Goal: Task Accomplishment & Management: Manage account settings

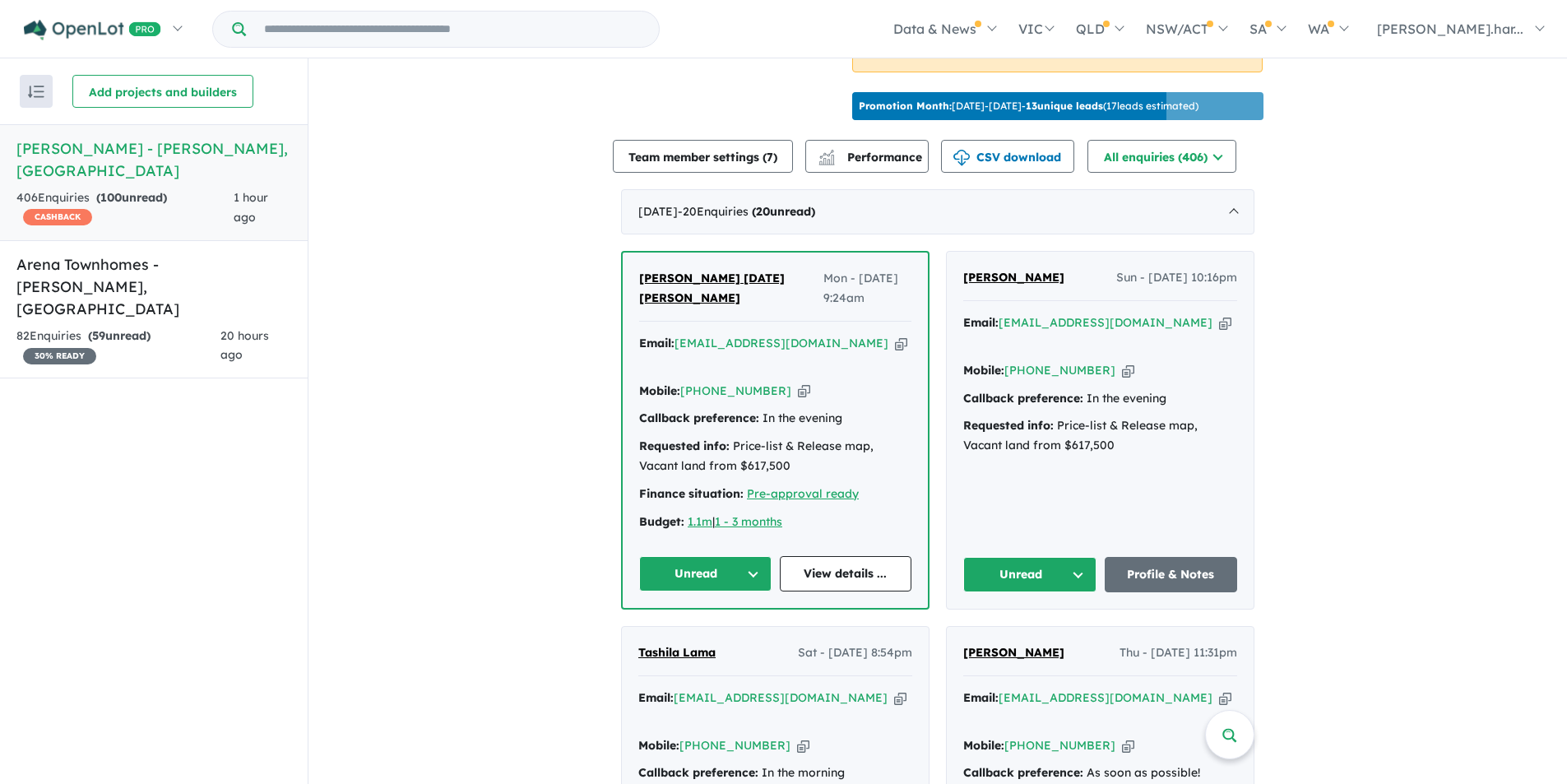
scroll to position [658, 0]
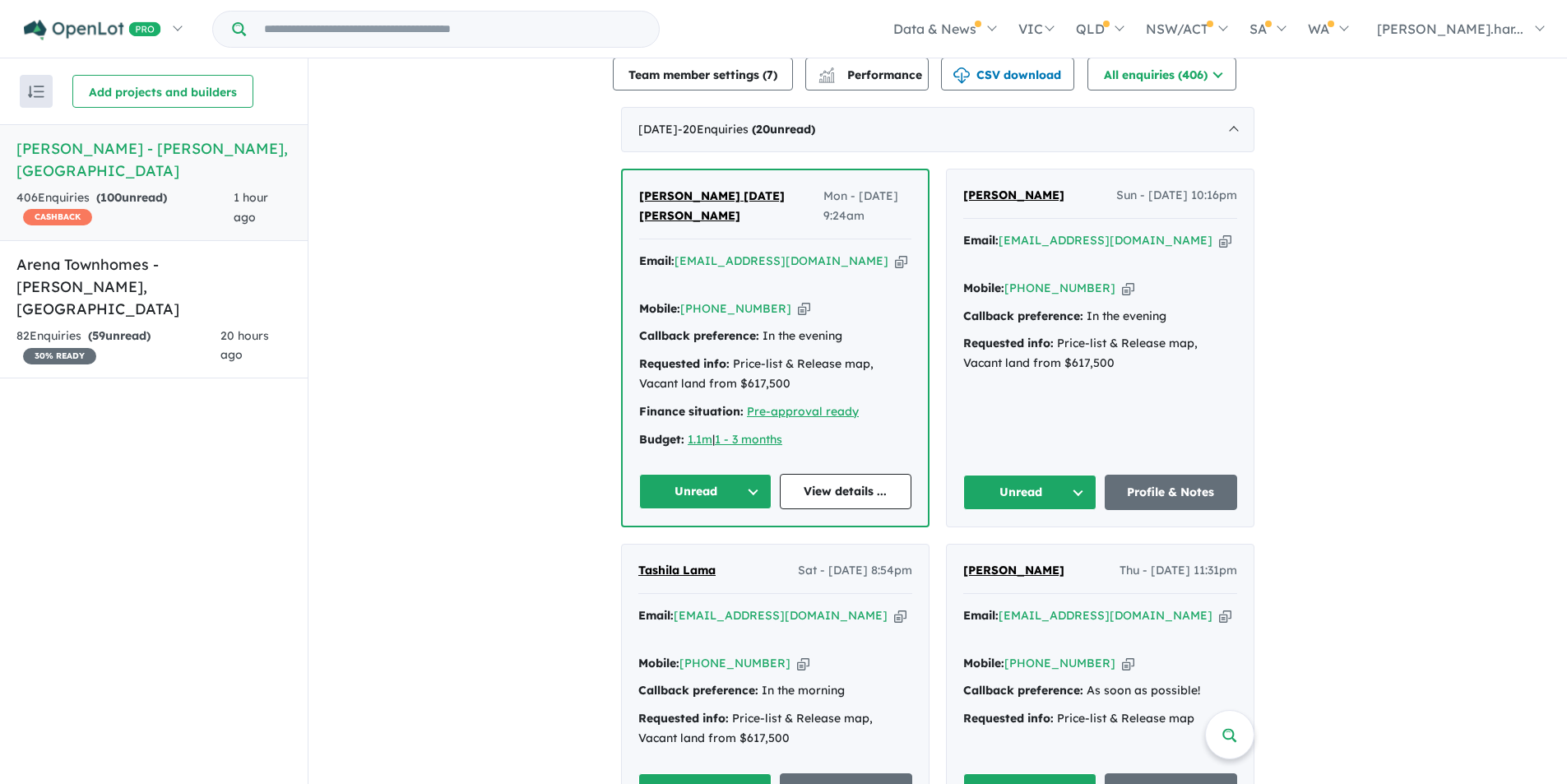
drag, startPoint x: 765, startPoint y: 306, endPoint x: 768, endPoint y: 175, distance: 131.0
drag, startPoint x: 768, startPoint y: 175, endPoint x: 758, endPoint y: 185, distance: 14.1
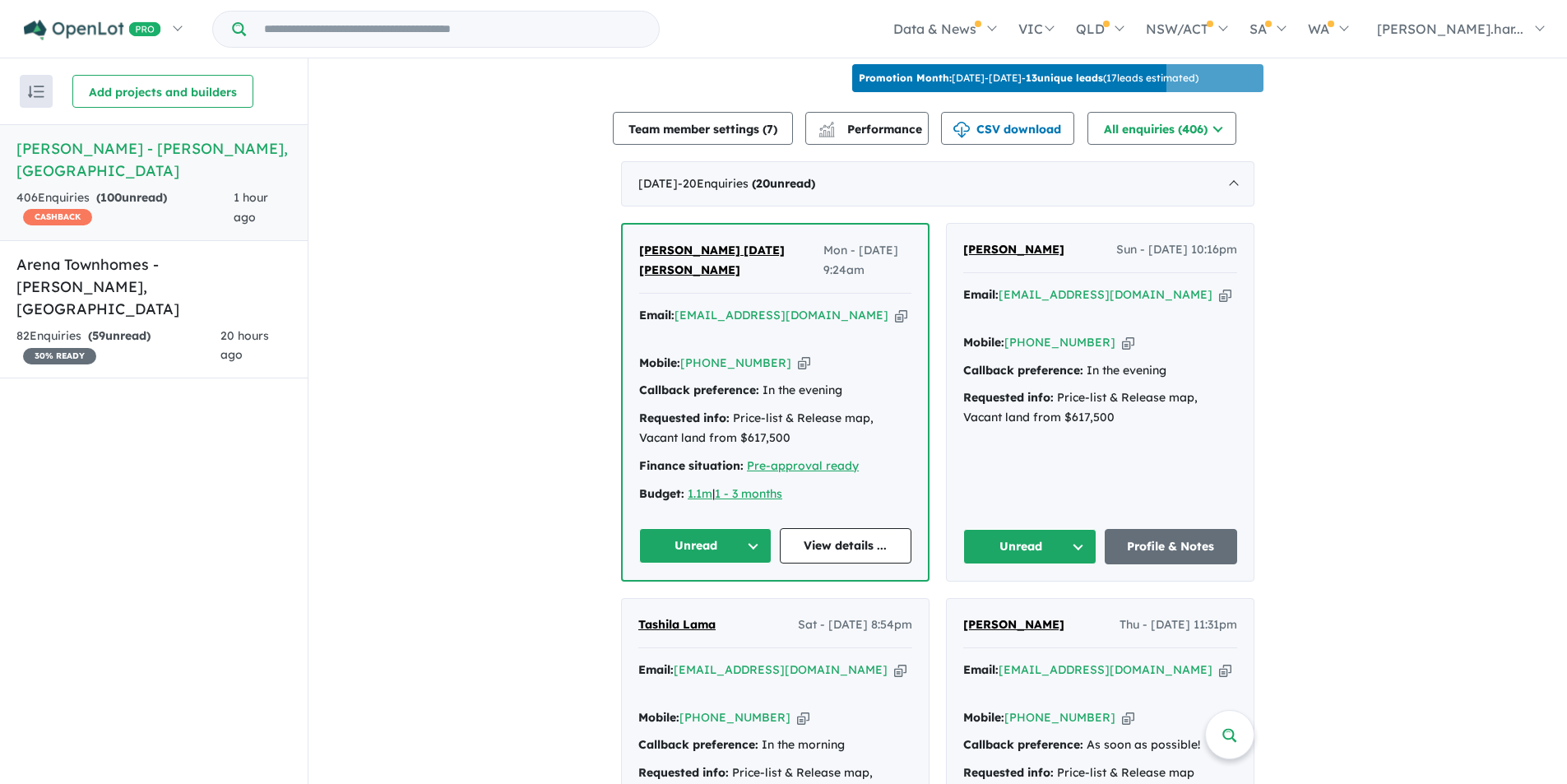
scroll to position [576, 0]
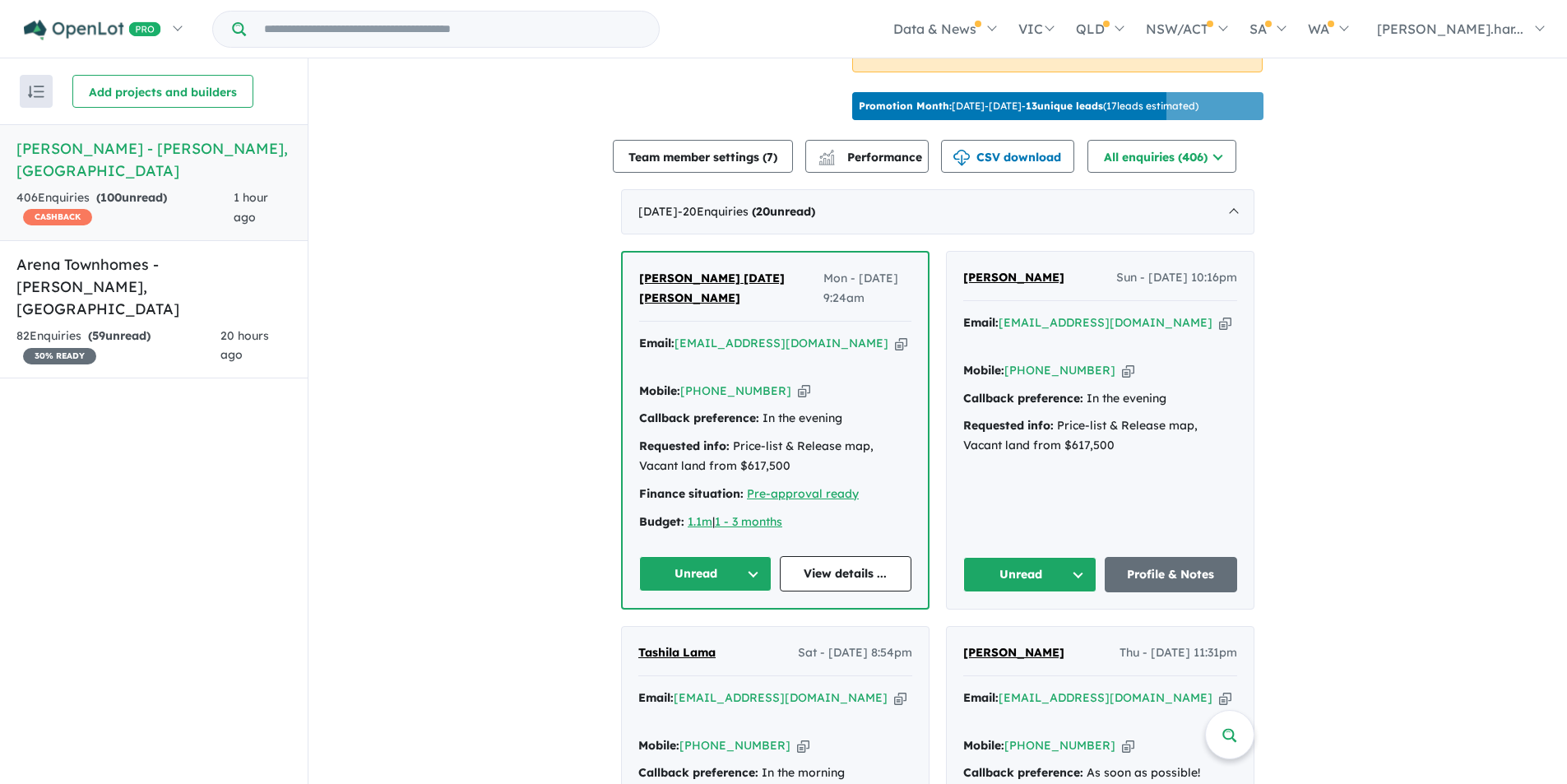
drag, startPoint x: 1201, startPoint y: 391, endPoint x: 1041, endPoint y: 271, distance: 200.0
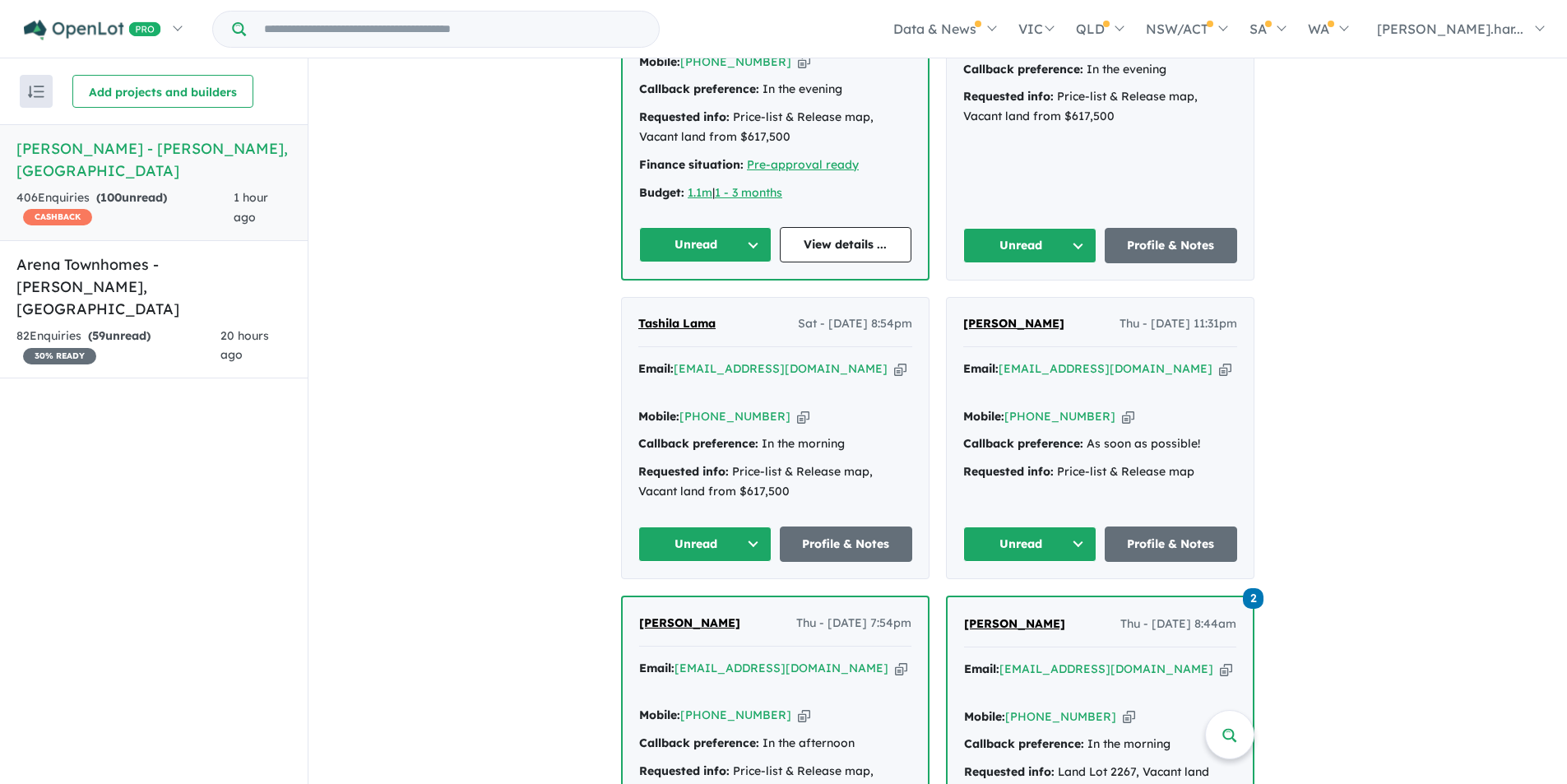
scroll to position [740, 0]
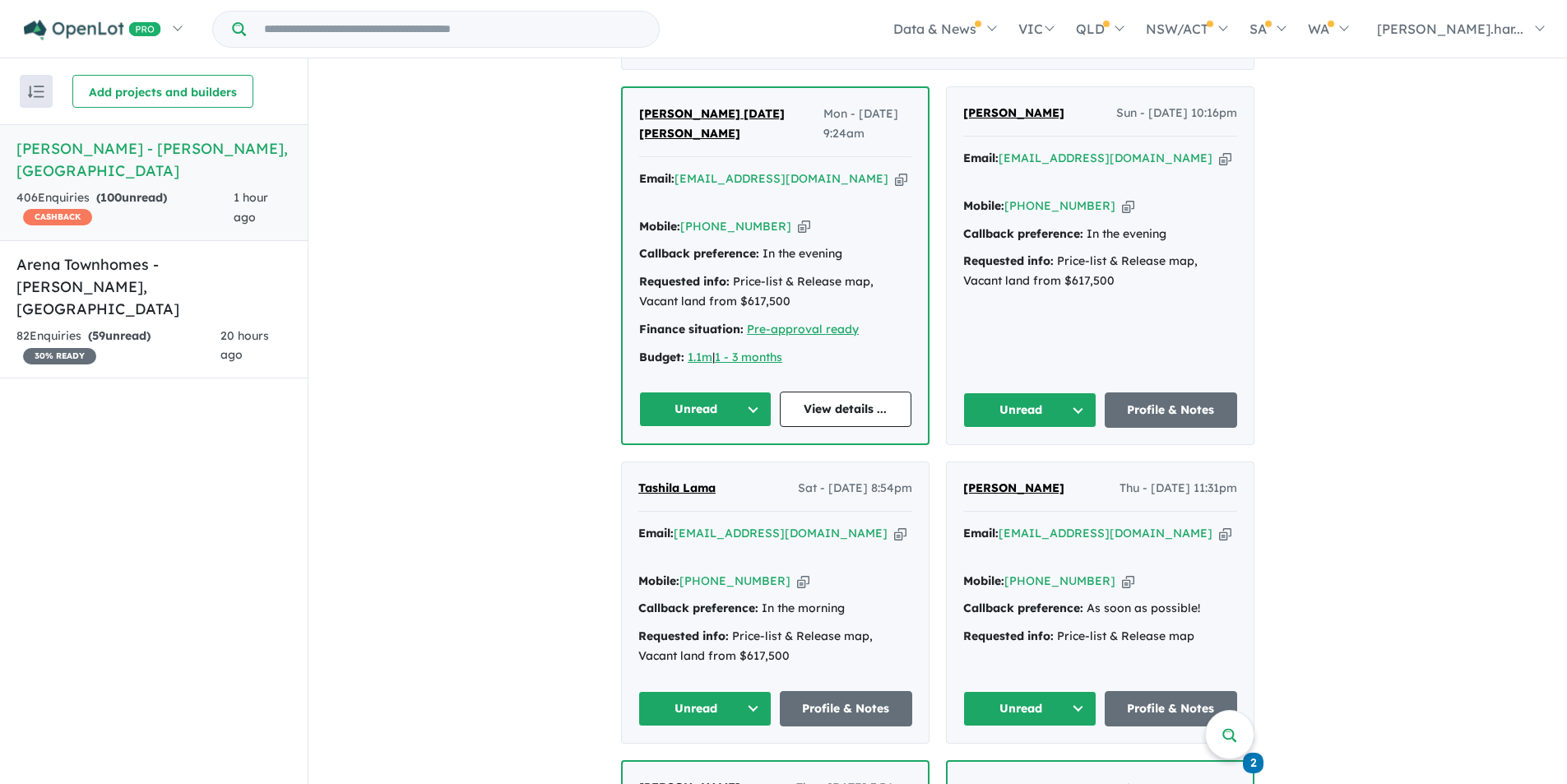
click at [1038, 392] on button "Unread" at bounding box center [1029, 410] width 133 height 36
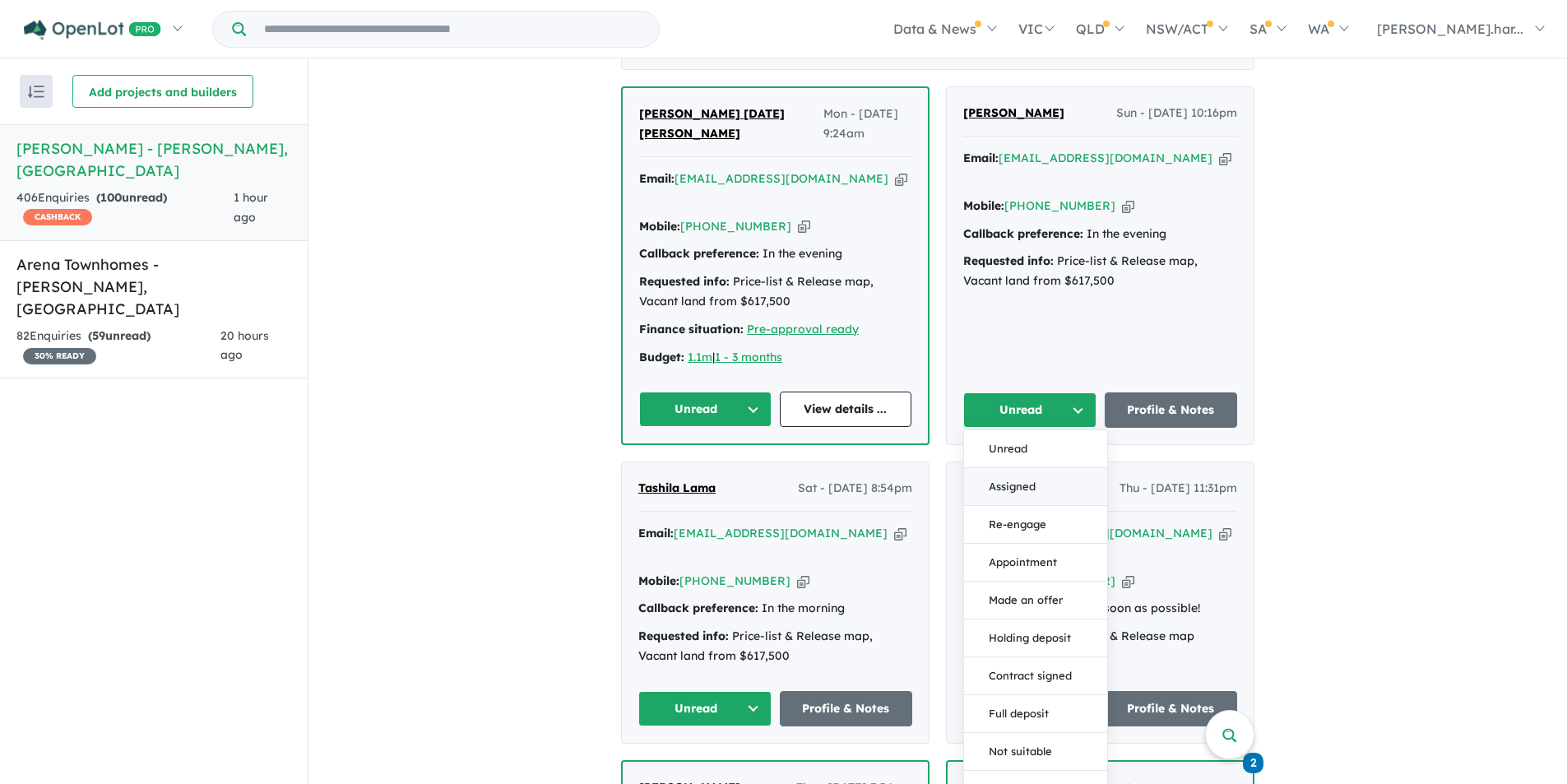
click at [1028, 468] on button "Assigned" at bounding box center [1035, 487] width 143 height 38
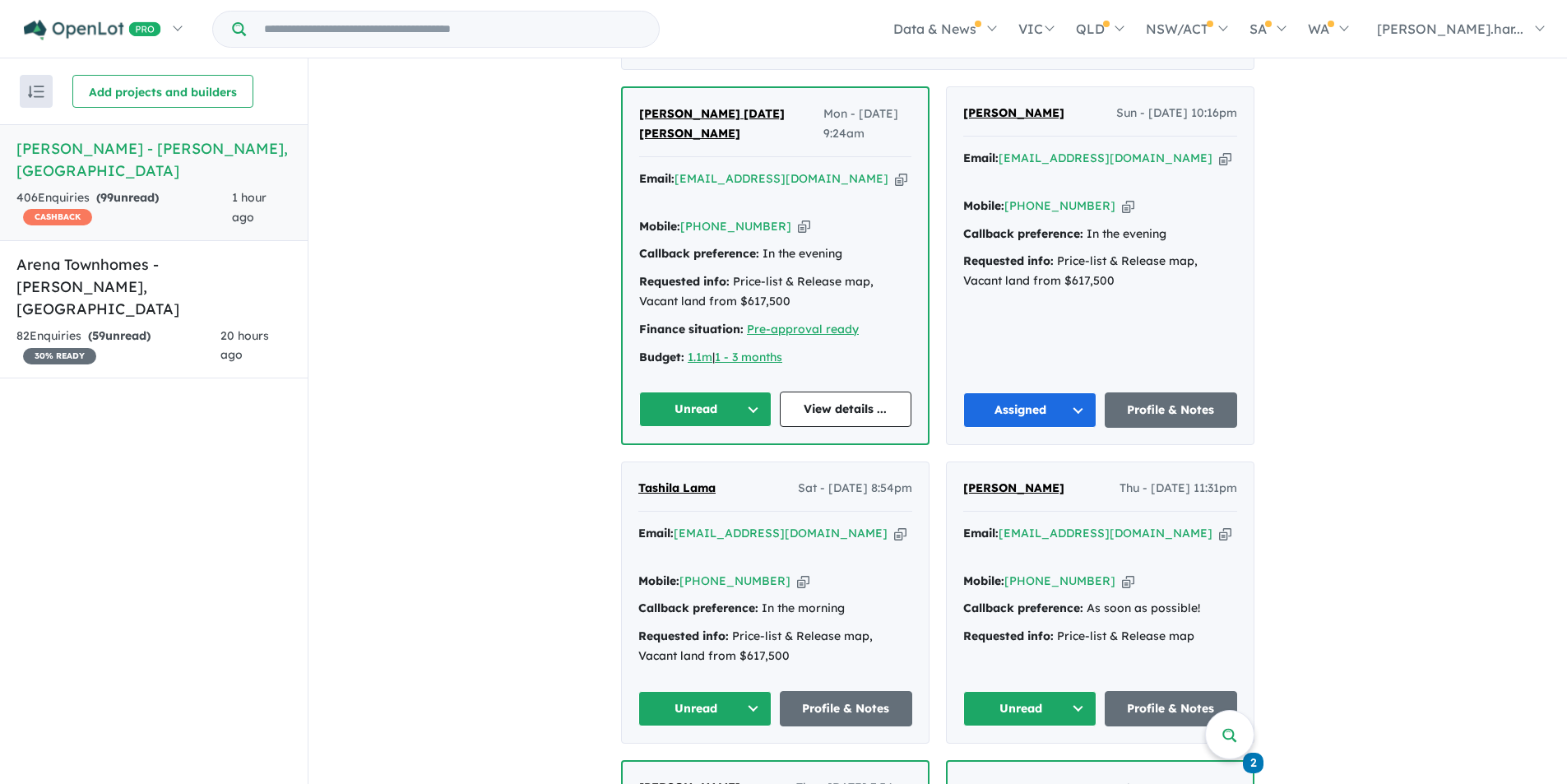
click at [697, 480] on span "Tashila Lama" at bounding box center [677, 488] width 78 height 15
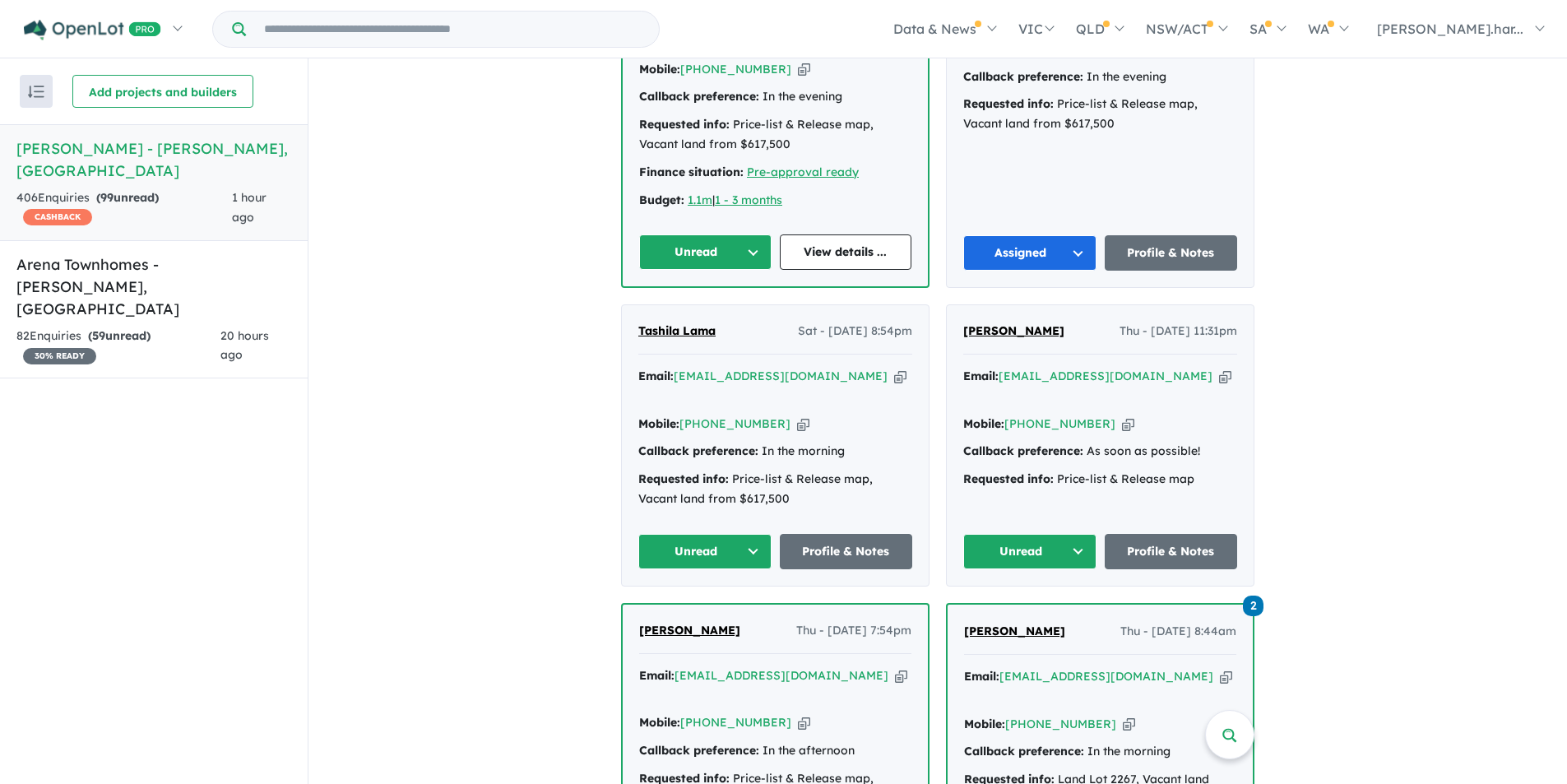
scroll to position [658, 0]
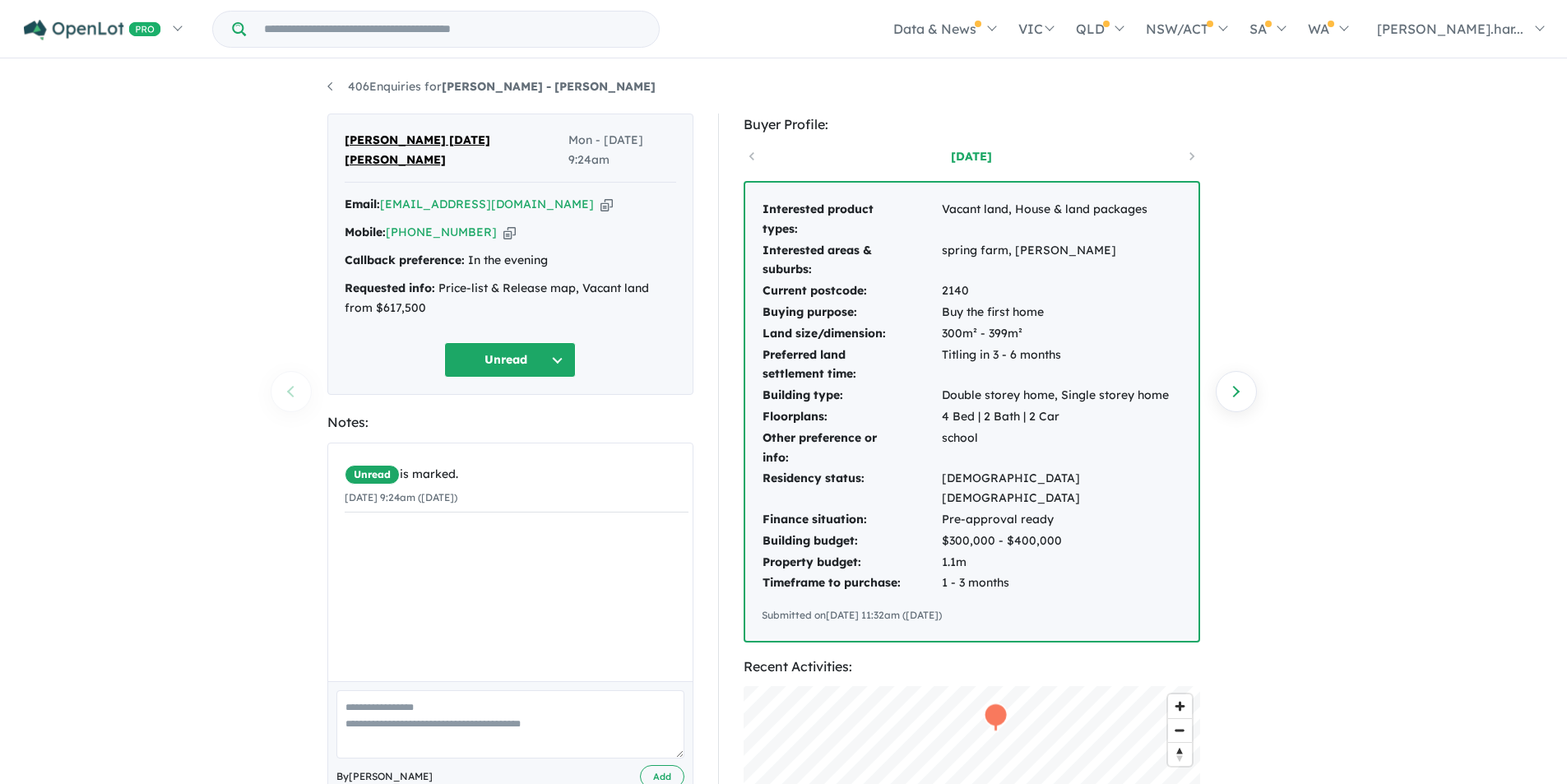
drag, startPoint x: 1220, startPoint y: 376, endPoint x: 1364, endPoint y: 296, distance: 164.7
click at [1363, 296] on div "406 Enquiries for Oran Park - Oran Park Previous enquiry Next enquiry Maria Jes…" at bounding box center [784, 423] width 1567 height 725
click at [441, 692] on textarea at bounding box center [511, 724] width 348 height 68
type textarea "**********"
click at [670, 764] on button "Add" at bounding box center [662, 776] width 45 height 24
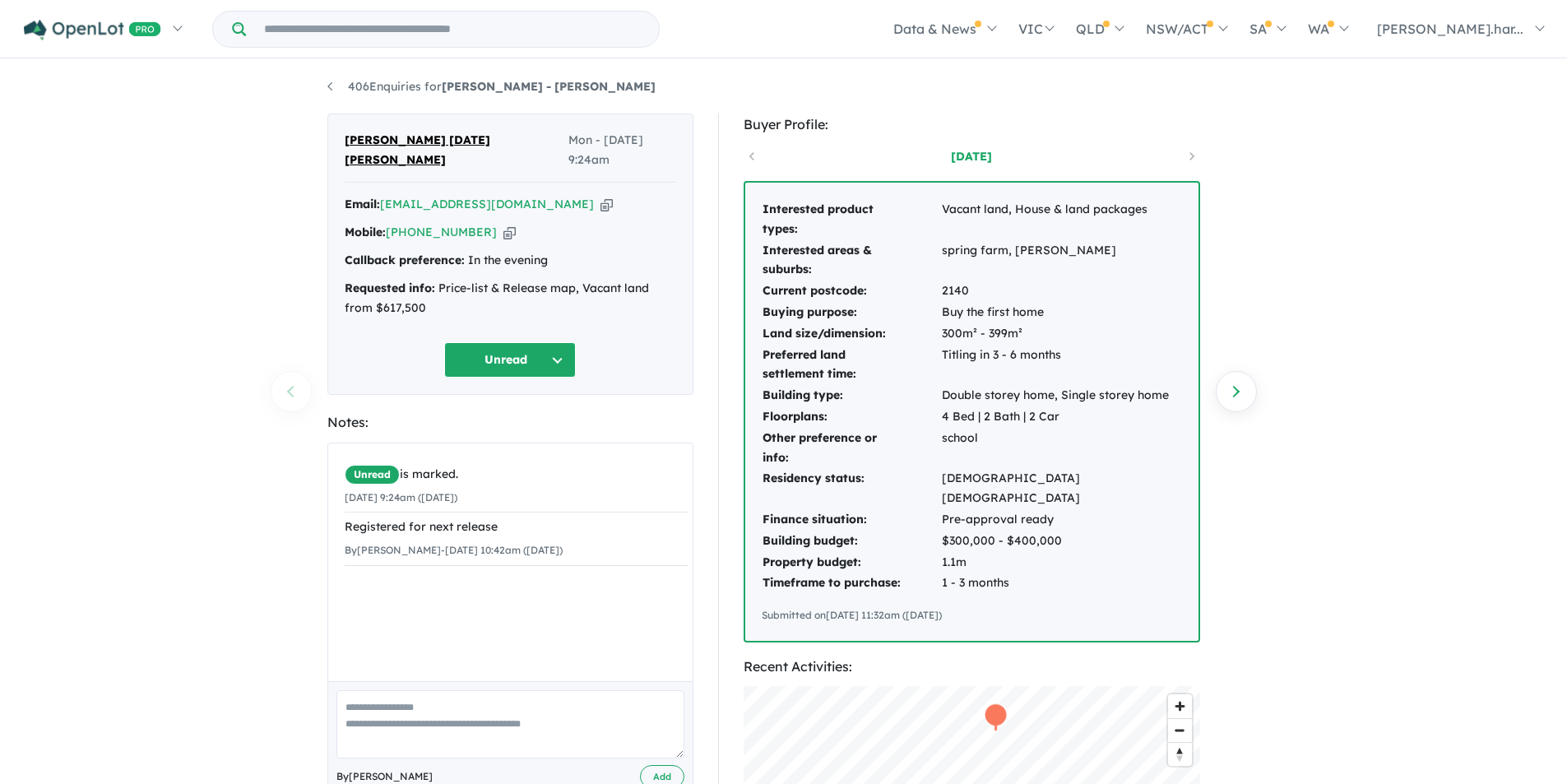
click at [568, 363] on div "Maria Jesu Raja Pitchai Antony Mon - 22/09/2025, 9:24am Email: jesumcf2001@yaho…" at bounding box center [511, 254] width 366 height 282
click at [562, 354] on button "Unread" at bounding box center [509, 360] width 131 height 36
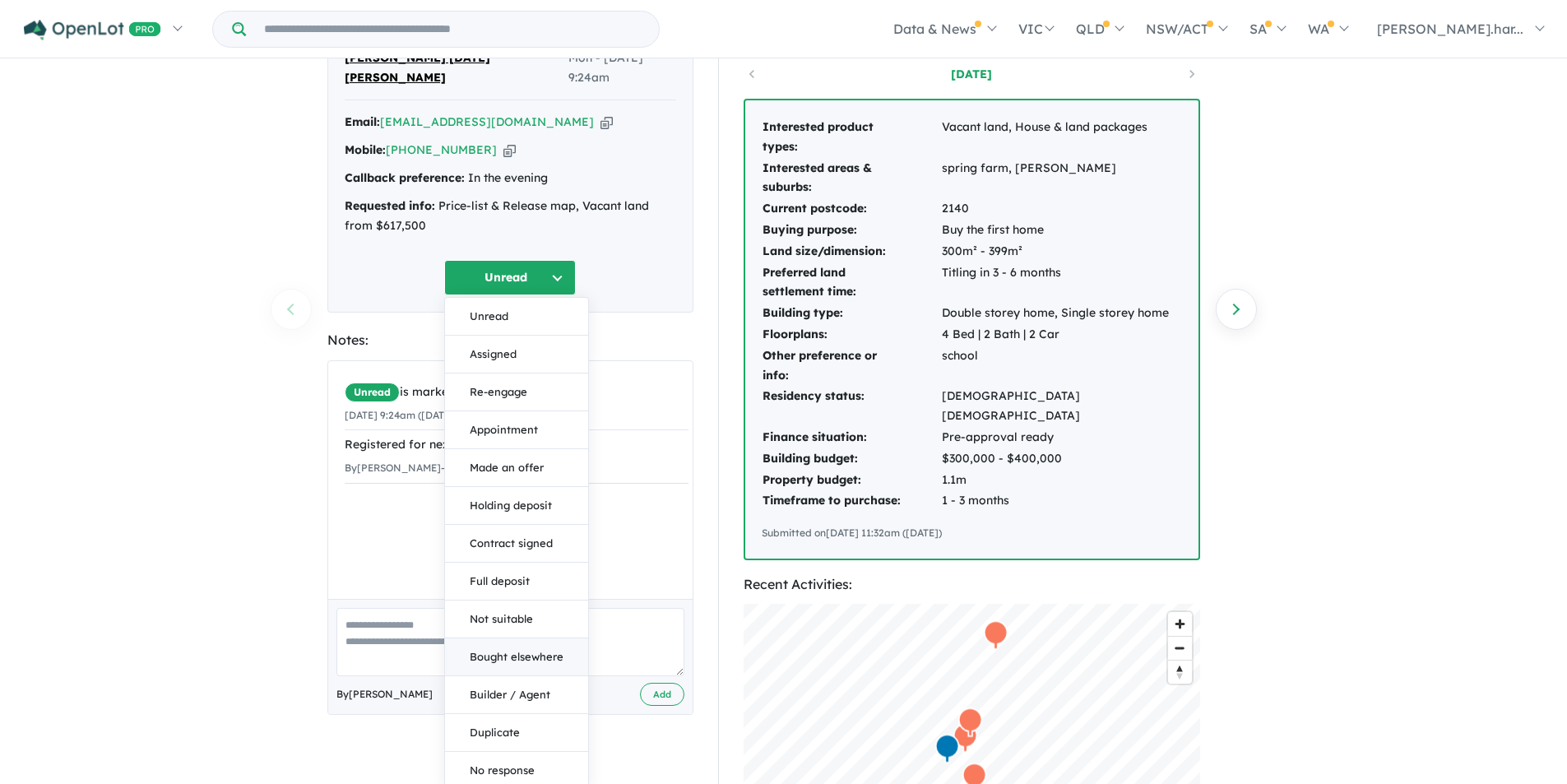
scroll to position [164, 0]
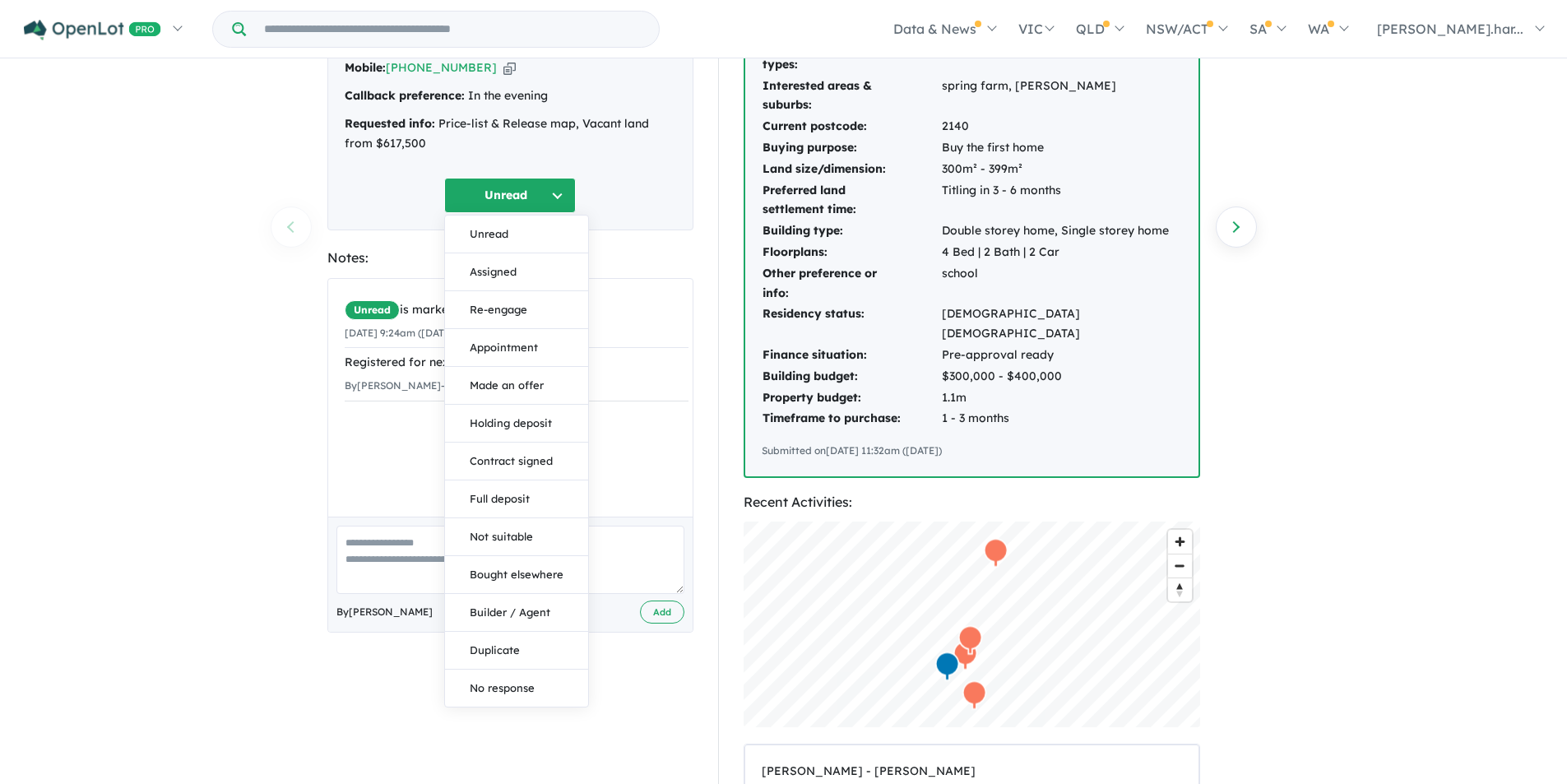
click at [540, 263] on button "Assigned" at bounding box center [516, 272] width 143 height 38
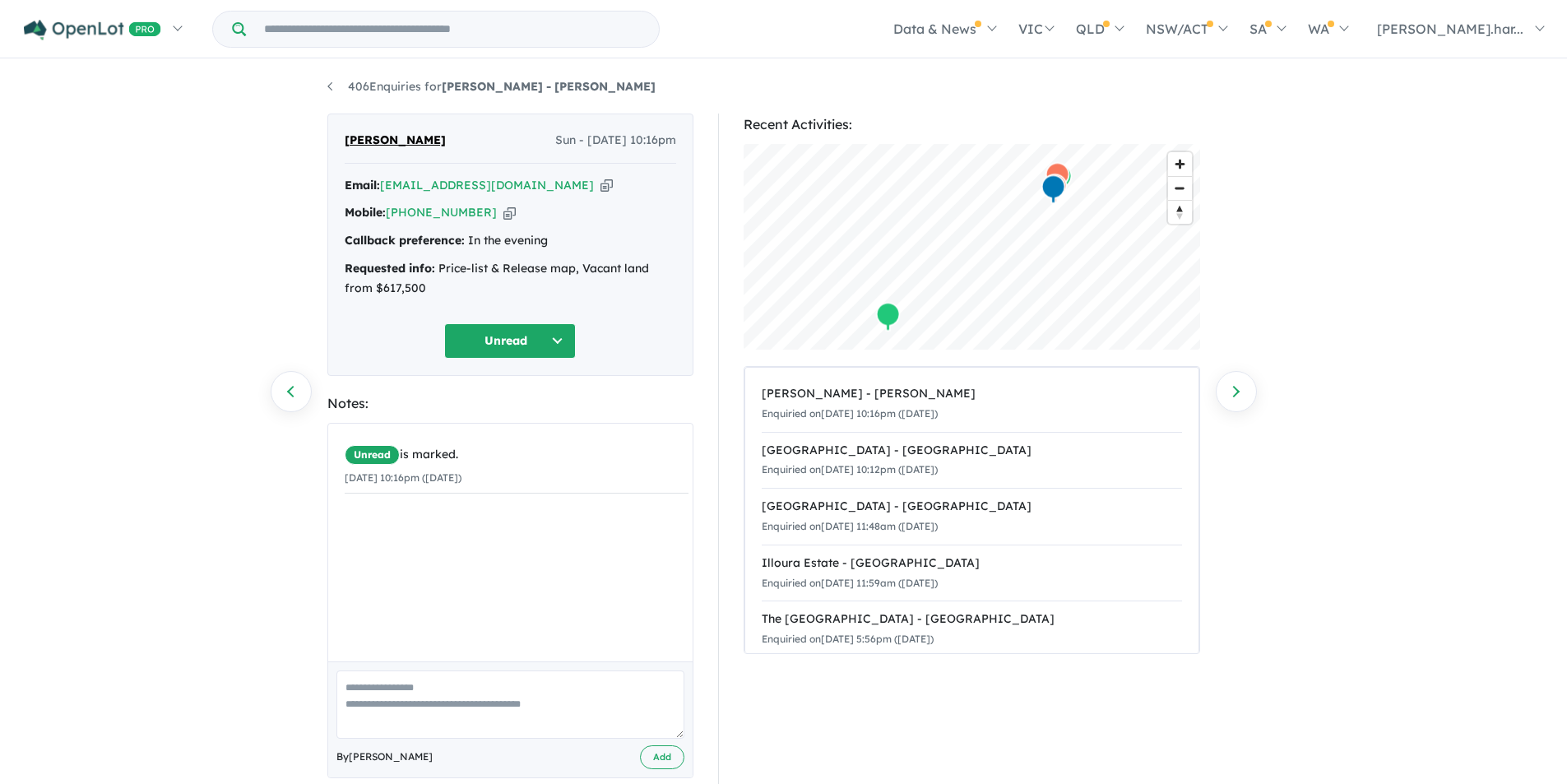
click at [440, 696] on textarea at bounding box center [511, 705] width 348 height 68
click at [485, 685] on textarea "**********" at bounding box center [511, 705] width 348 height 68
click at [484, 684] on textarea "**********" at bounding box center [511, 705] width 348 height 68
click at [541, 702] on textarea "**********" at bounding box center [511, 705] width 348 height 68
type textarea "**********"
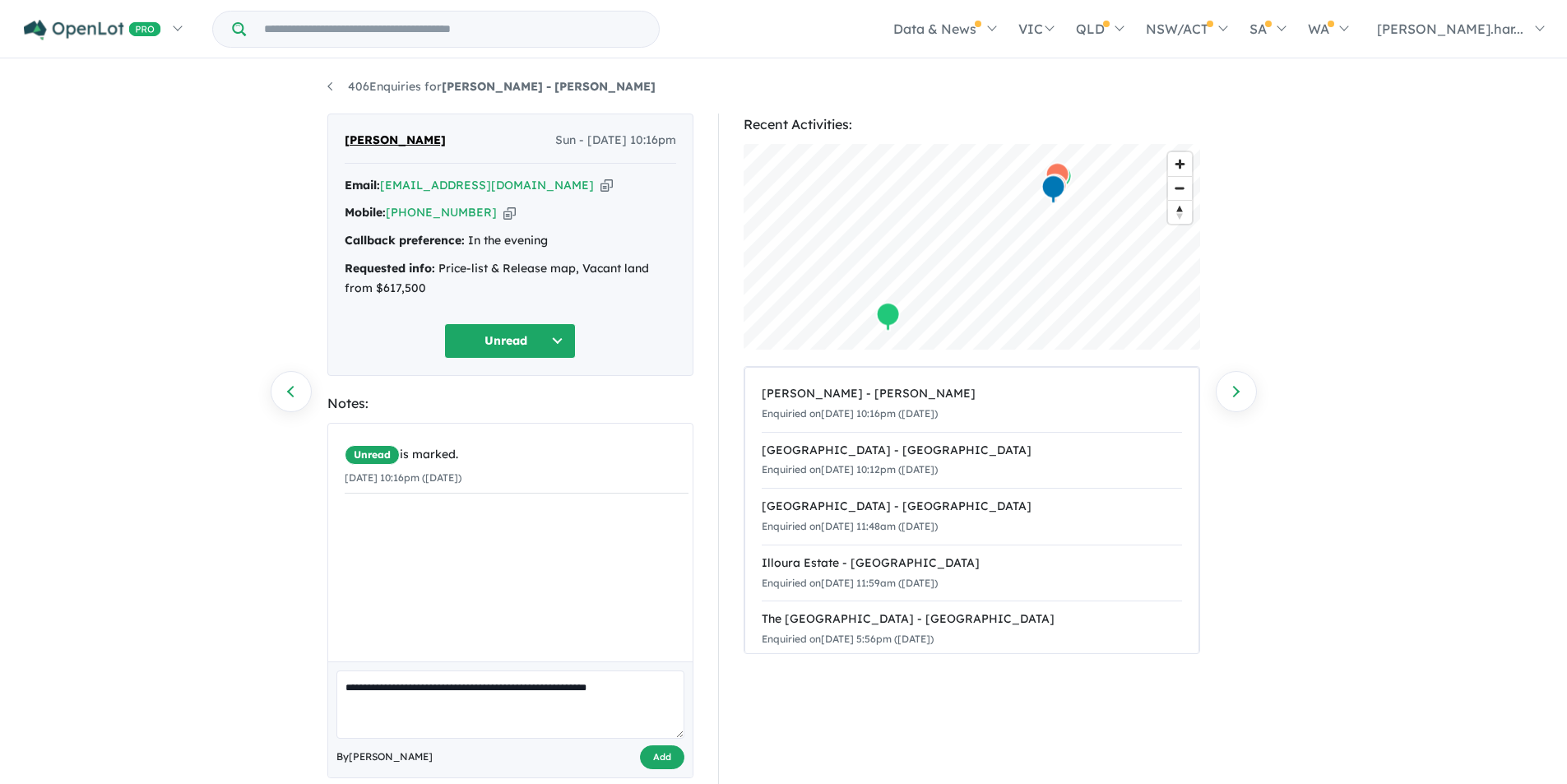
click at [679, 761] on button "Add" at bounding box center [662, 756] width 45 height 24
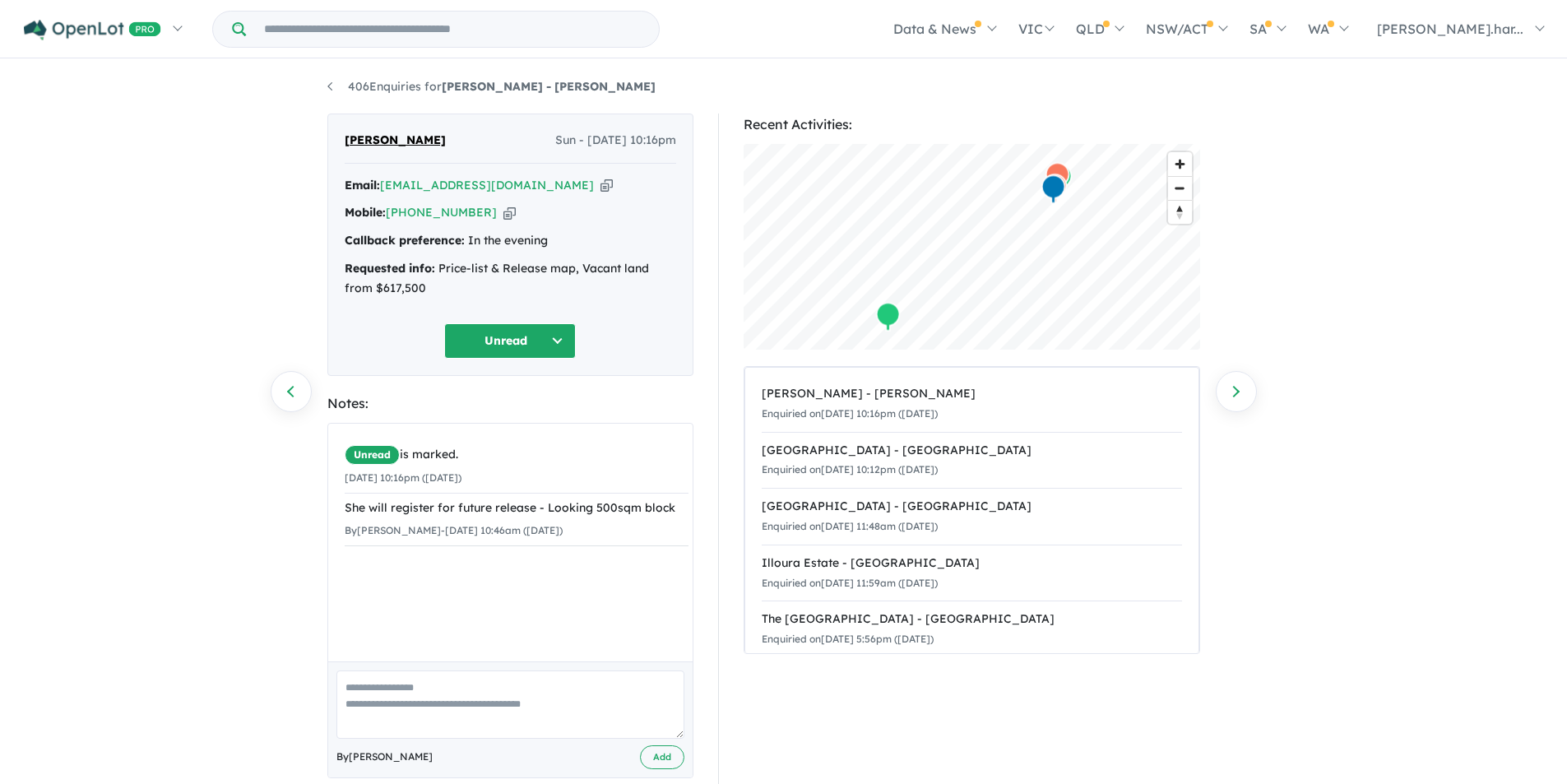
click at [395, 688] on textarea at bounding box center [511, 705] width 348 height 68
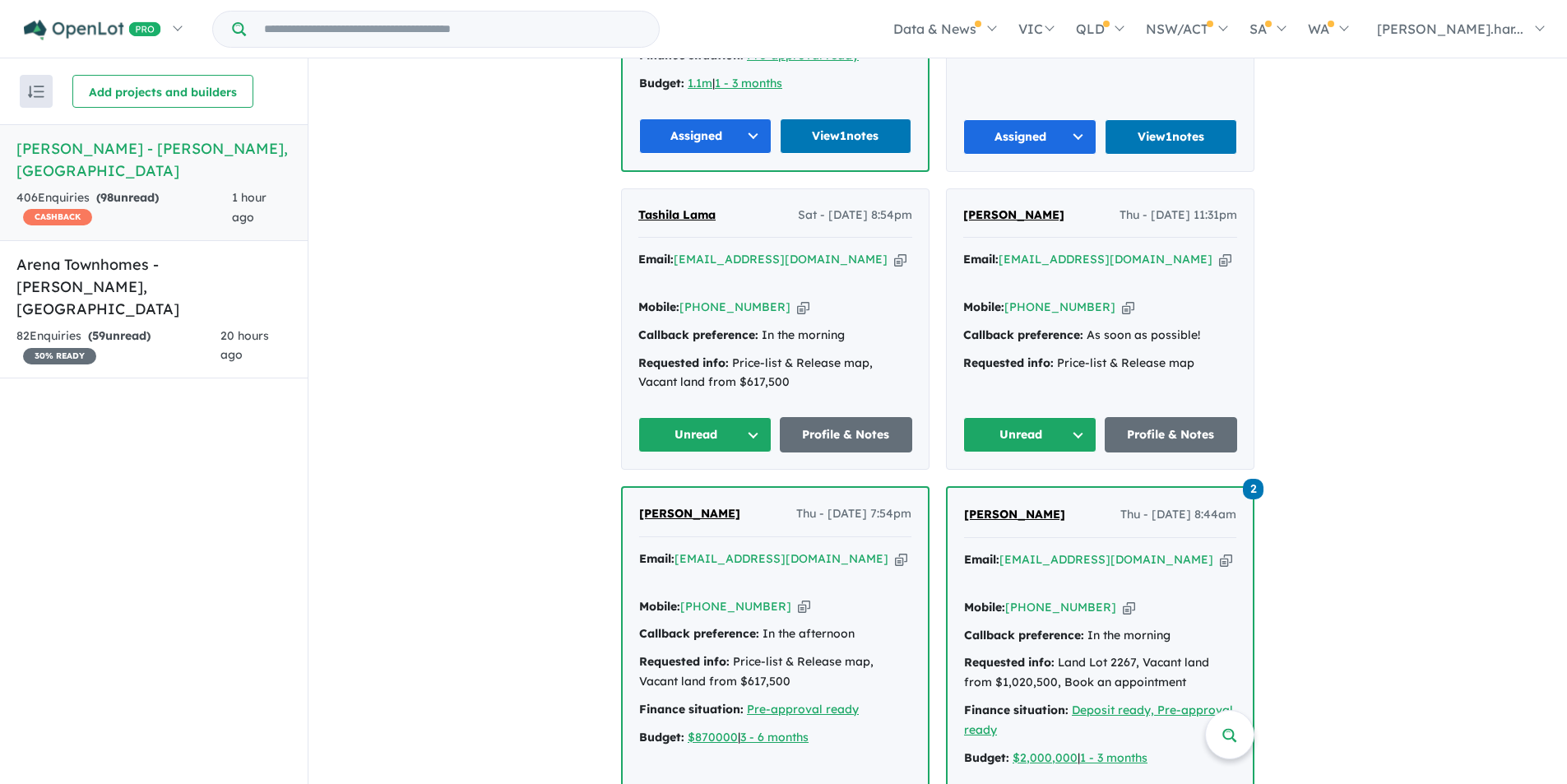
scroll to position [987, 0]
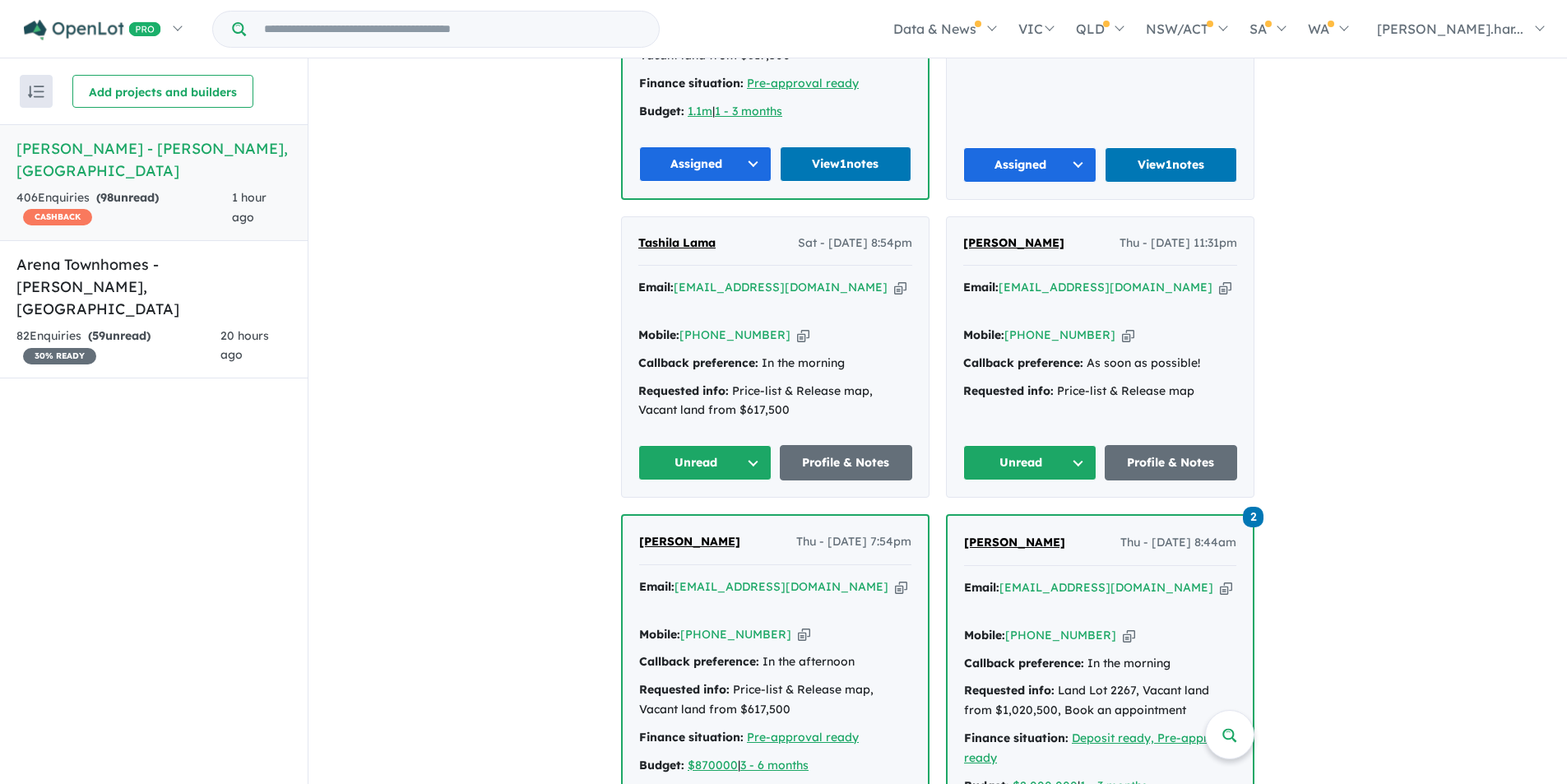
click at [683, 235] on span "Tashila Lama" at bounding box center [677, 242] width 78 height 15
click at [1037, 235] on span "Anjeela Prasain" at bounding box center [1013, 242] width 101 height 15
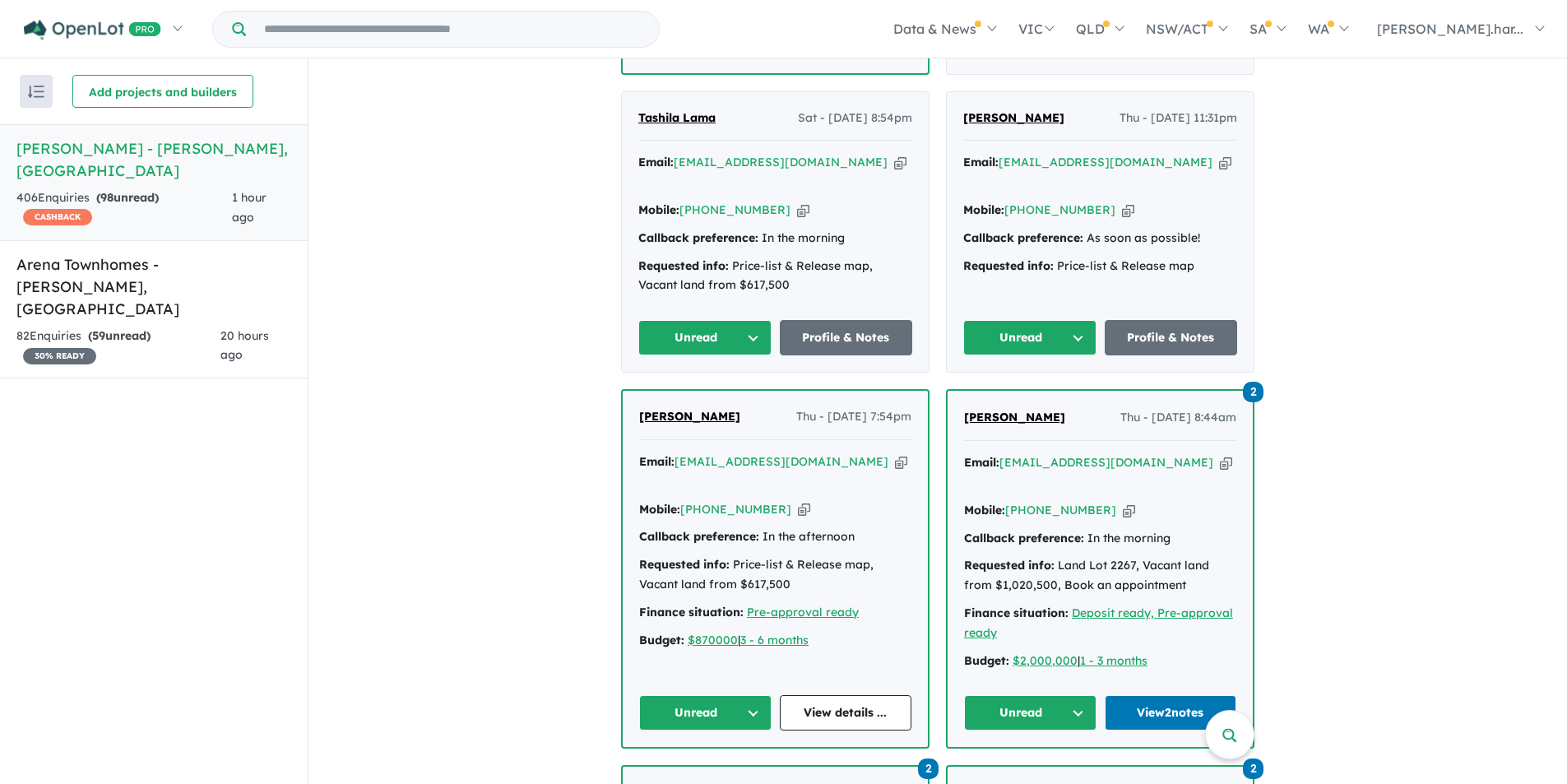
scroll to position [1316, 0]
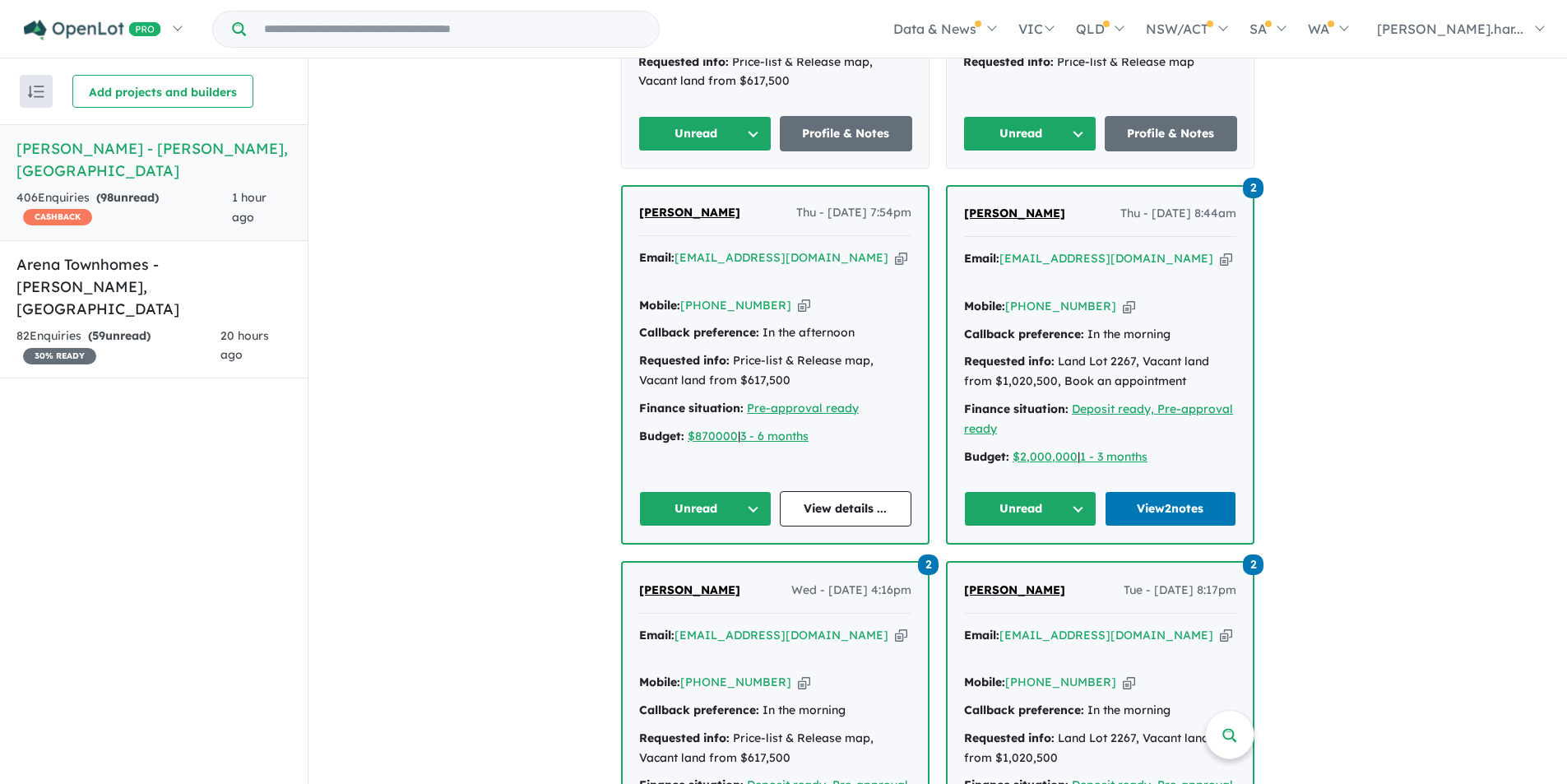
click at [709, 351] on div "Requested info: Price-list & Release map, Vacant land from $617,500" at bounding box center [775, 371] width 272 height 39
click at [704, 204] on span "Jenna Baziotis" at bounding box center [690, 212] width 101 height 15
click at [1011, 205] on span "Paul Currao" at bounding box center [1014, 213] width 101 height 15
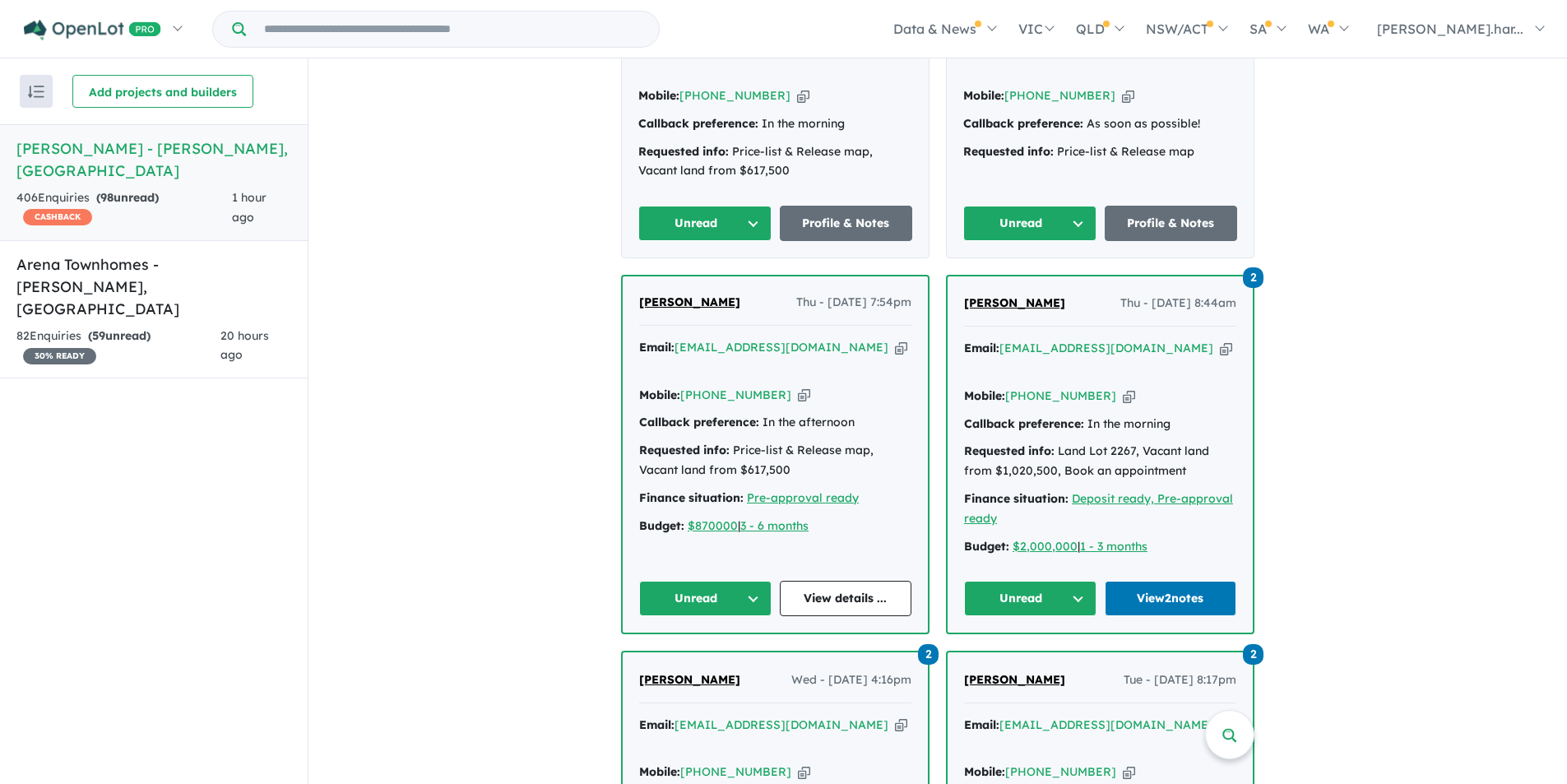
scroll to position [1233, 0]
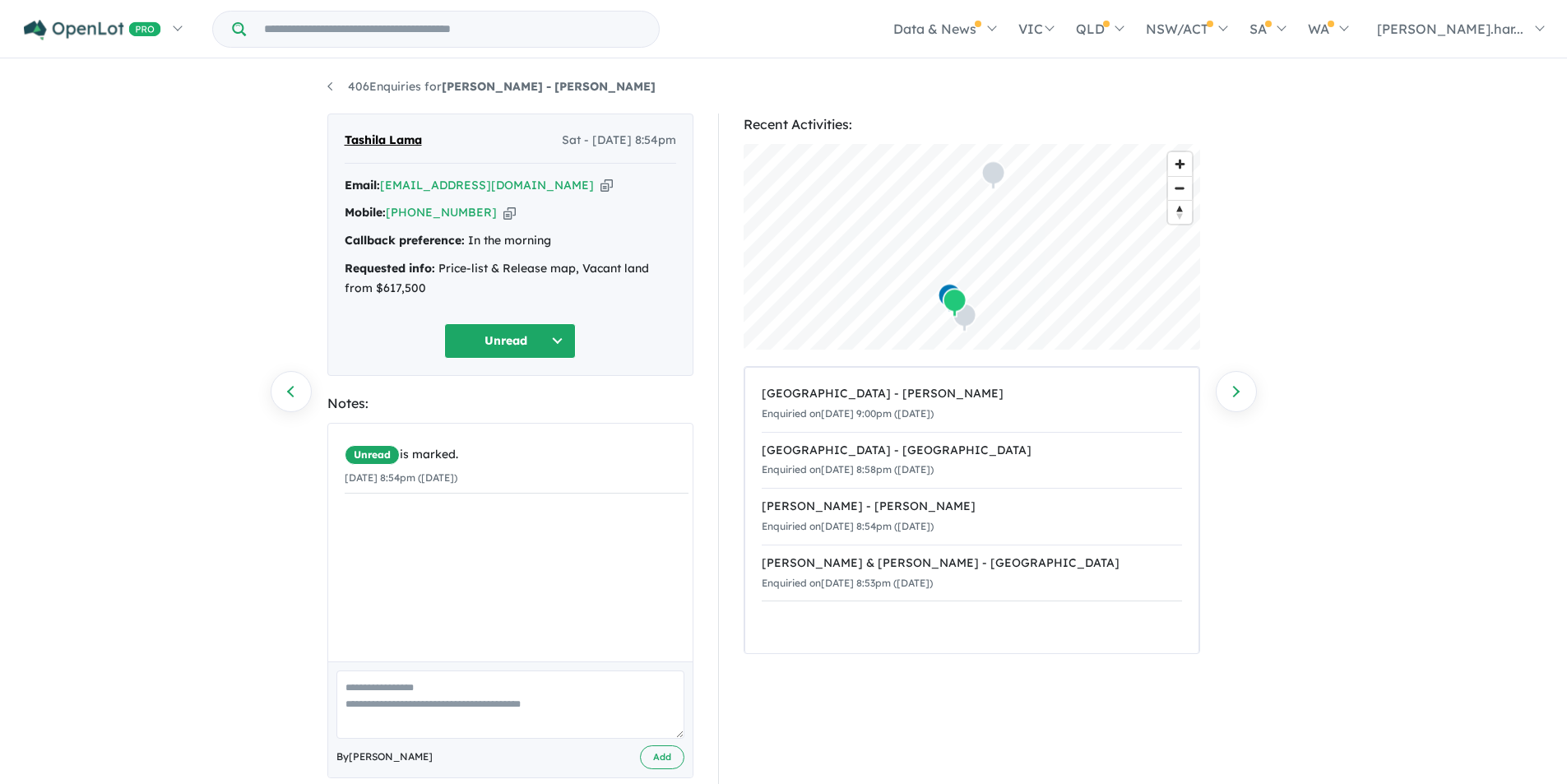
click at [502, 344] on button "Unread" at bounding box center [509, 341] width 131 height 36
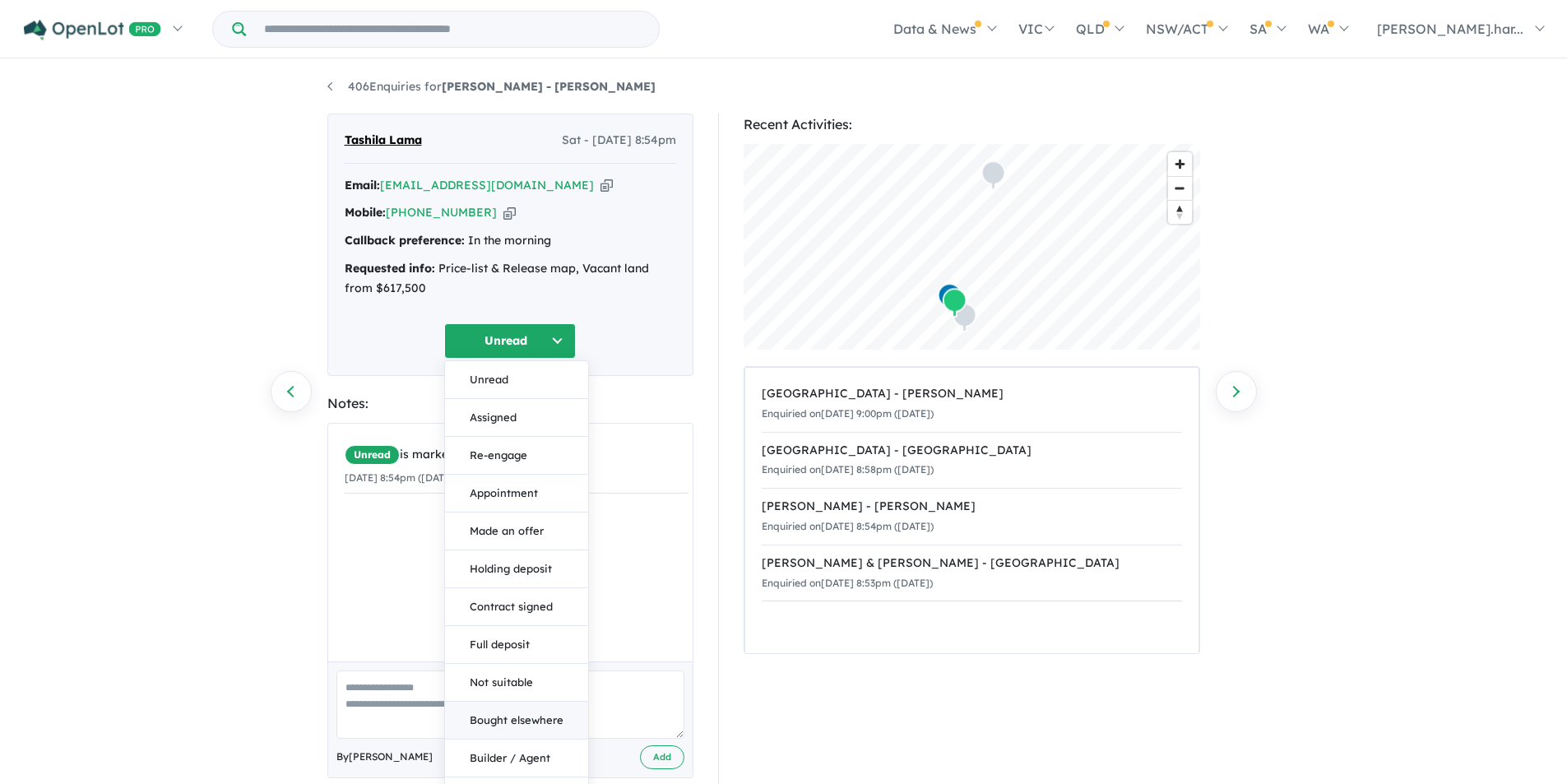
scroll to position [69, 0]
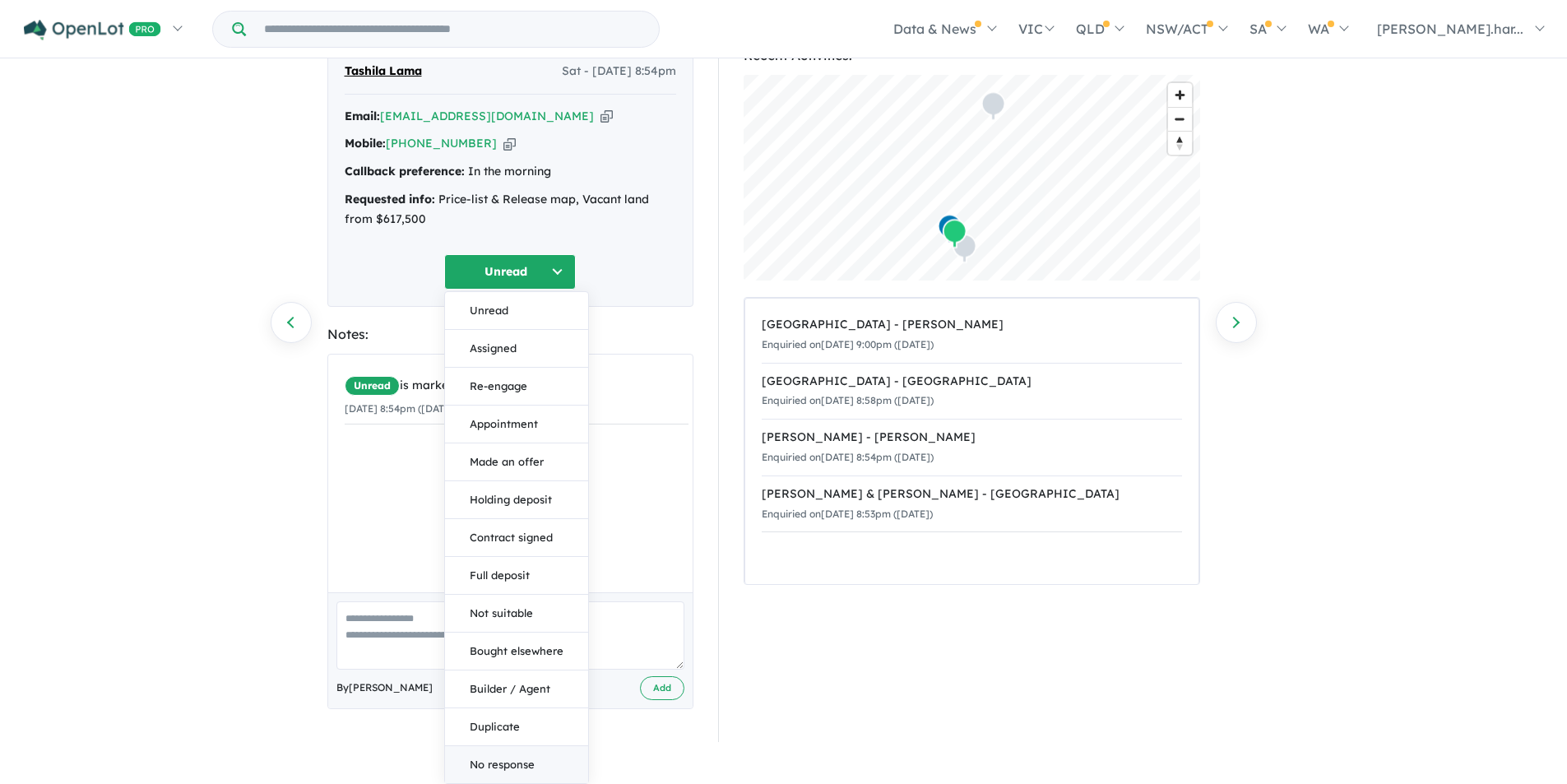
click at [529, 761] on button "No response" at bounding box center [516, 763] width 143 height 37
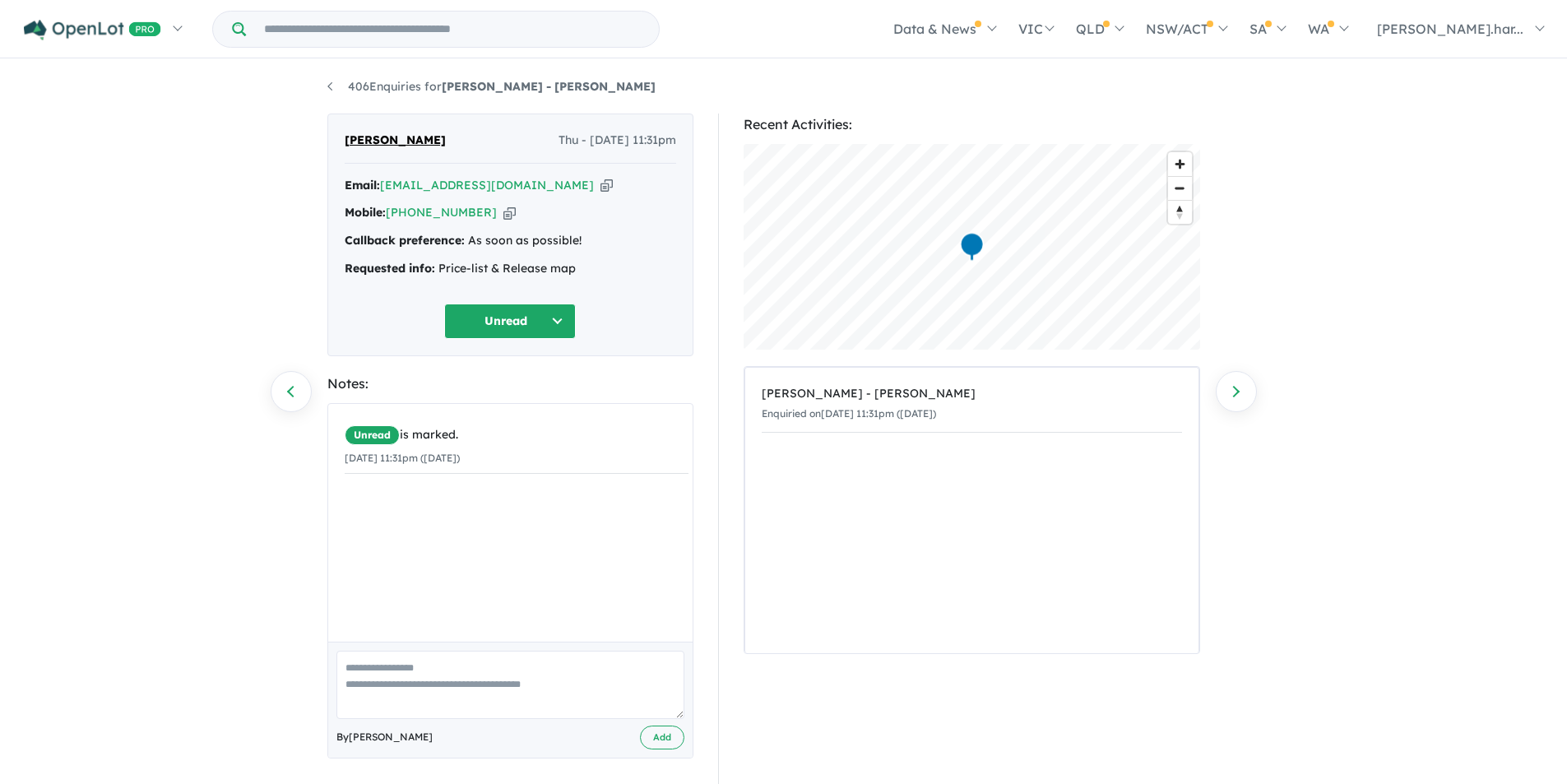
click at [495, 329] on button "Unread" at bounding box center [509, 321] width 131 height 36
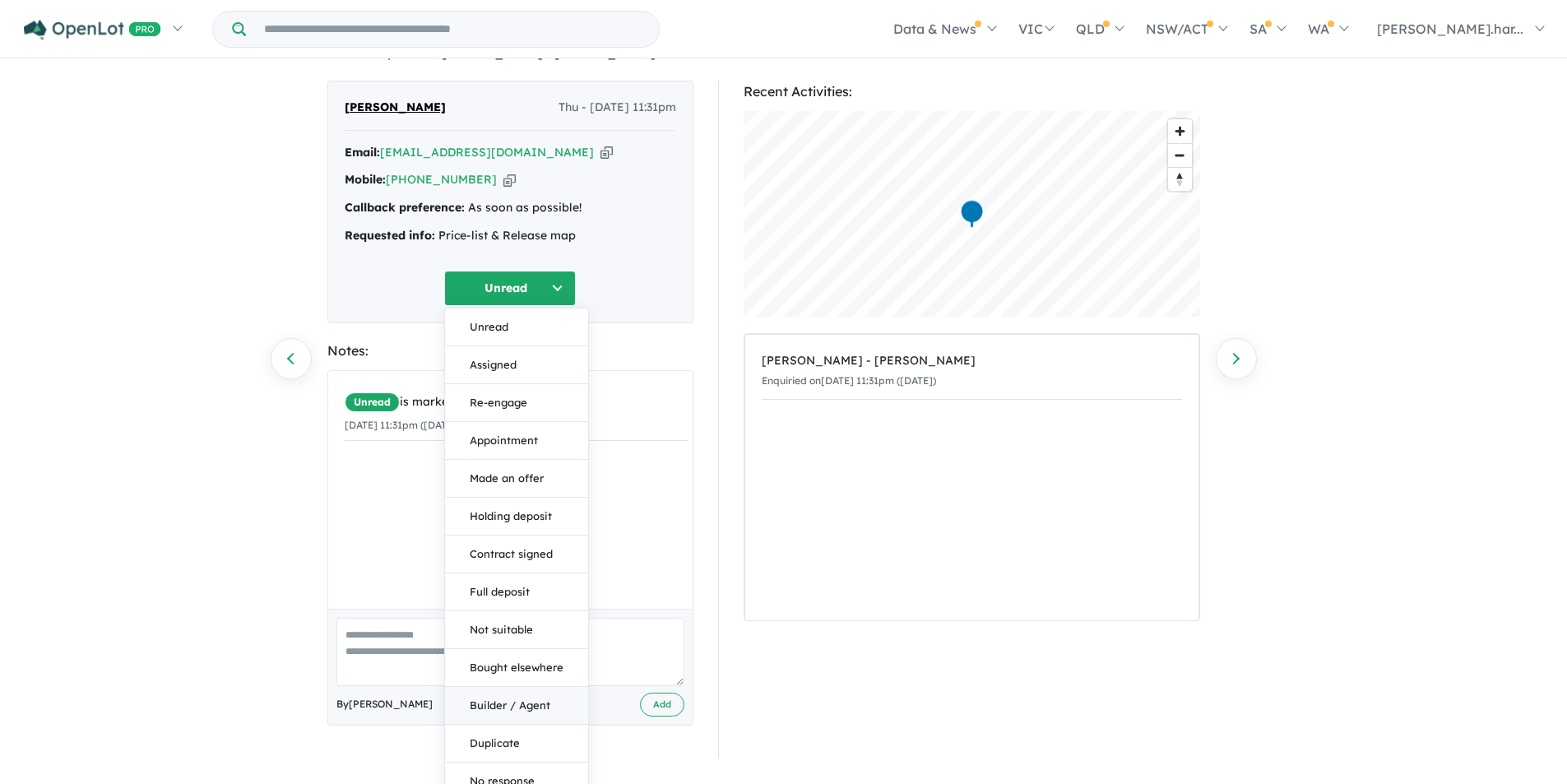
scroll to position [49, 0]
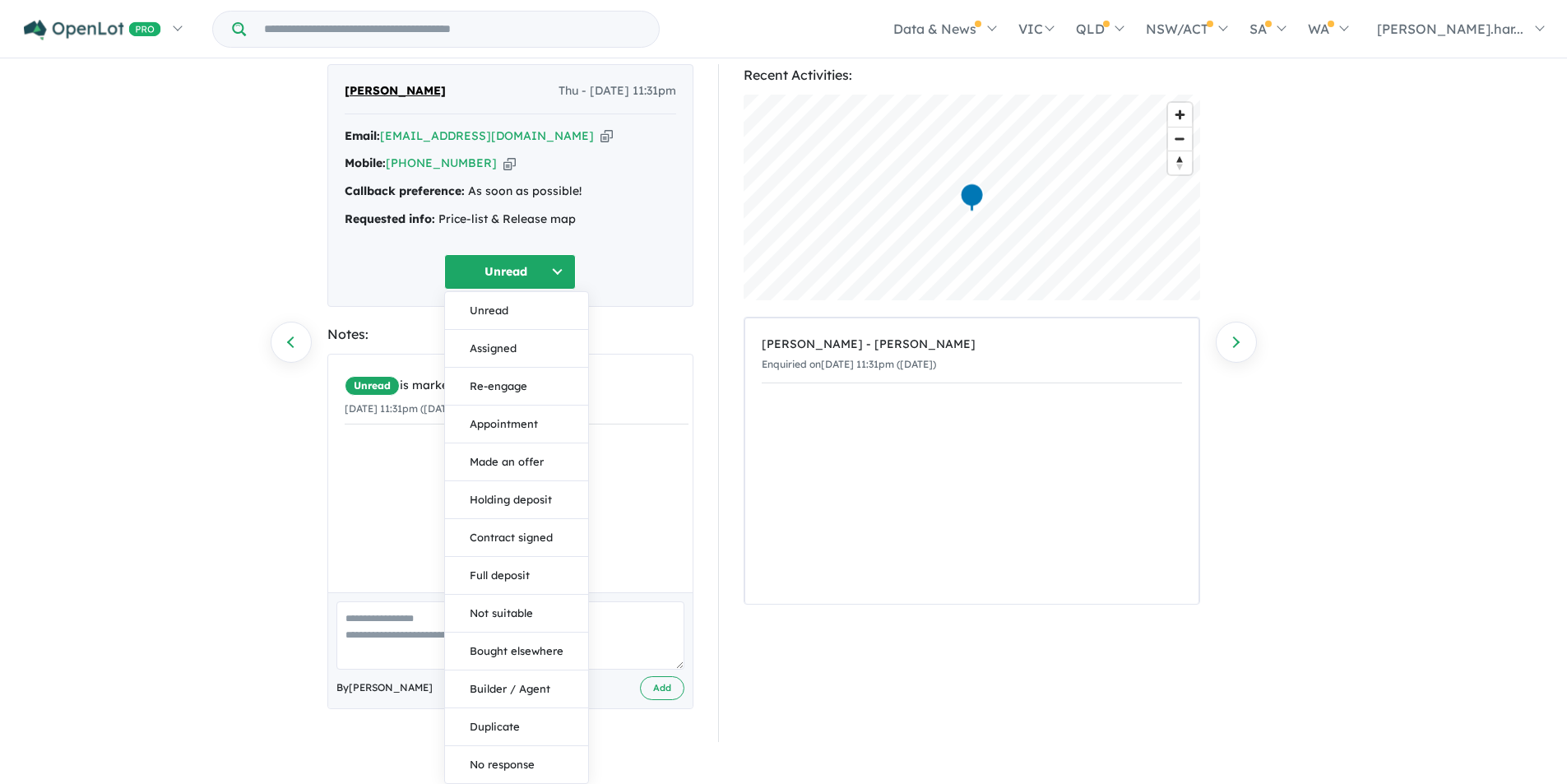
click at [524, 771] on button "No response" at bounding box center [516, 763] width 143 height 37
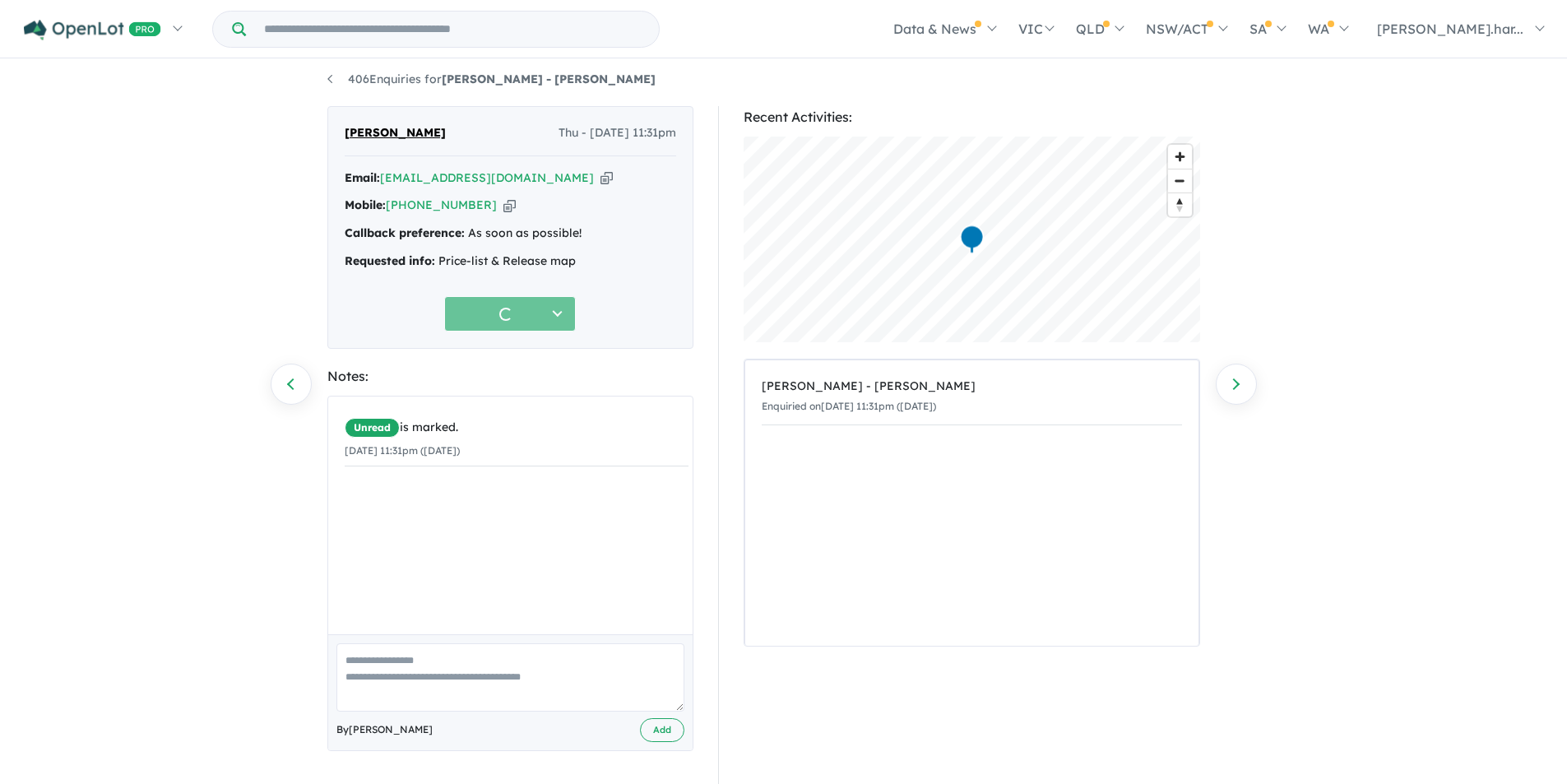
scroll to position [7, 0]
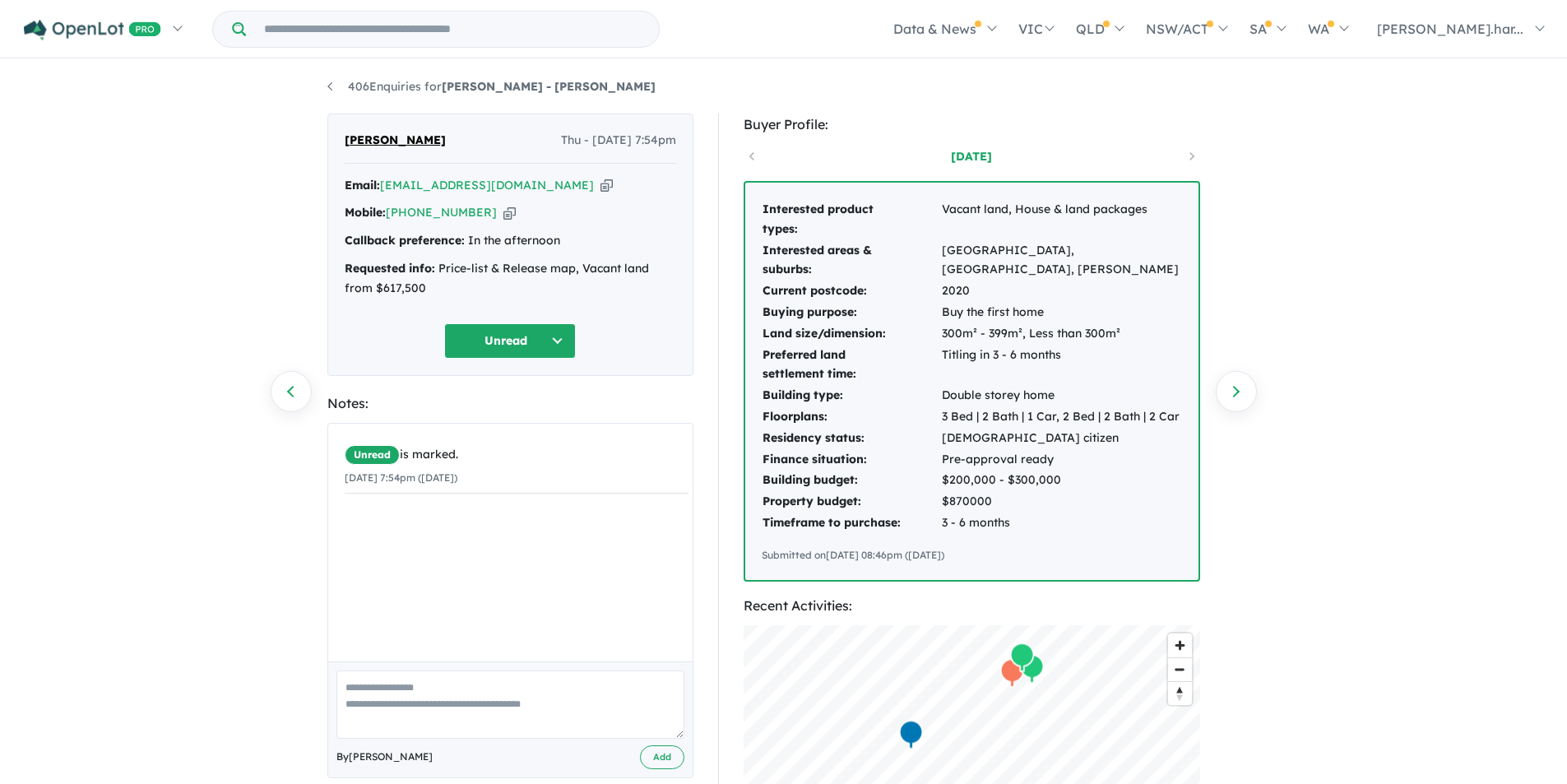
click at [498, 347] on button "Unread" at bounding box center [509, 341] width 131 height 36
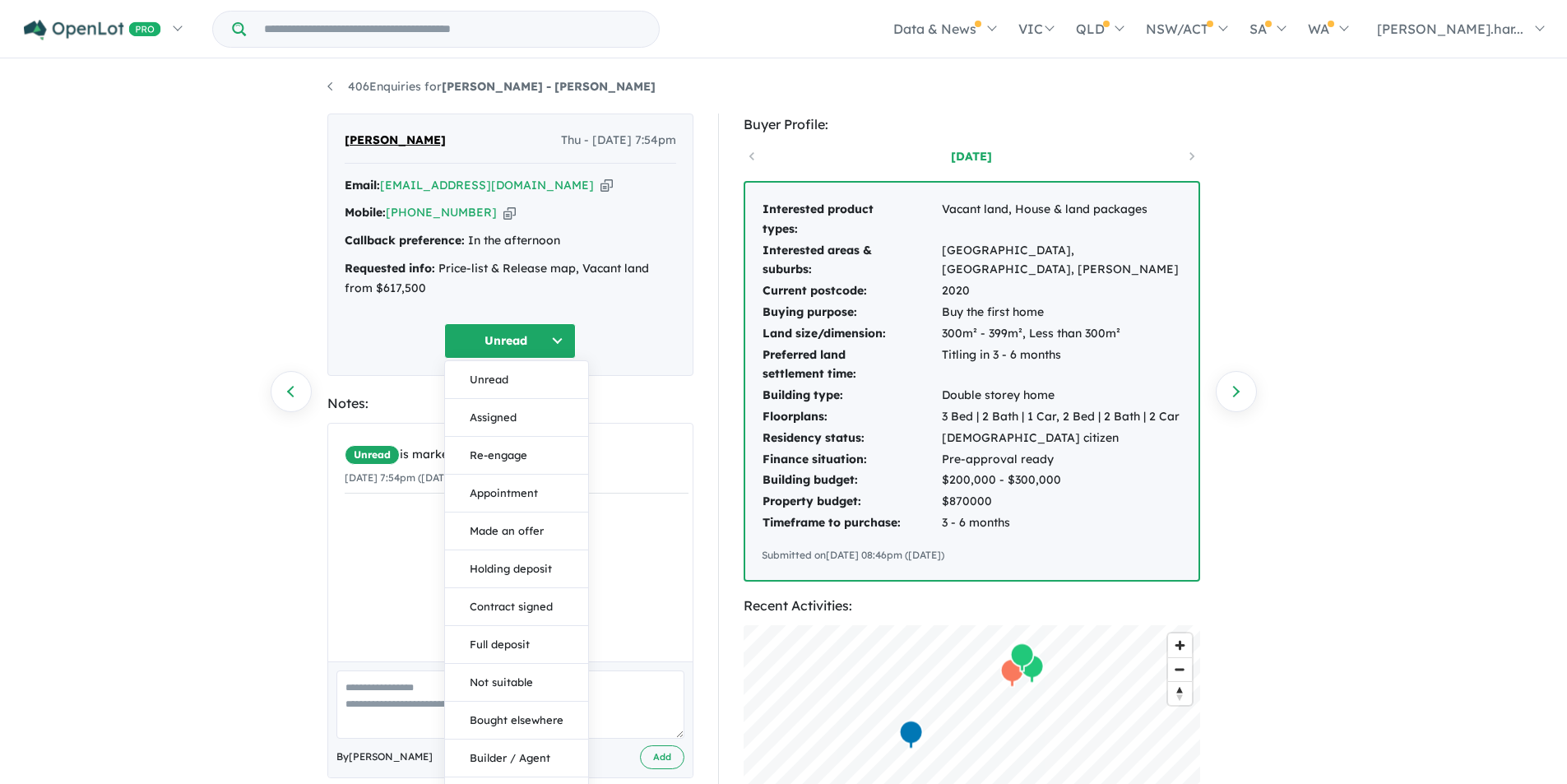
scroll to position [658, 0]
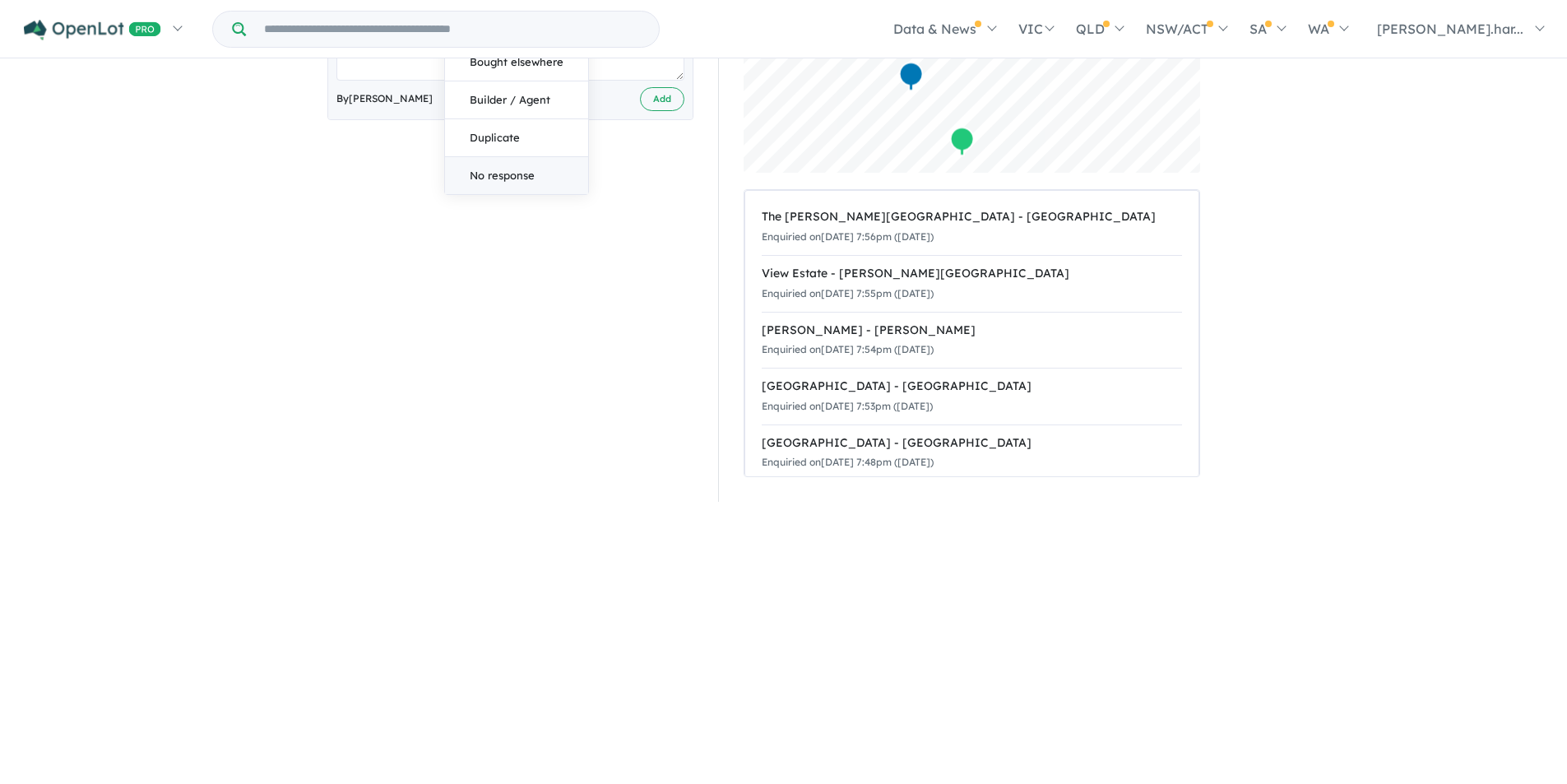
click at [508, 193] on button "No response" at bounding box center [516, 175] width 143 height 37
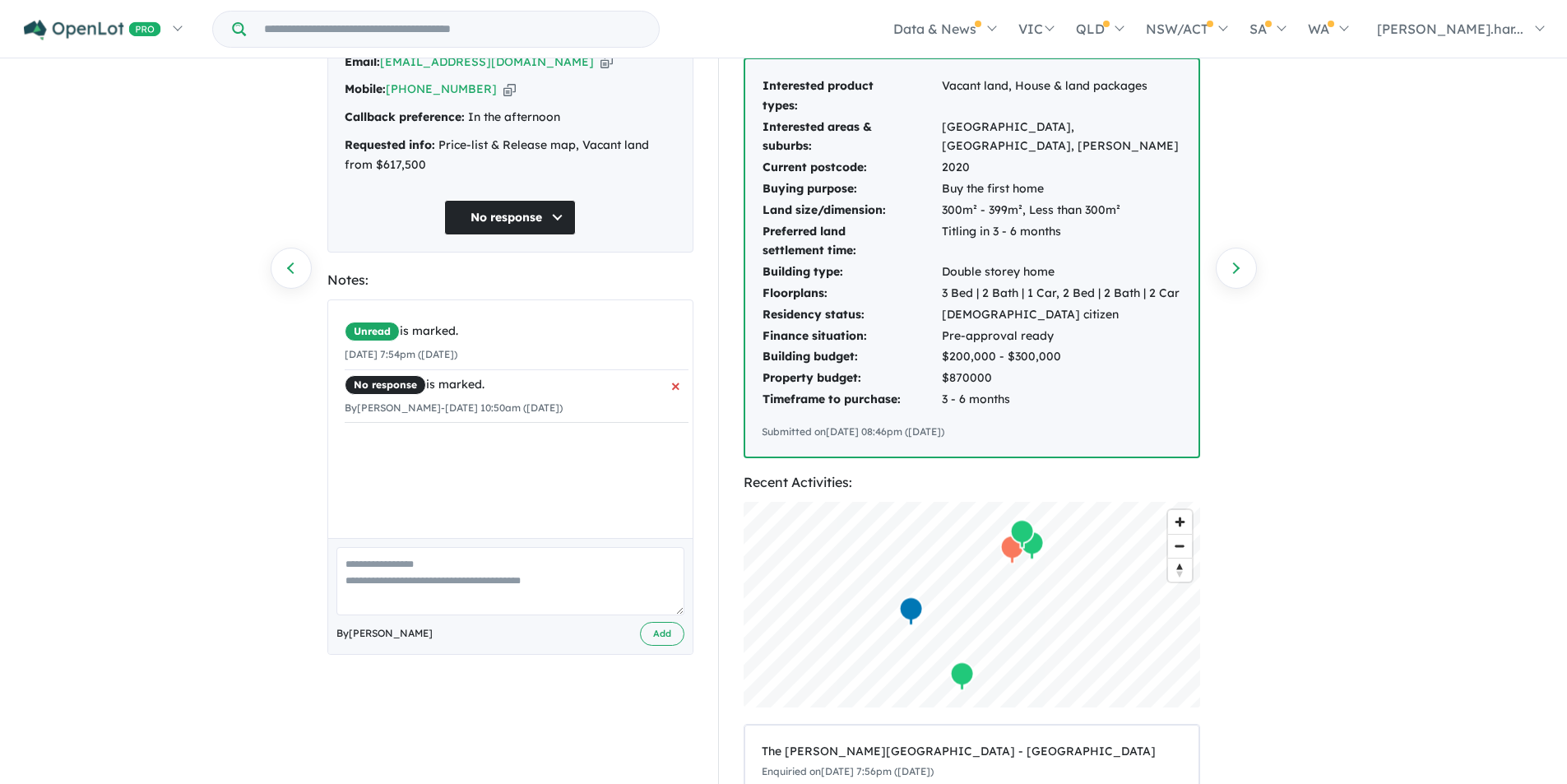
scroll to position [0, 0]
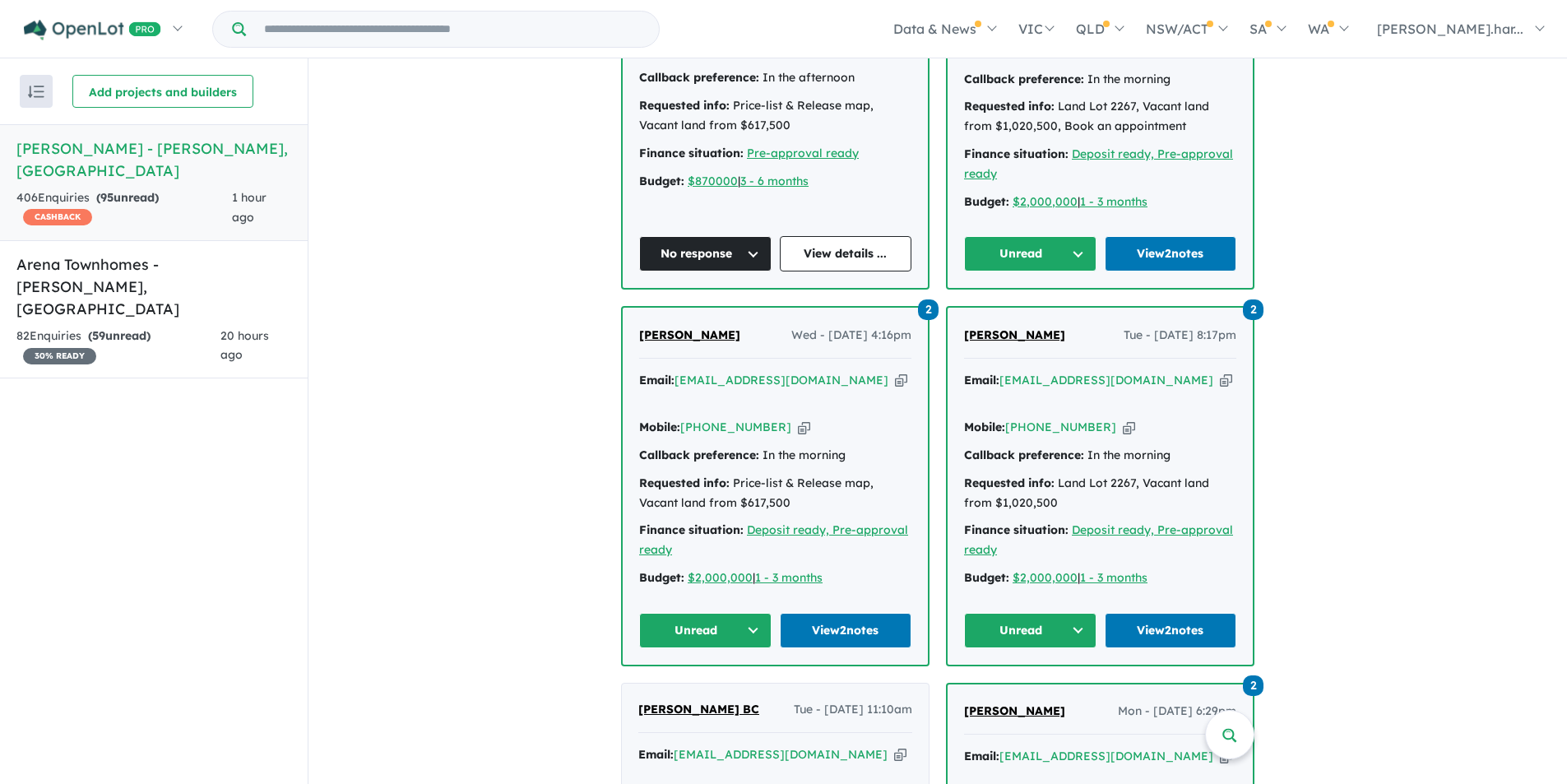
scroll to position [1406, 0]
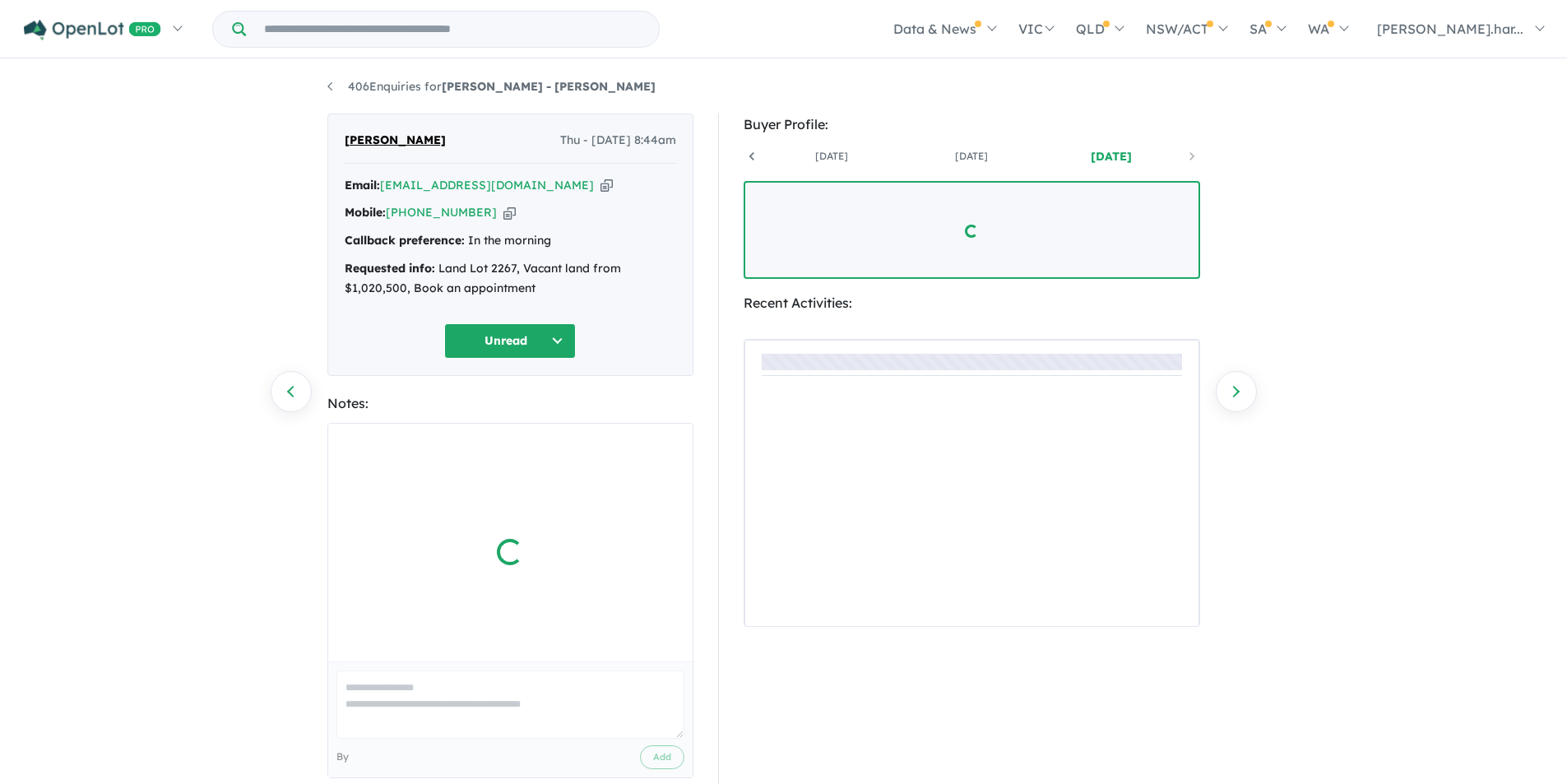
scroll to position [0, 122]
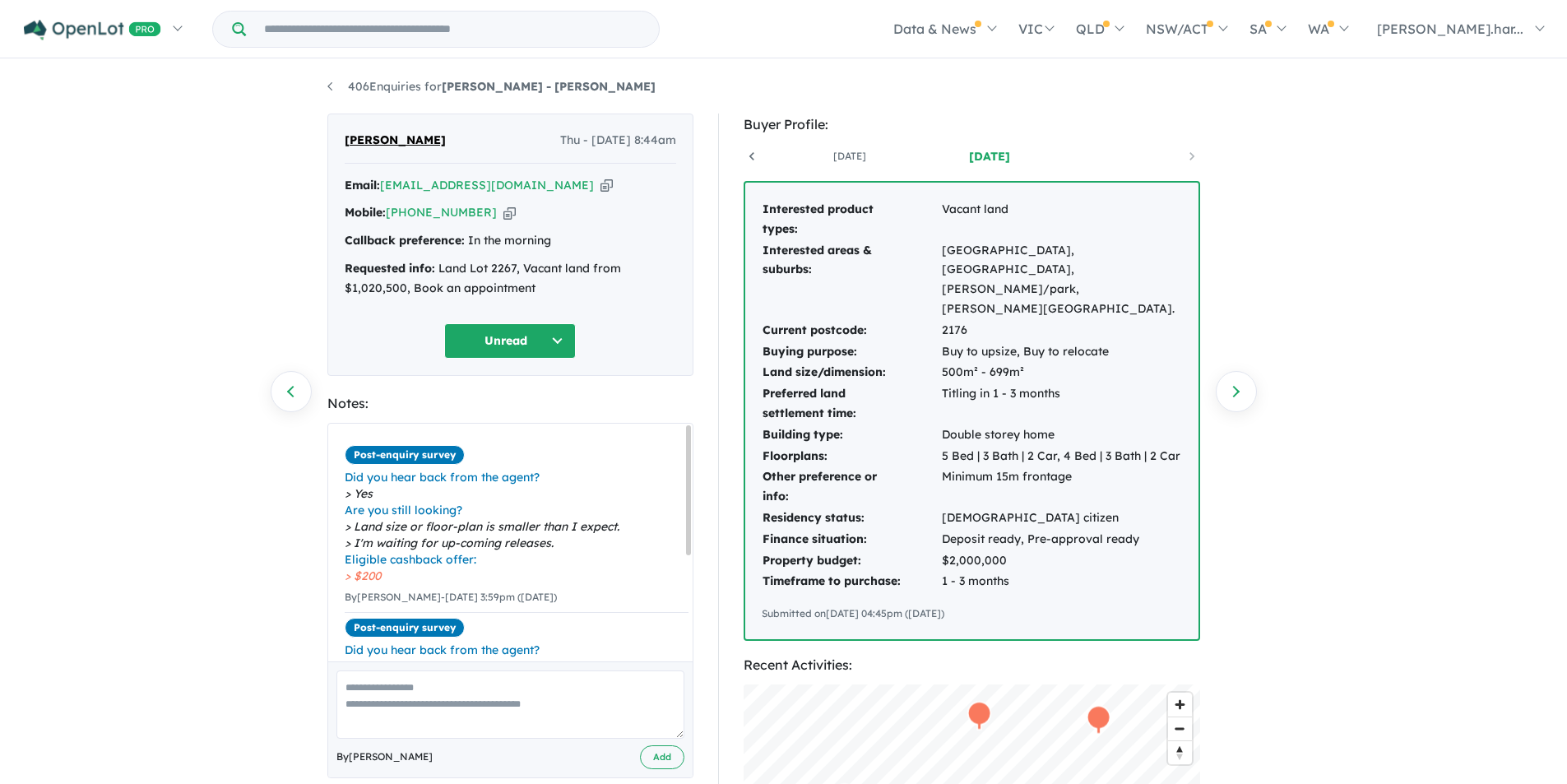
click at [540, 331] on button "Unread" at bounding box center [509, 341] width 131 height 36
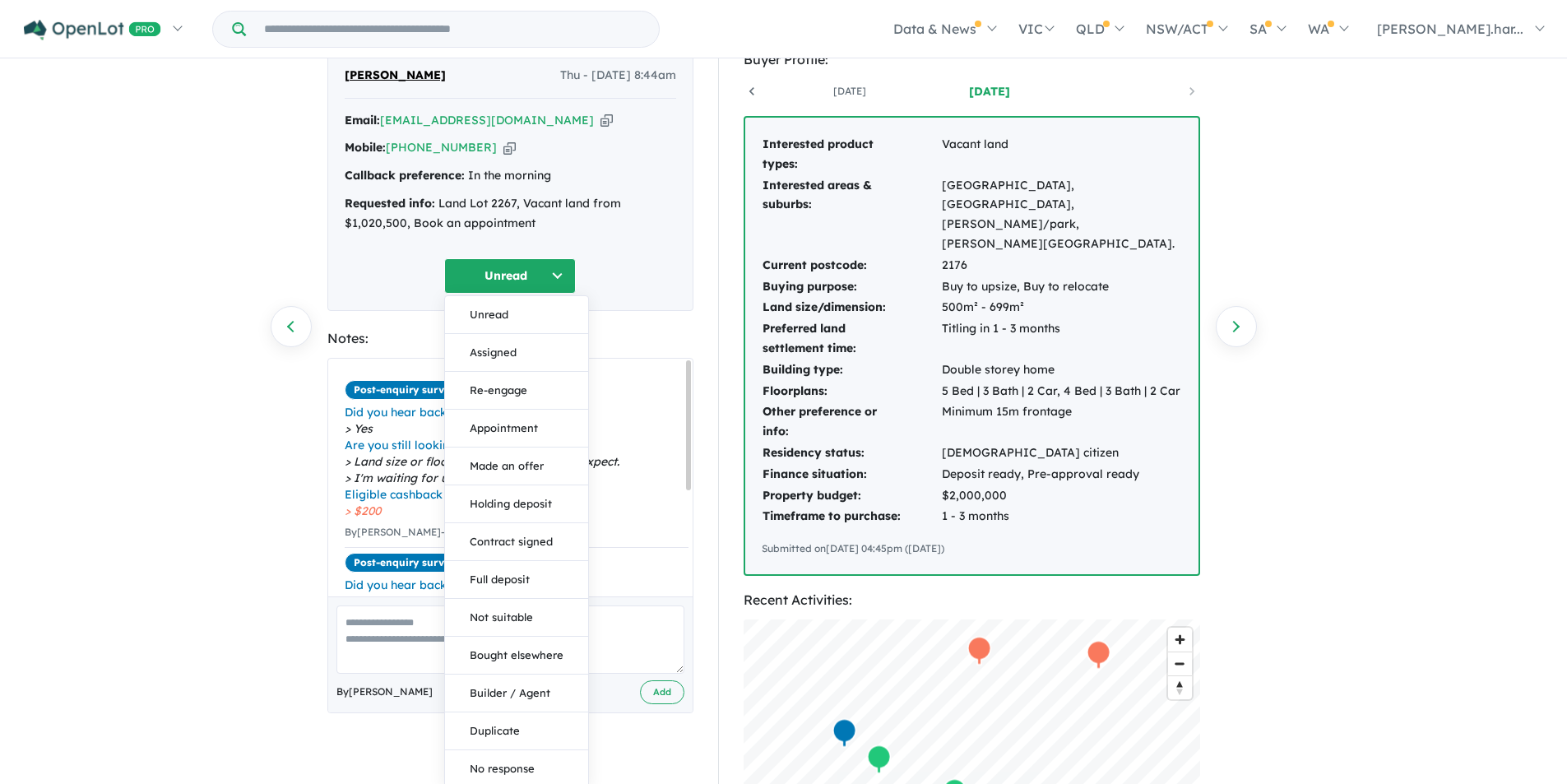
scroll to position [576, 0]
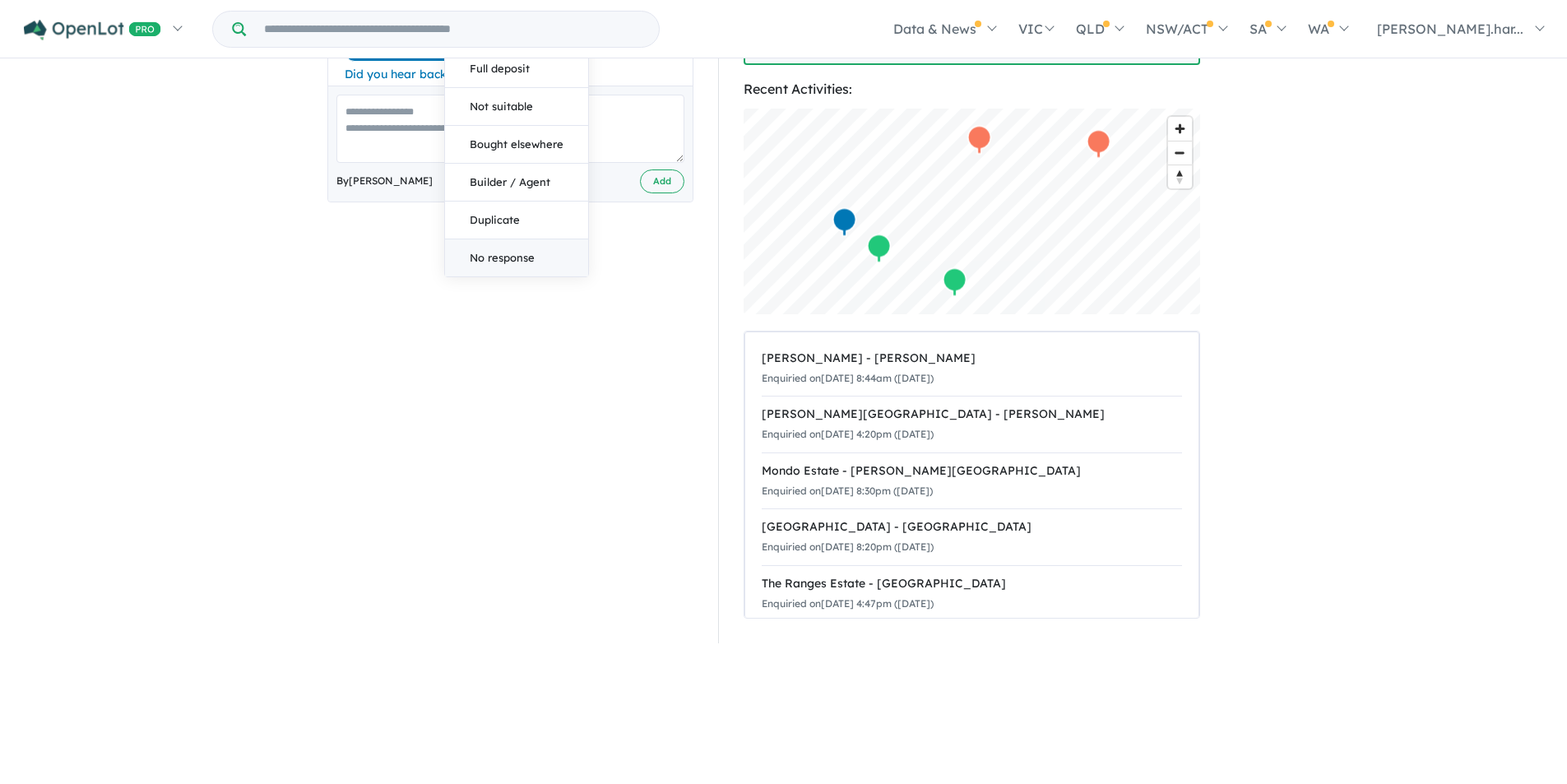
click at [508, 250] on button "No response" at bounding box center [516, 257] width 143 height 37
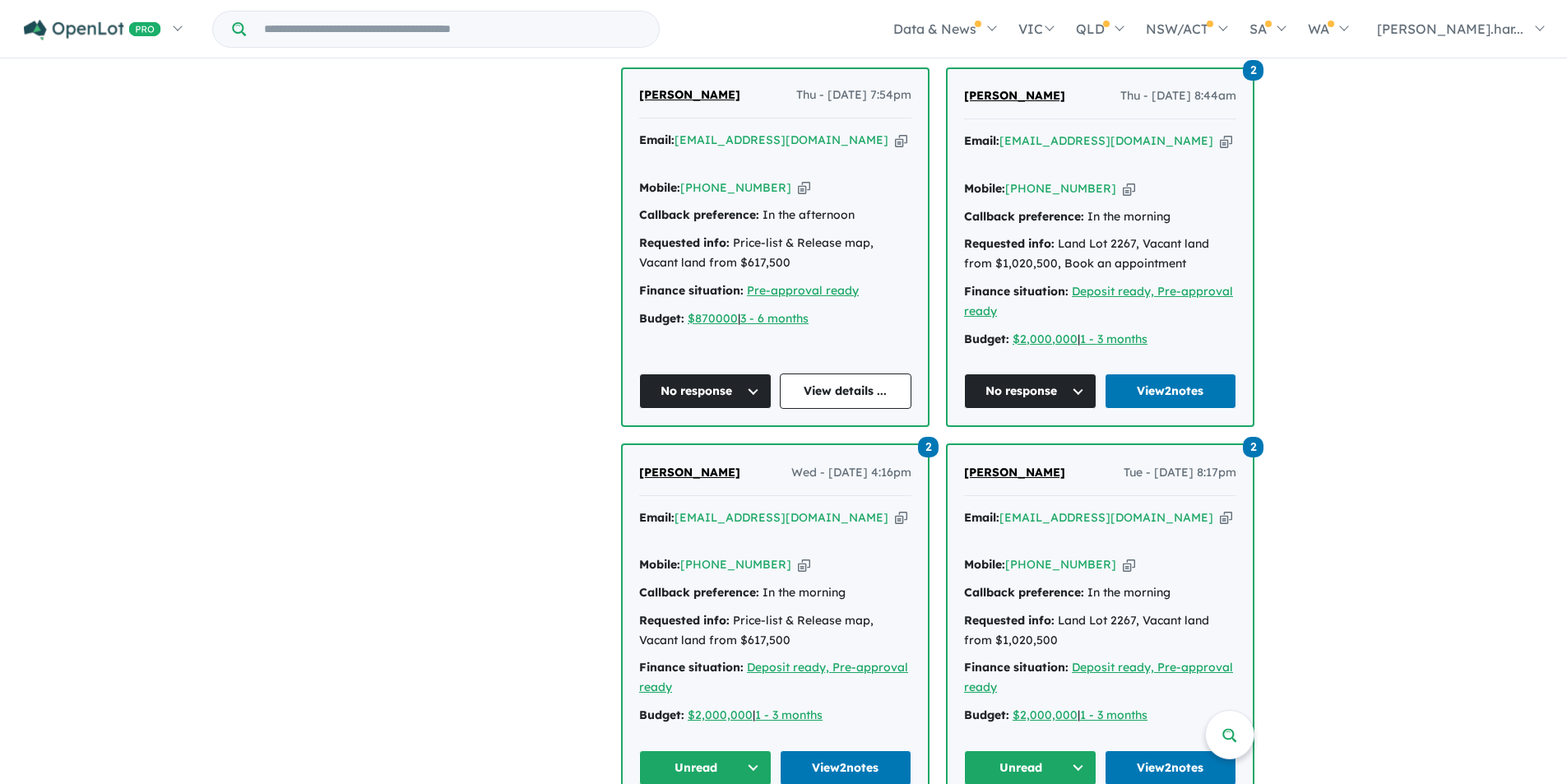
scroll to position [1491, 0]
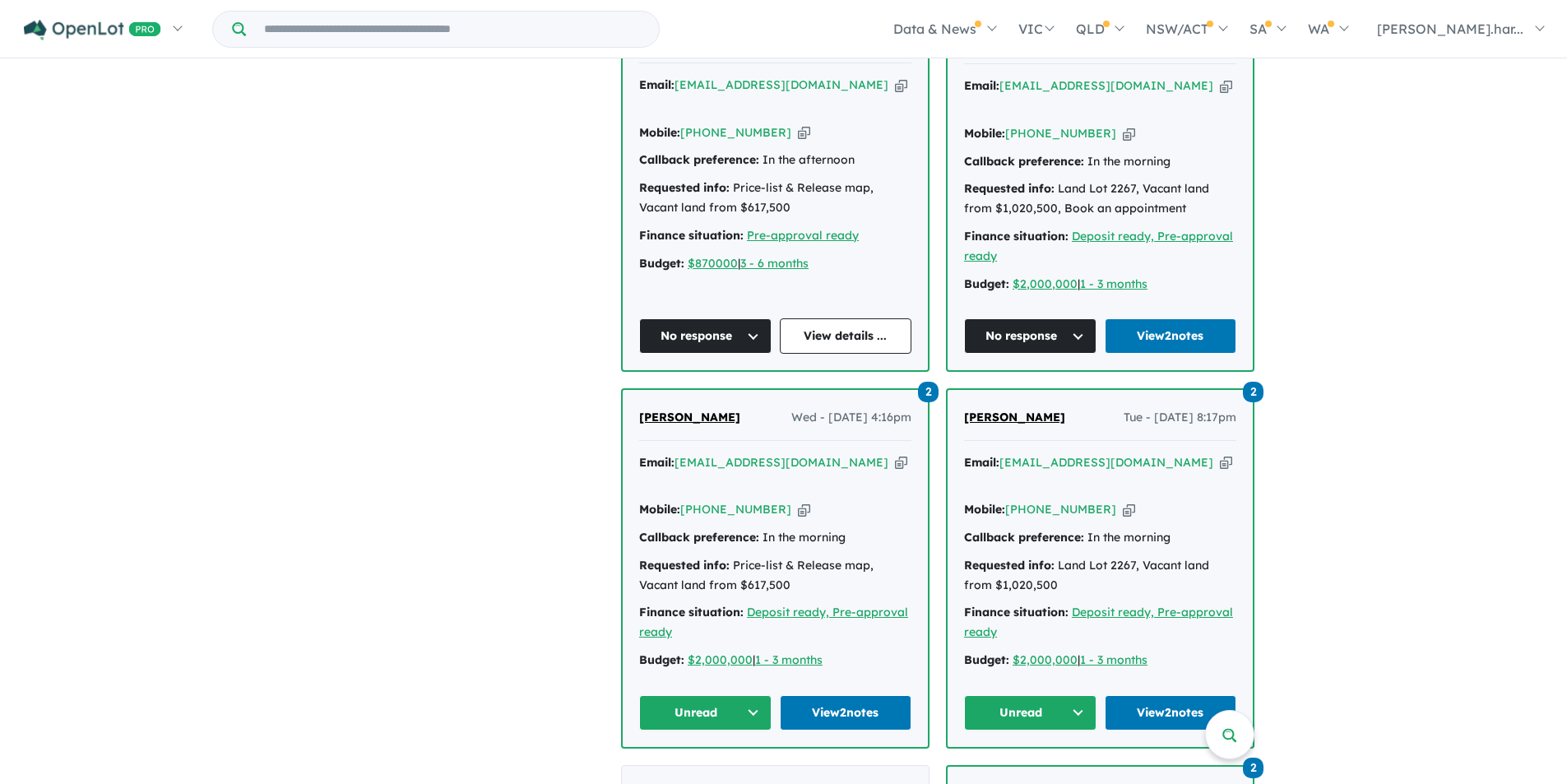
click at [688, 695] on button "Unread" at bounding box center [706, 713] width 132 height 36
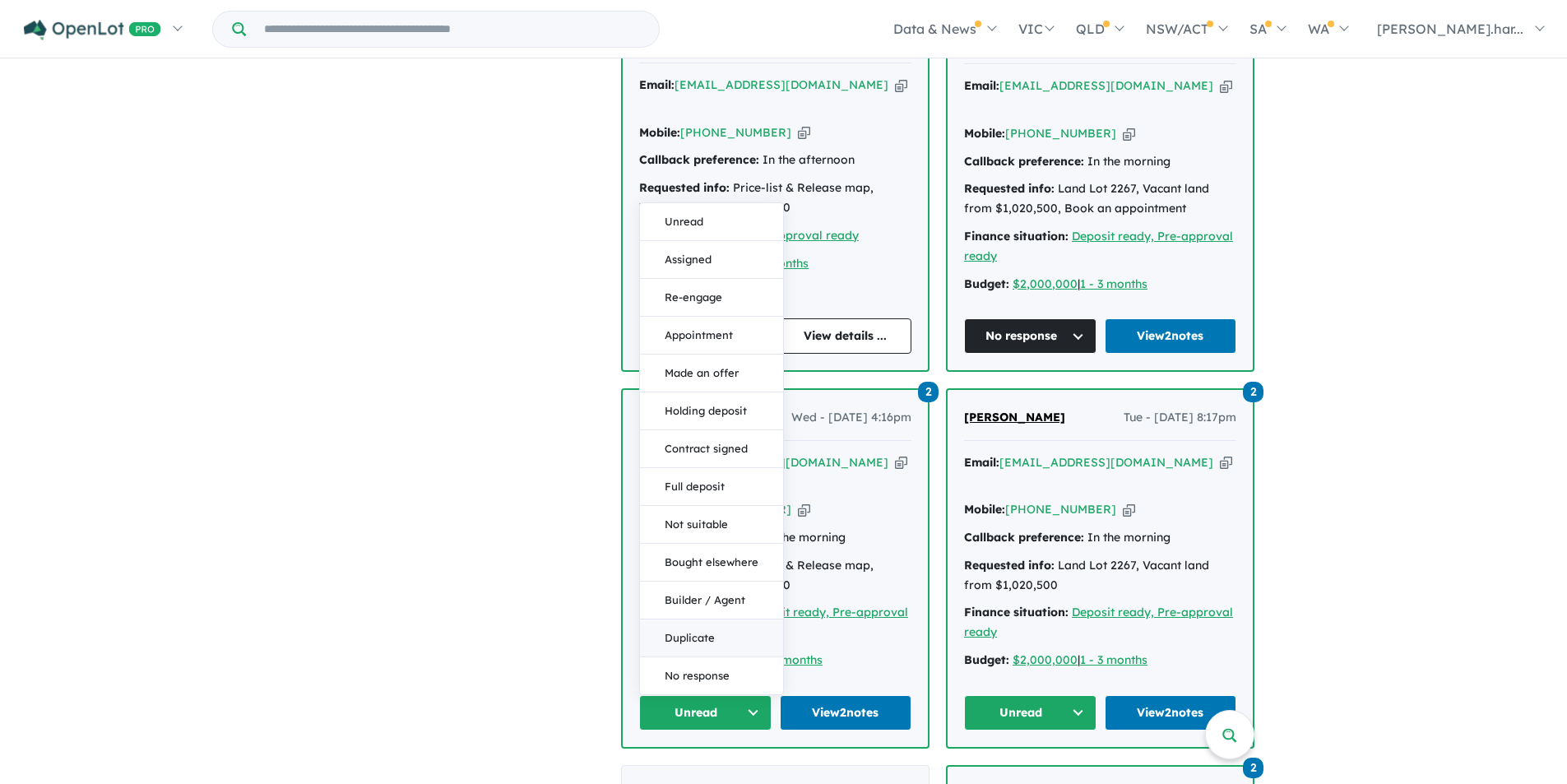
click at [715, 619] on button "Duplicate" at bounding box center [711, 638] width 143 height 38
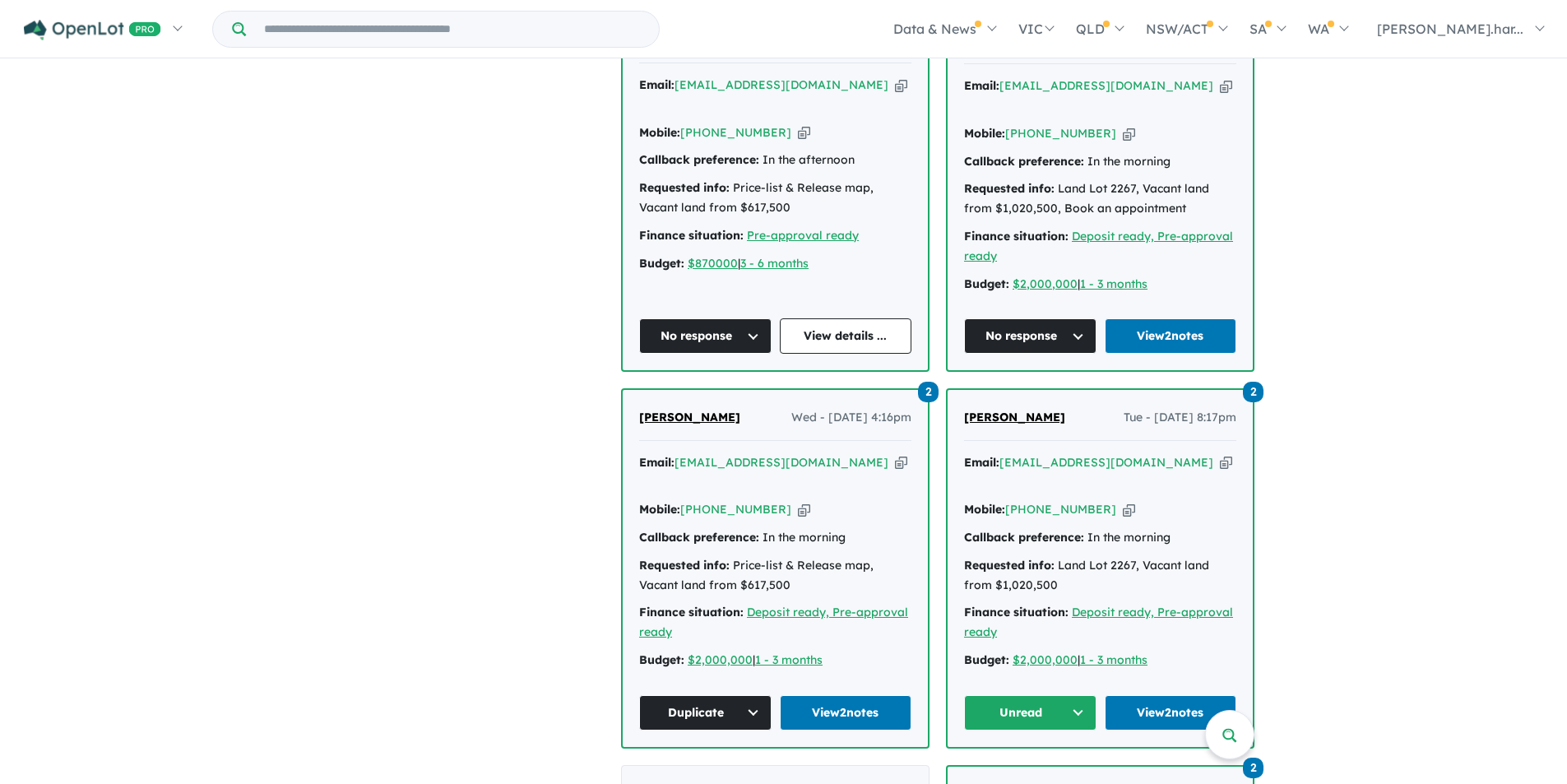
click at [1025, 695] on button "Unread" at bounding box center [1030, 713] width 132 height 36
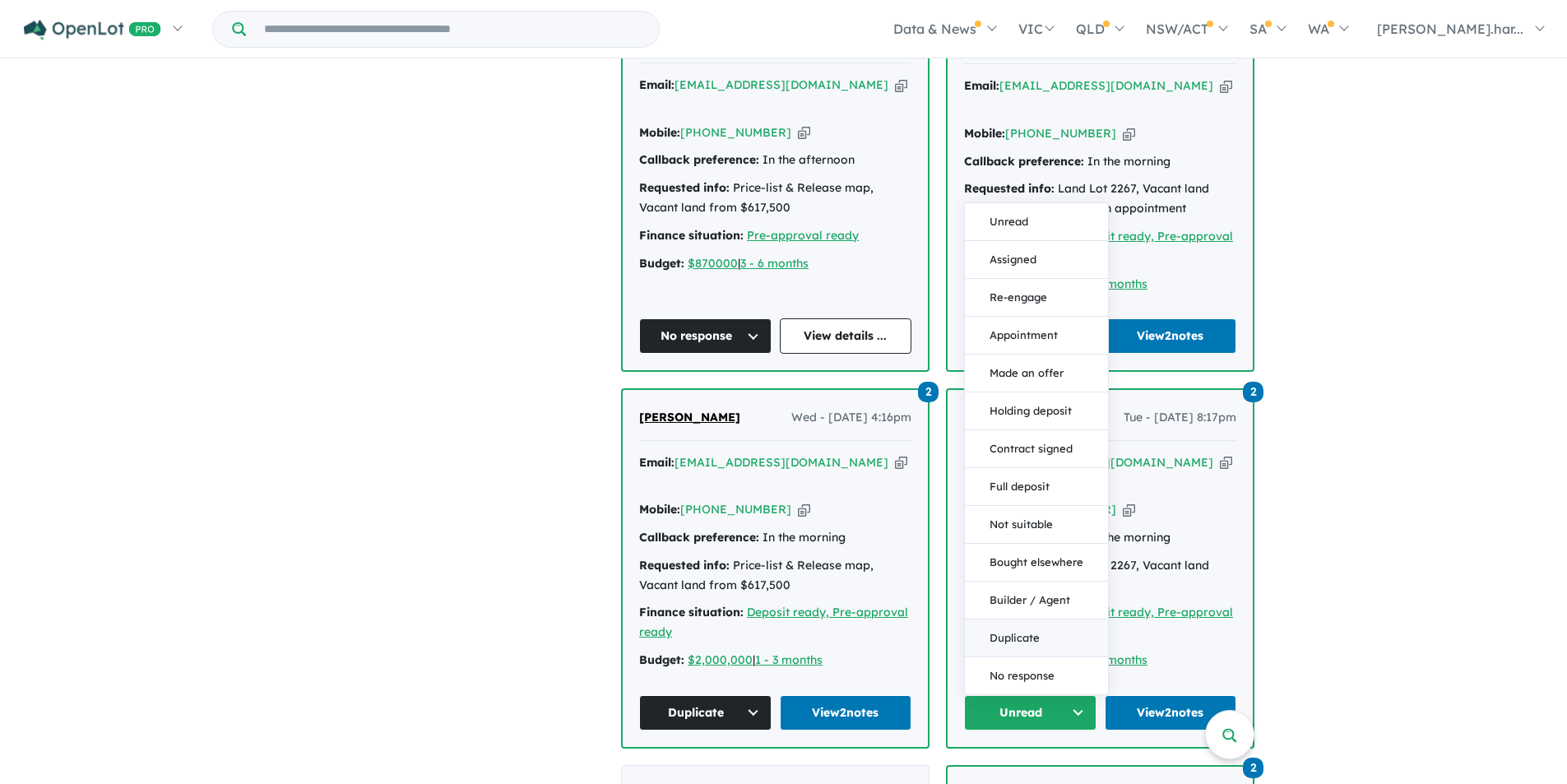
click at [1033, 619] on button "Duplicate" at bounding box center [1036, 638] width 143 height 38
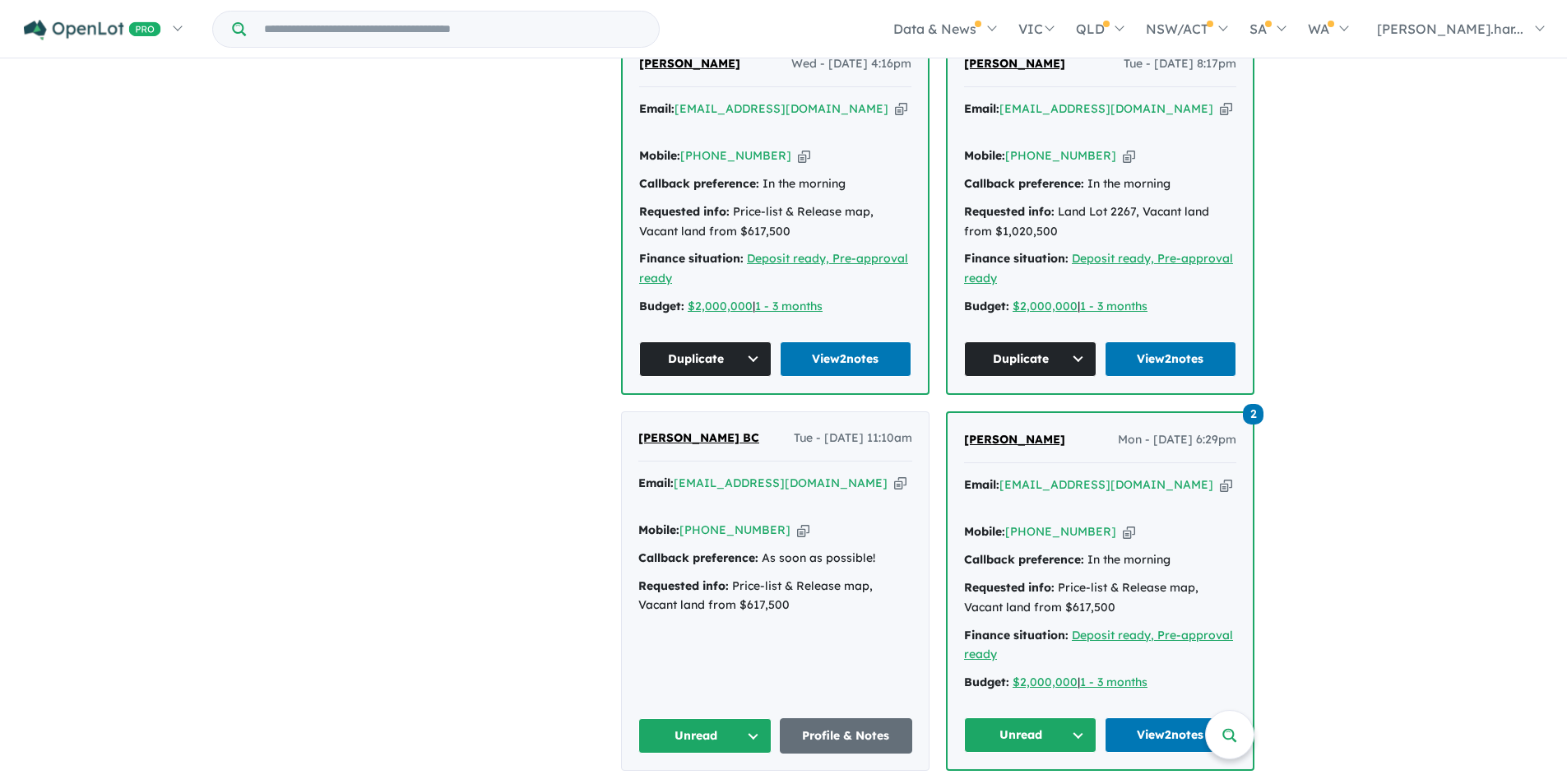
scroll to position [1902, 0]
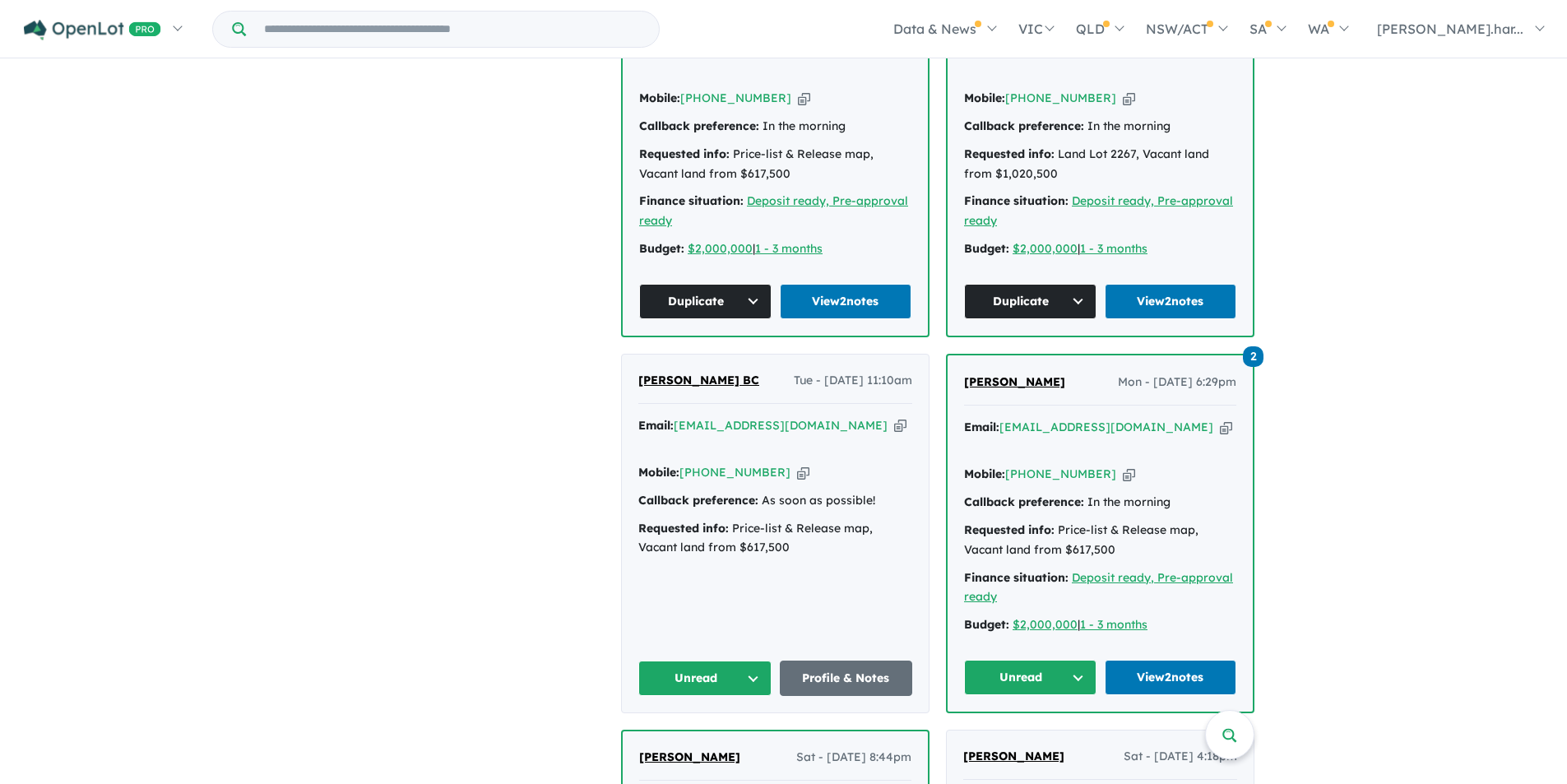
click at [1063, 660] on button "Unread" at bounding box center [1030, 678] width 132 height 36
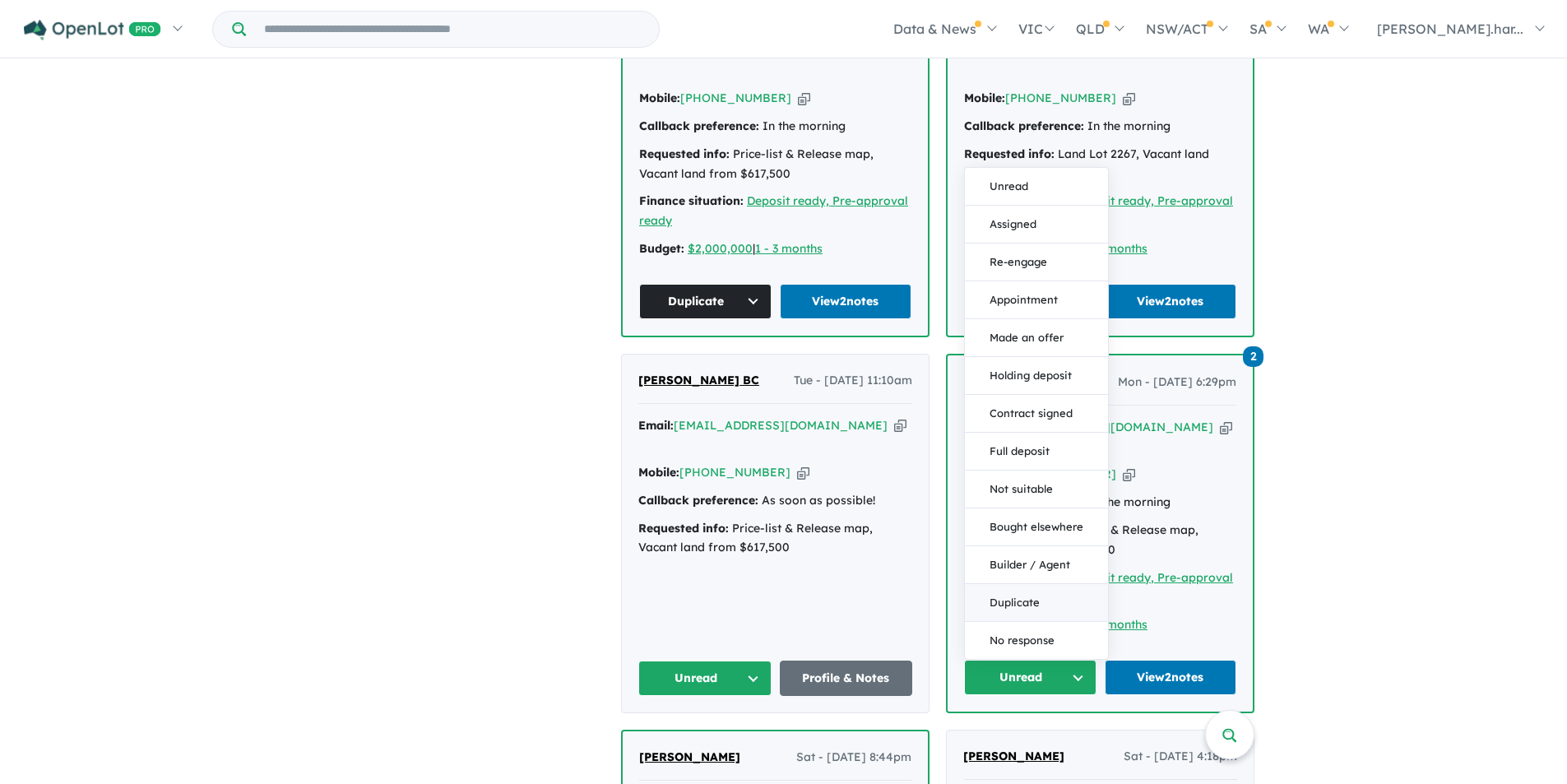
click at [1017, 584] on button "Duplicate" at bounding box center [1036, 603] width 143 height 38
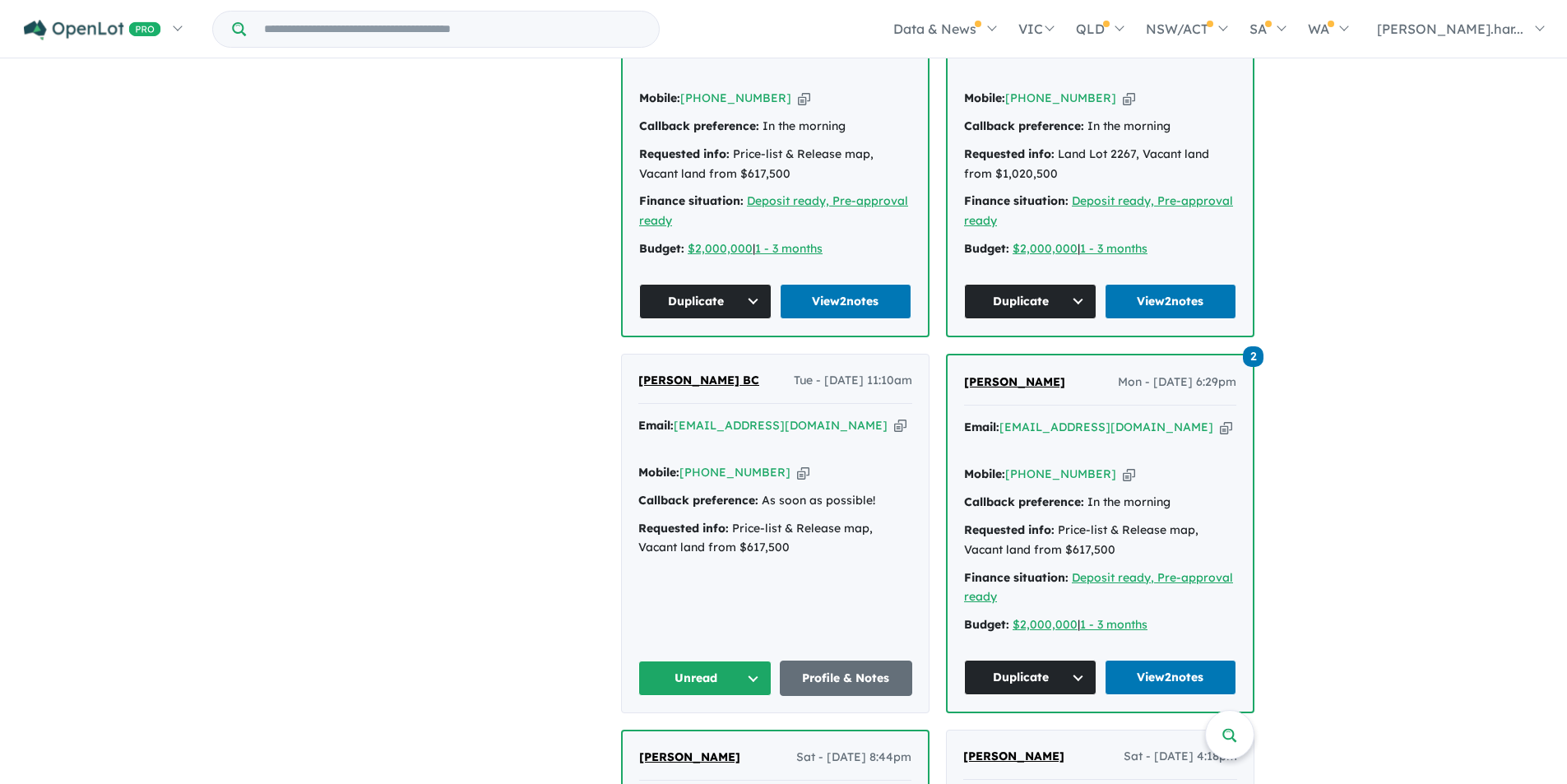
click at [679, 372] on span "Anish BC" at bounding box center [699, 379] width 121 height 15
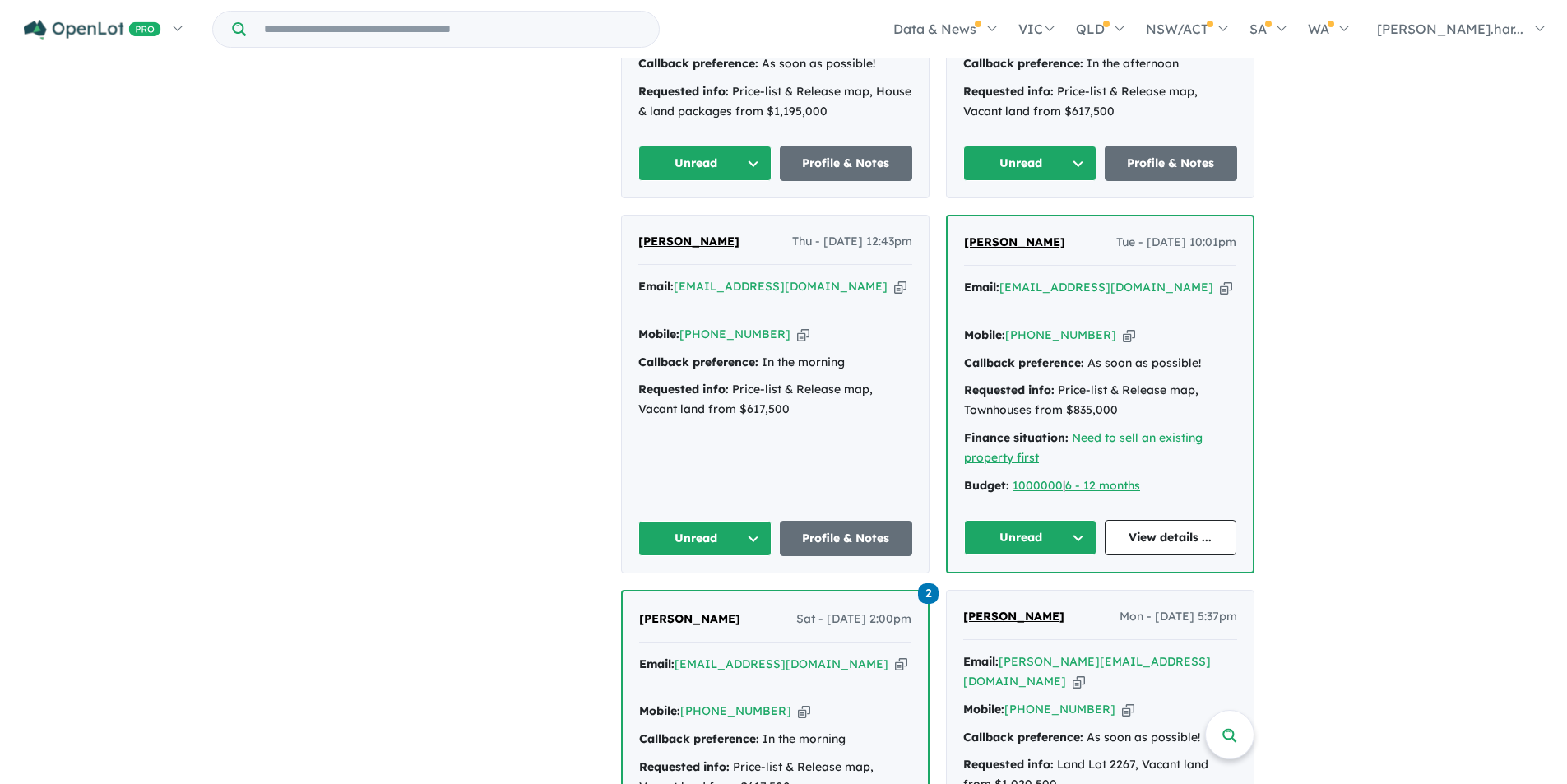
scroll to position [3793, 0]
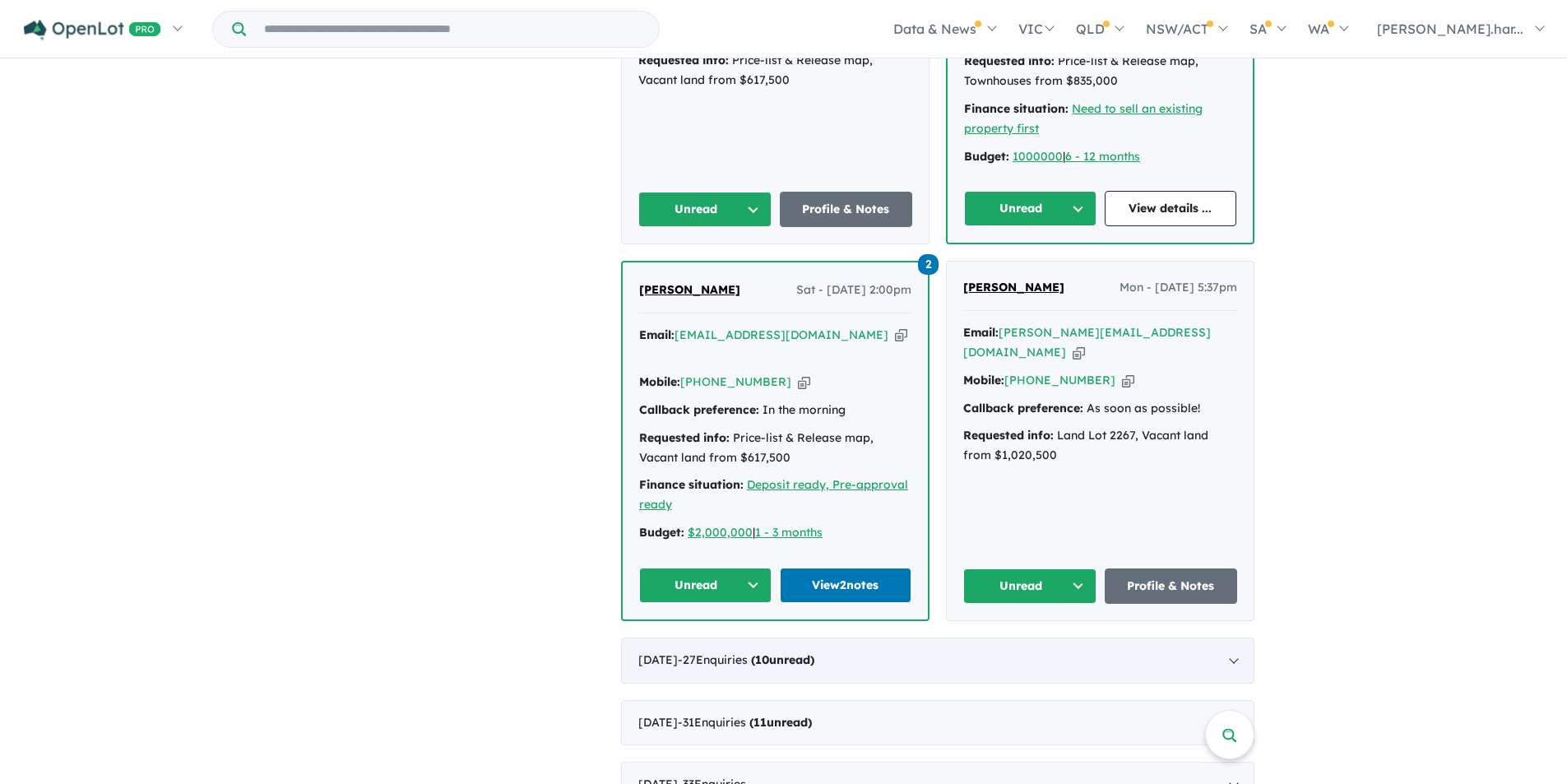
click at [1094, 638] on div "August 2025 - 27 Enquir ies ( 10 unread)" at bounding box center [937, 661] width 633 height 46
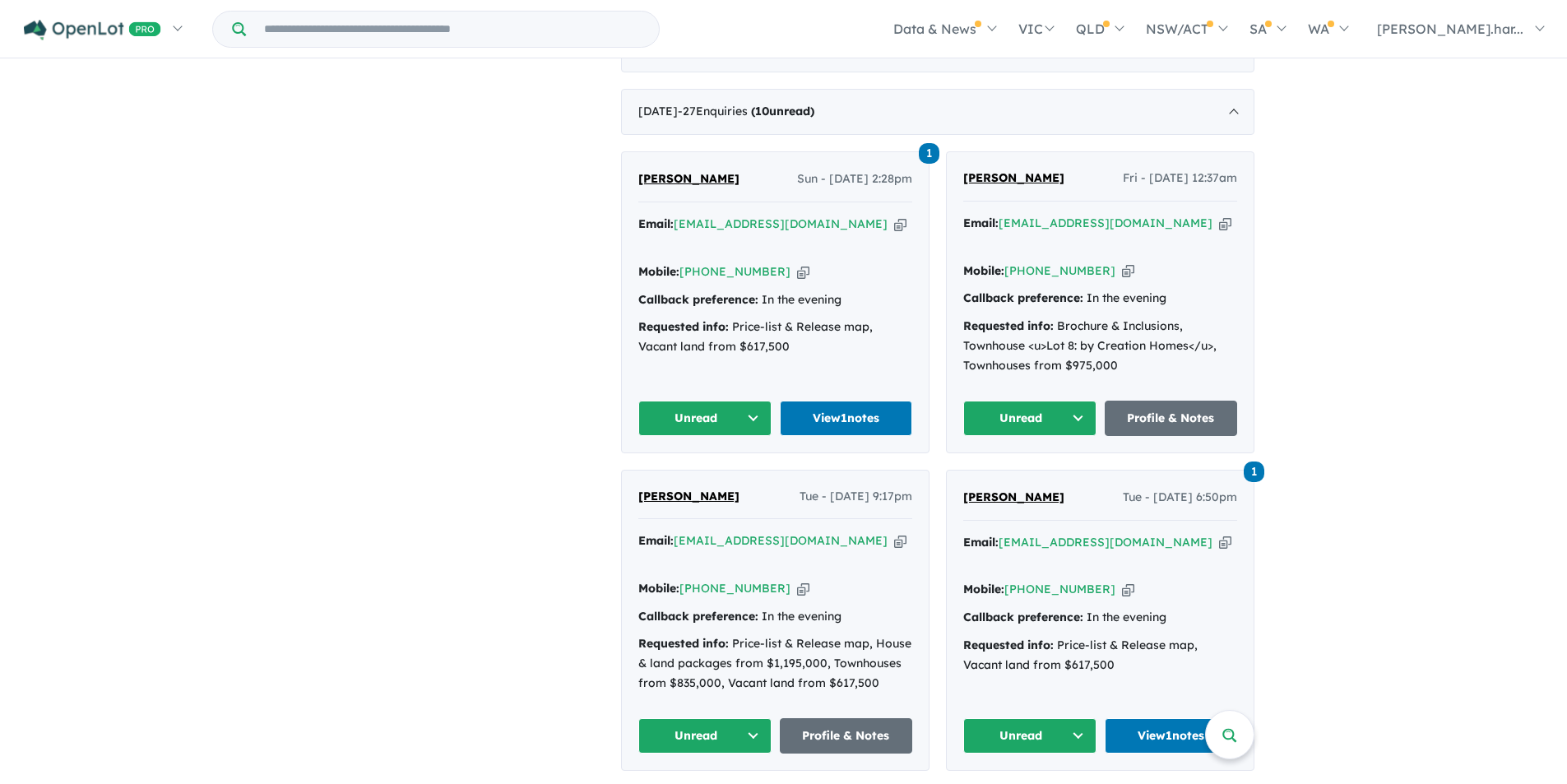
scroll to position [576, 0]
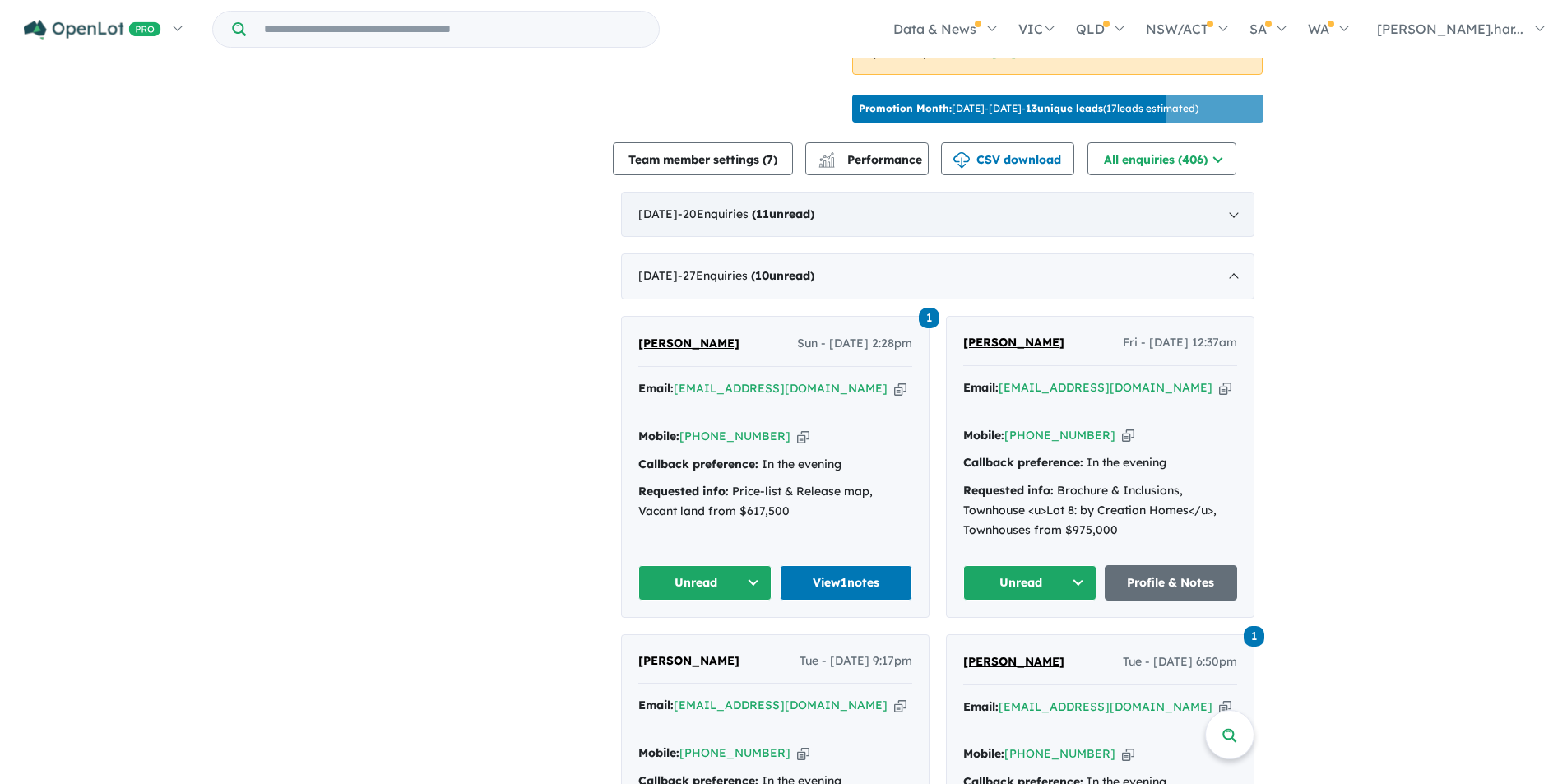
click at [959, 199] on div "September 2025 - 20 Enquir ies ( 11 unread)" at bounding box center [937, 215] width 633 height 46
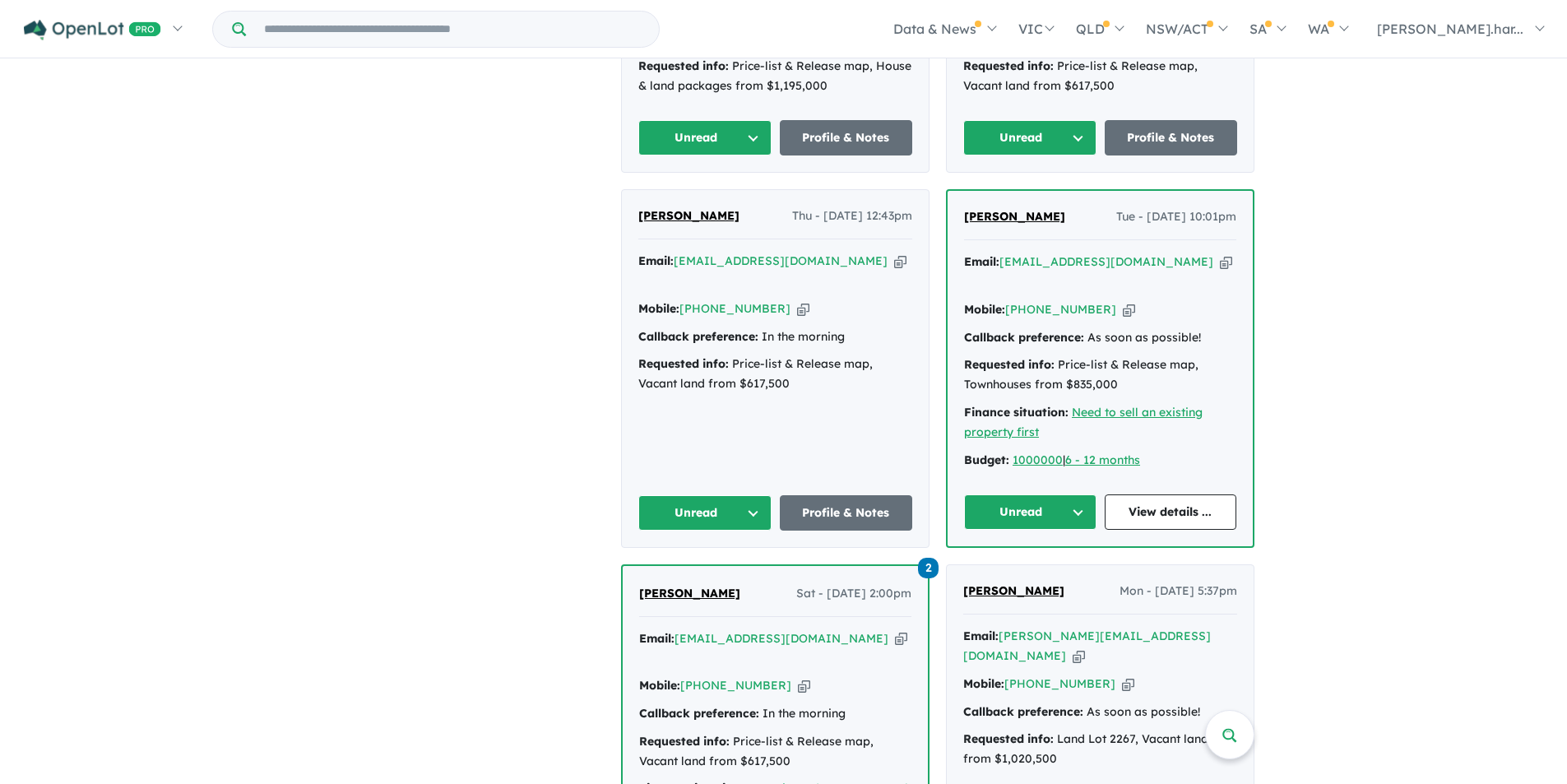
scroll to position [3568, 0]
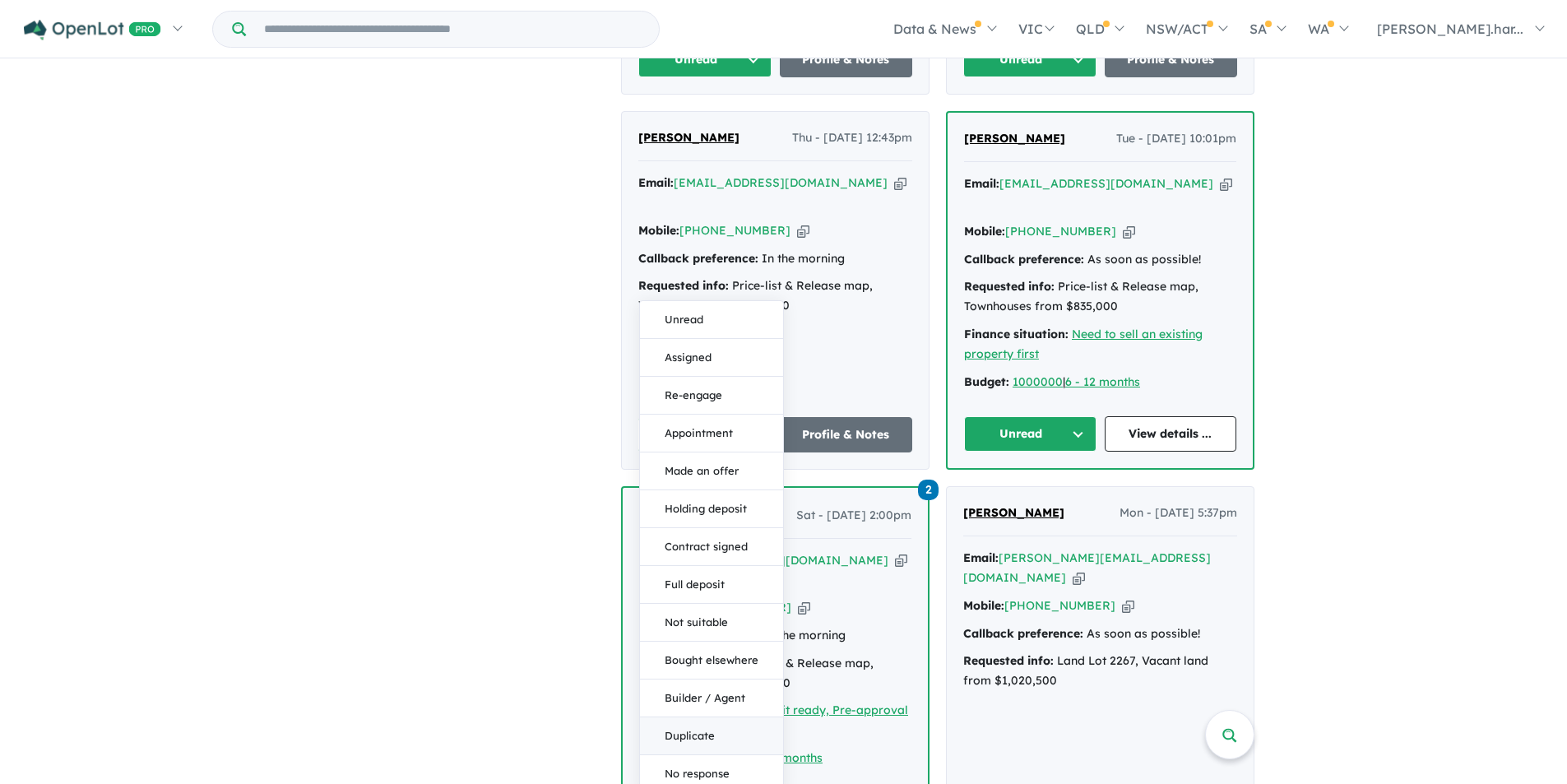
click at [701, 717] on button "Duplicate" at bounding box center [711, 736] width 143 height 38
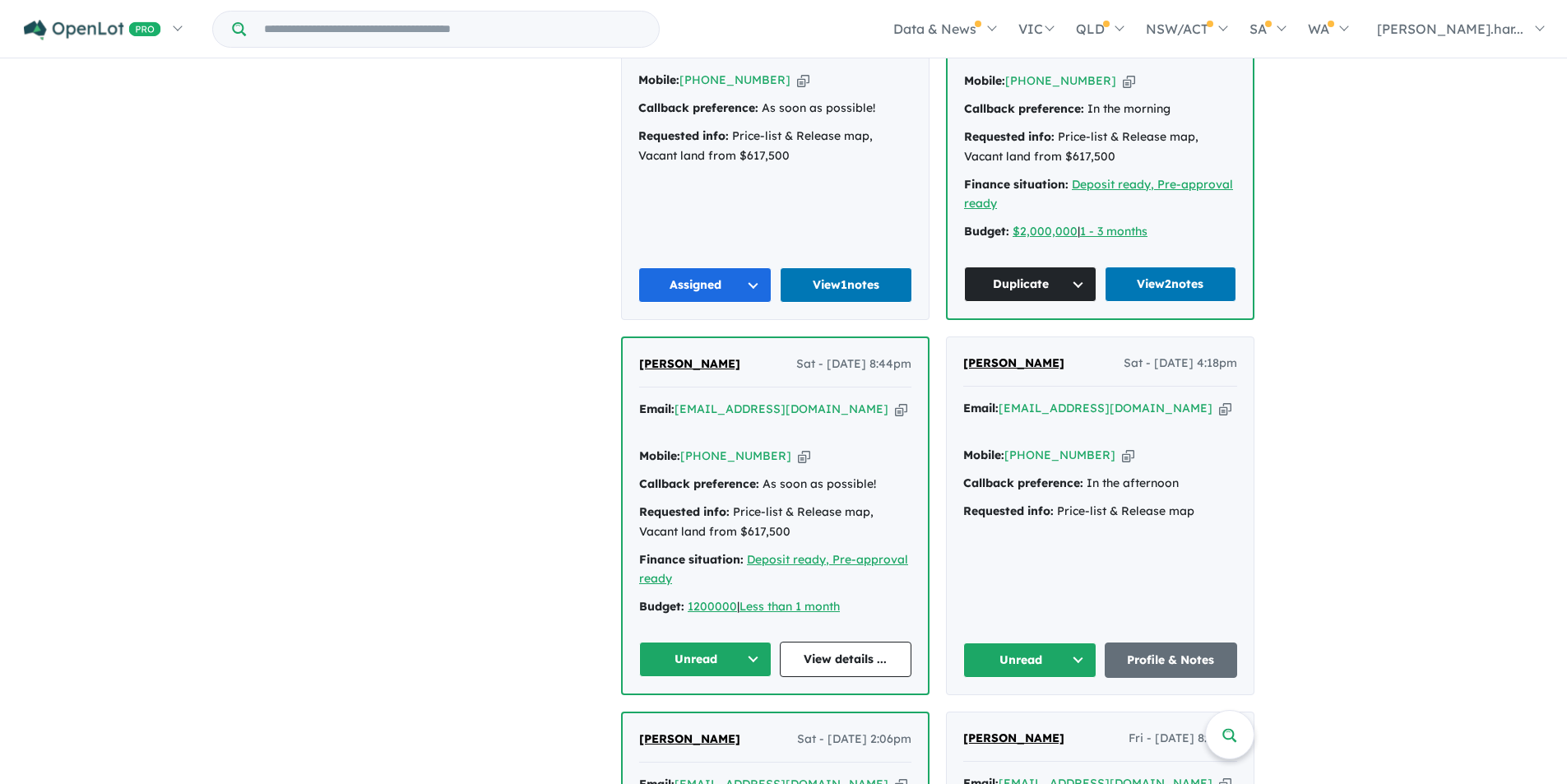
scroll to position [2335, 0]
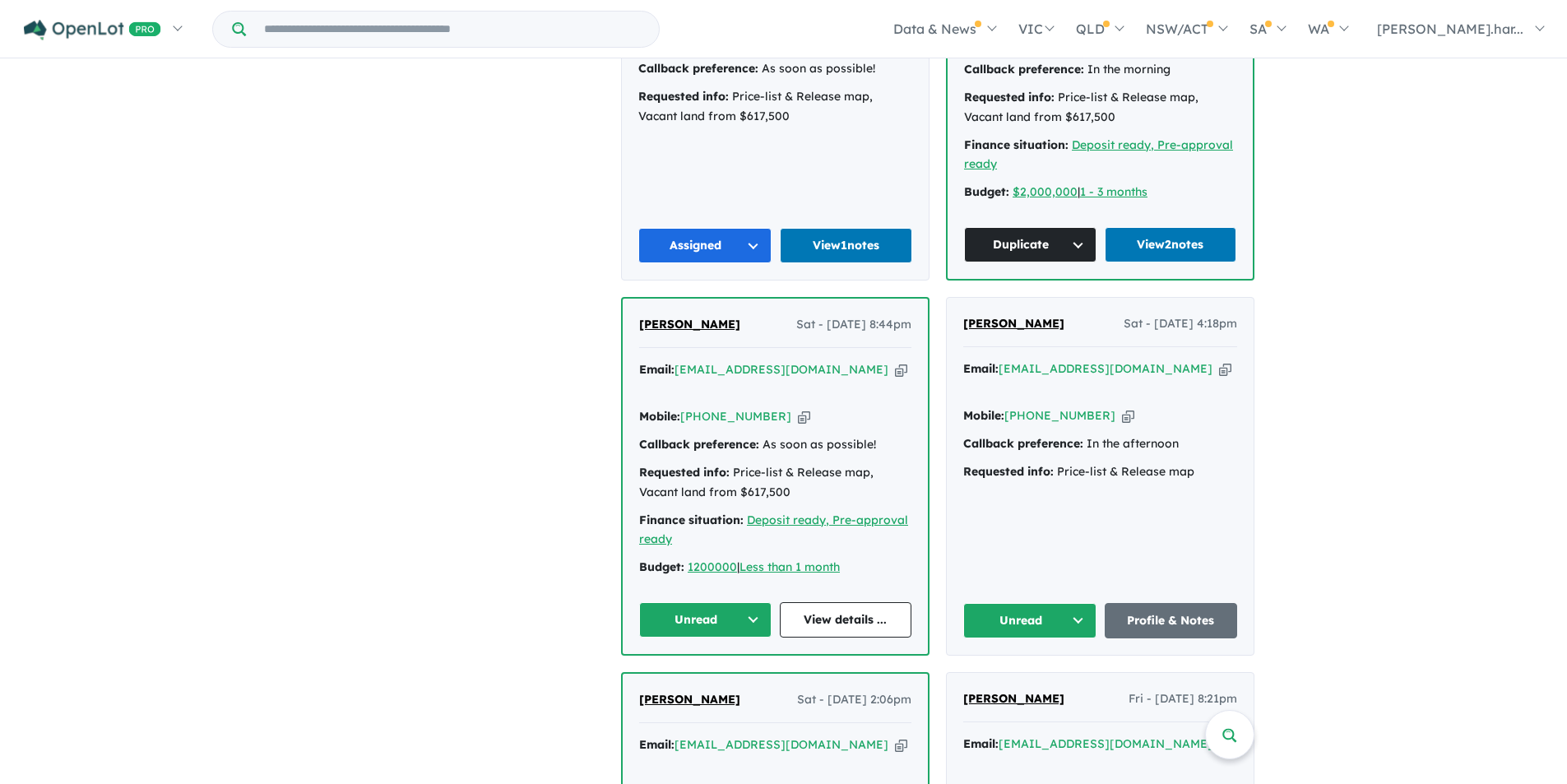
click at [786, 360] on div "Email: vks198766@gmail.com Copied!" at bounding box center [775, 379] width 272 height 39
click at [707, 315] on div "Vinod Singh Sat - 13/09/2025, 8:44pm" at bounding box center [775, 331] width 272 height 33
click at [696, 317] on span "Vinod Singh" at bounding box center [690, 324] width 101 height 15
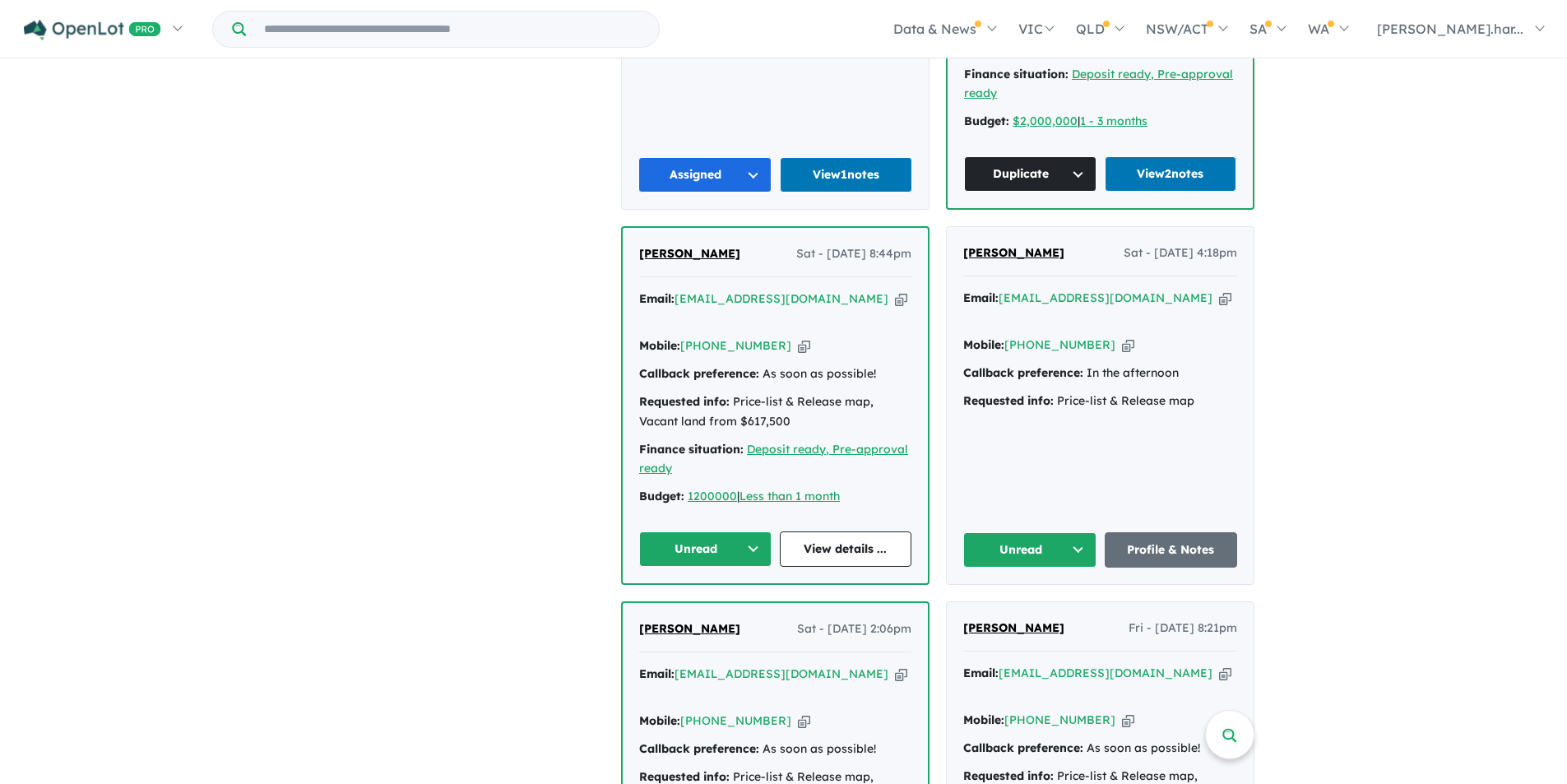
scroll to position [2417, 0]
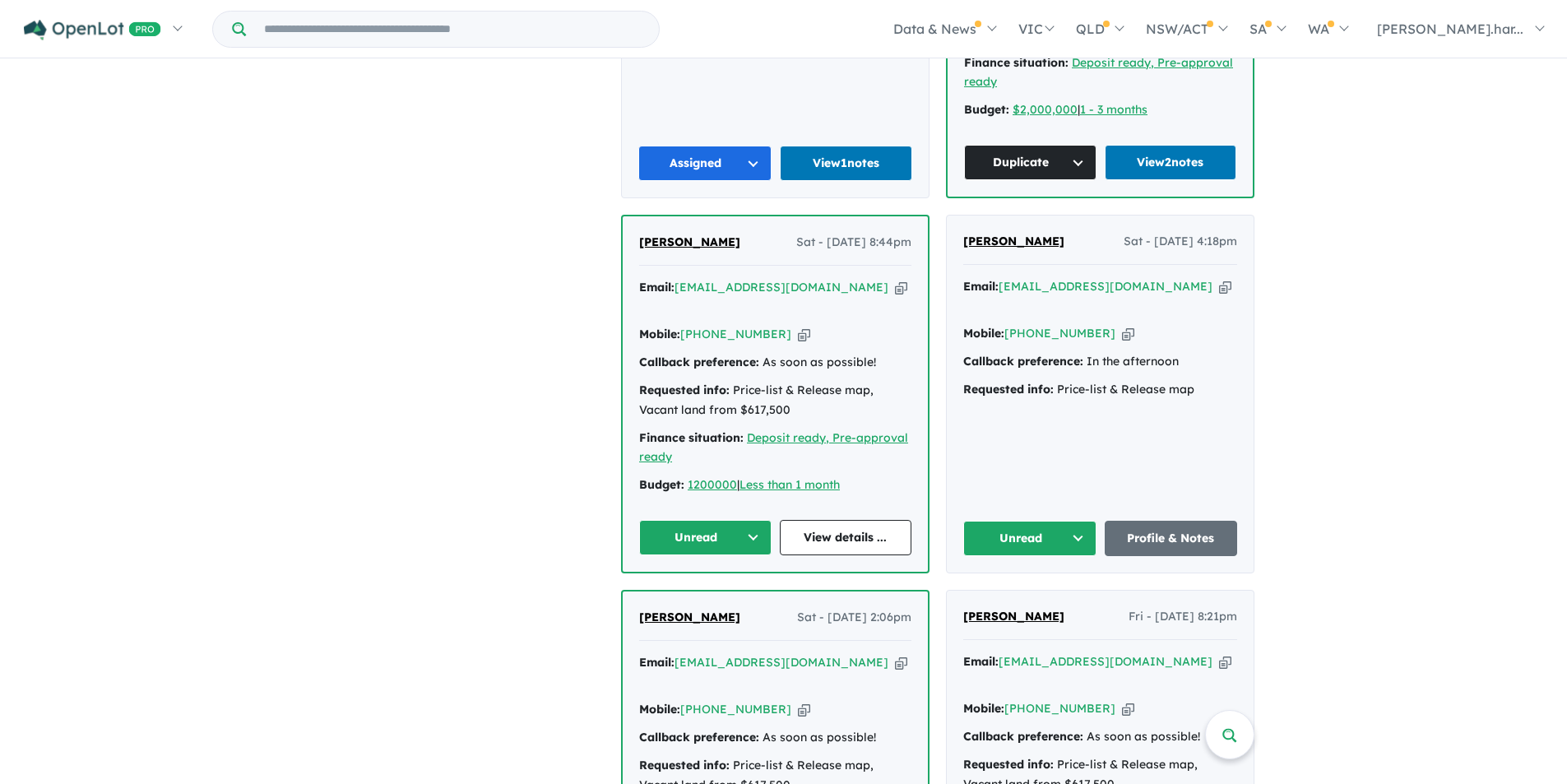
click at [703, 520] on button "Unread" at bounding box center [706, 538] width 132 height 36
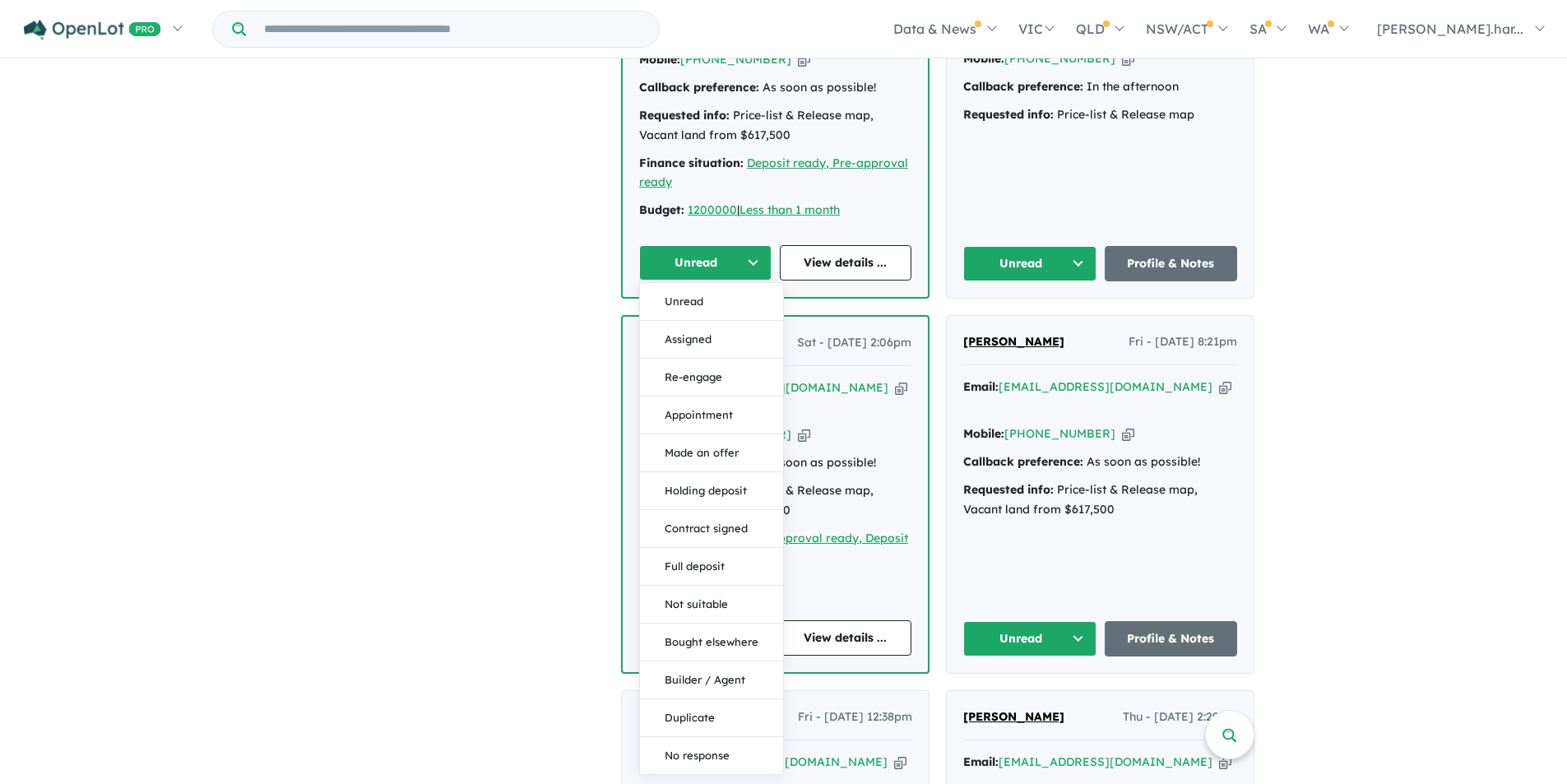
scroll to position [2746, 0]
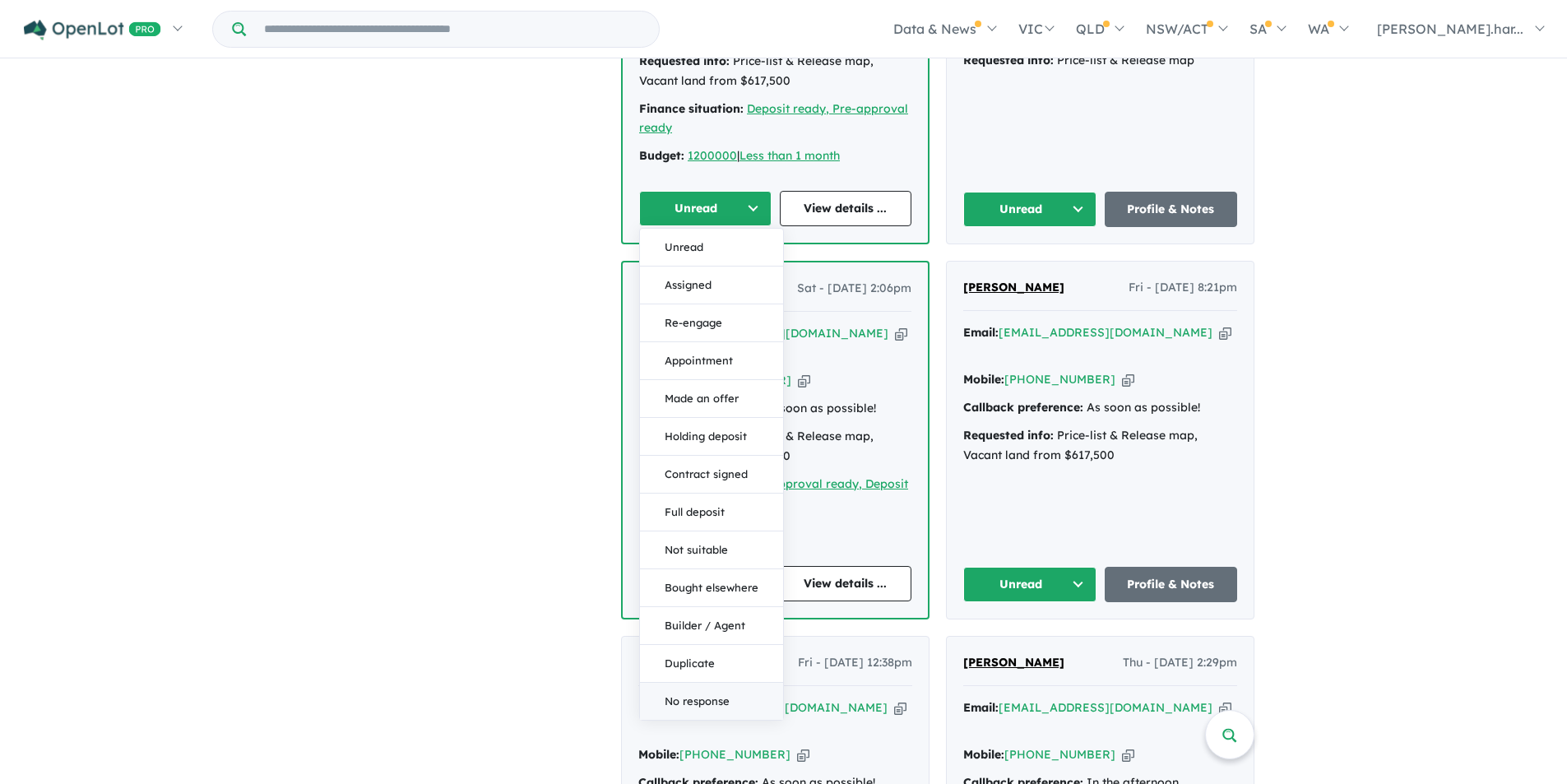
click at [708, 682] on button "No response" at bounding box center [711, 700] width 143 height 37
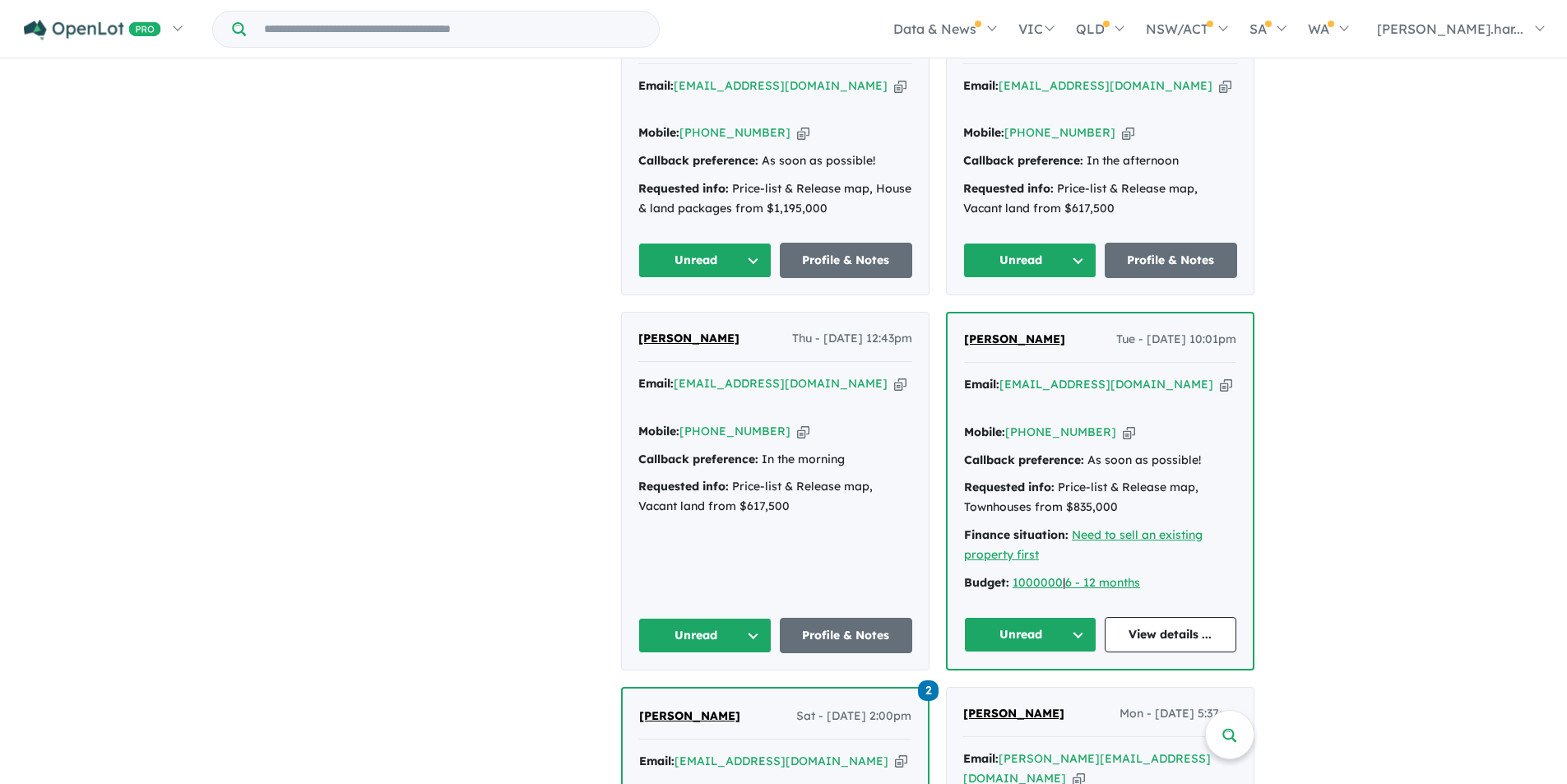
scroll to position [3322, 0]
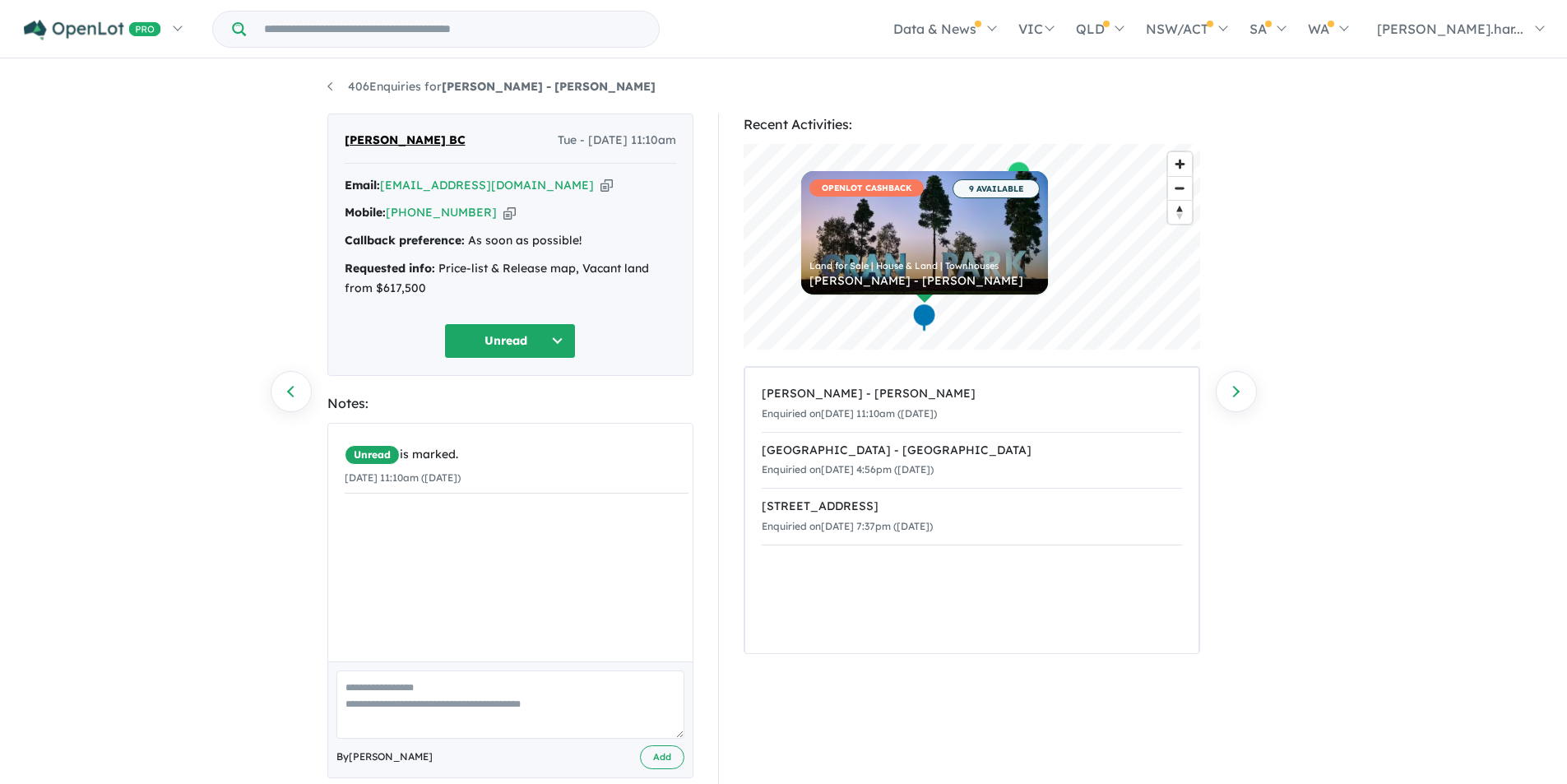
click at [440, 712] on textarea at bounding box center [511, 705] width 348 height 68
click at [382, 703] on textarea "**********" at bounding box center [511, 705] width 348 height 68
click at [378, 703] on textarea "**********" at bounding box center [511, 705] width 348 height 68
click at [378, 705] on textarea "**********" at bounding box center [511, 705] width 348 height 68
click at [371, 704] on textarea "**********" at bounding box center [511, 705] width 348 height 68
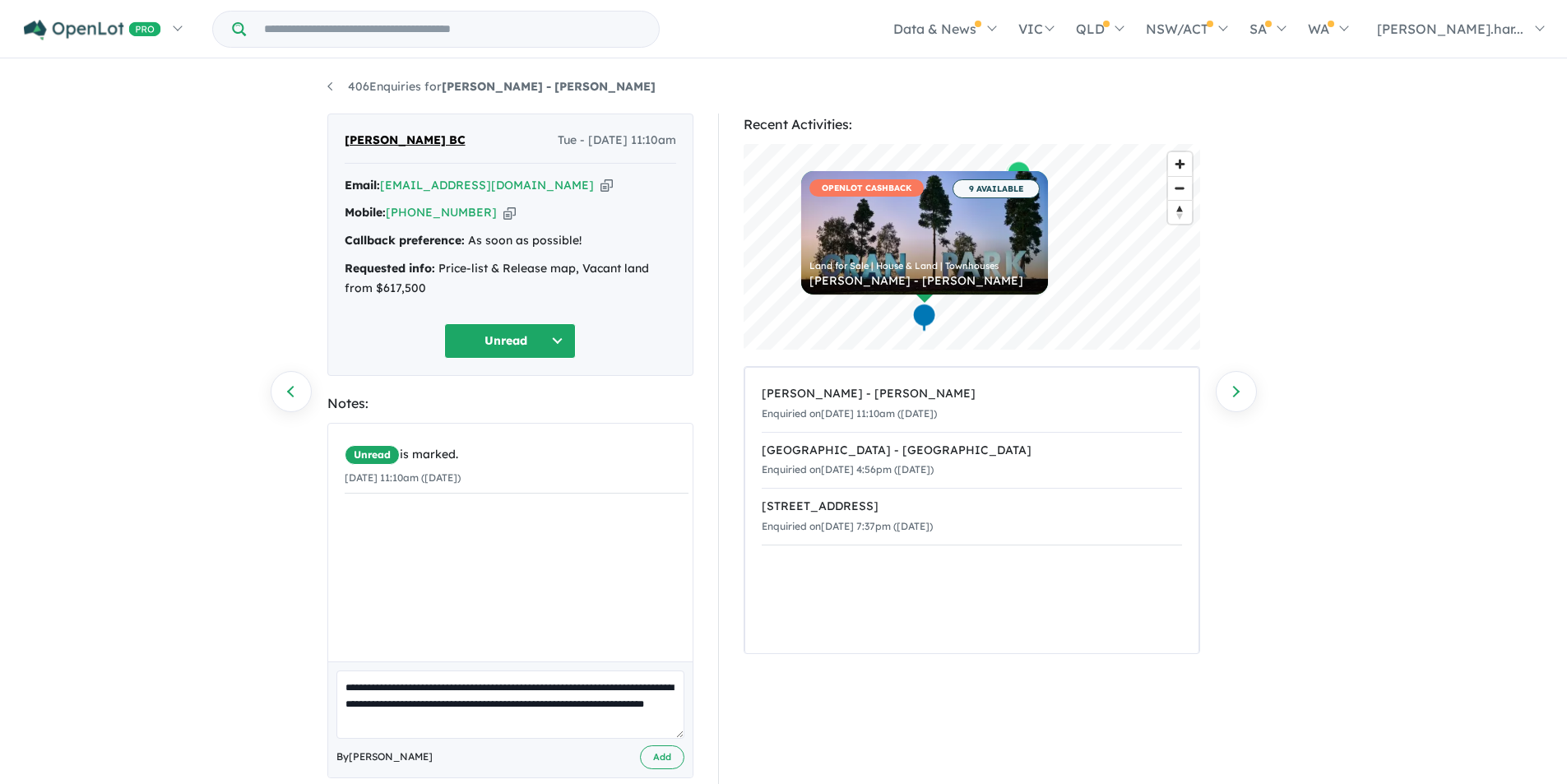
click at [496, 705] on textarea "**********" at bounding box center [511, 705] width 348 height 68
click at [473, 732] on textarea "**********" at bounding box center [511, 705] width 348 height 68
type textarea "**********"
click at [652, 754] on button "Add" at bounding box center [662, 756] width 45 height 24
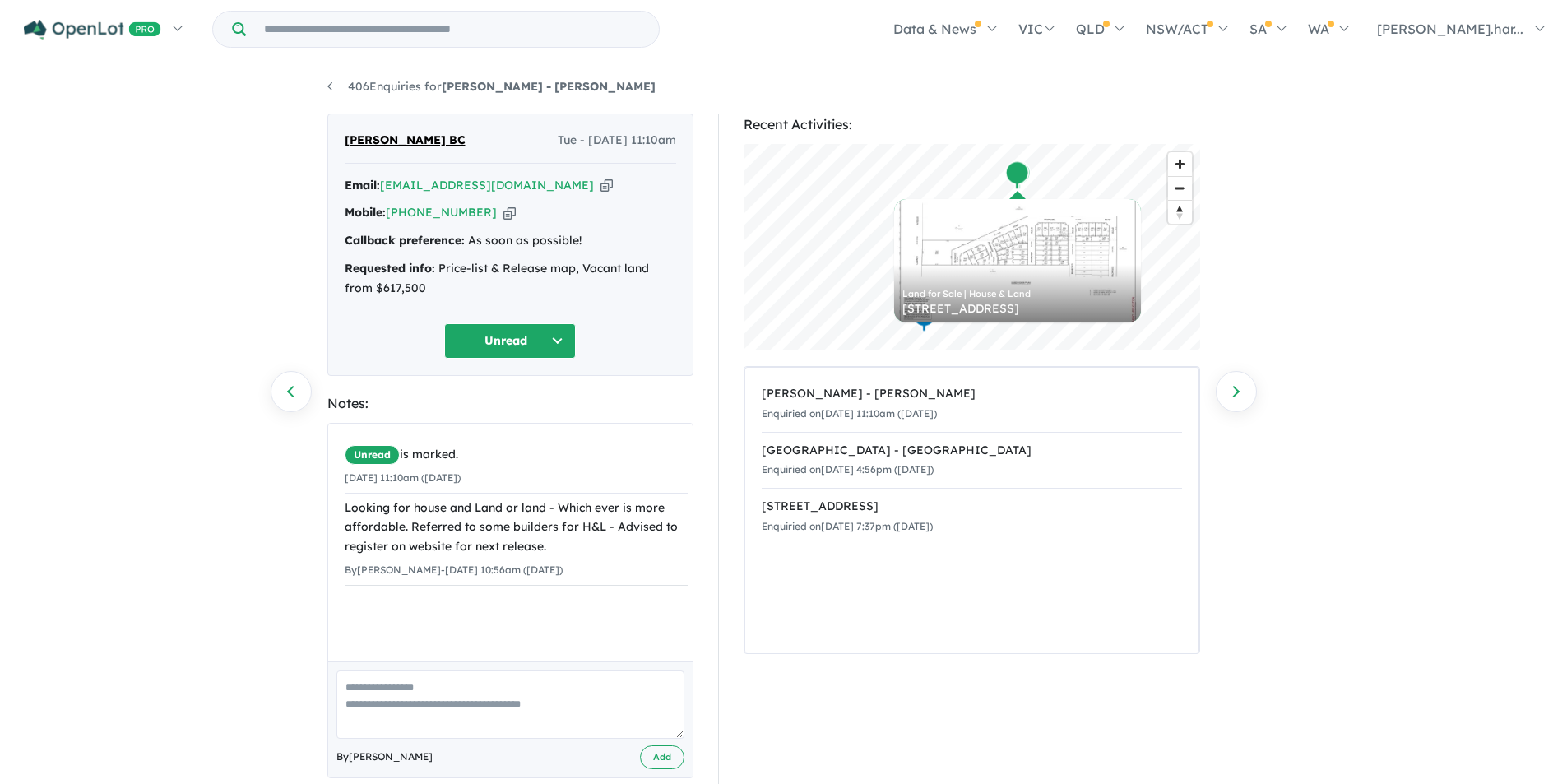
click at [531, 346] on button "Unread" at bounding box center [509, 341] width 131 height 36
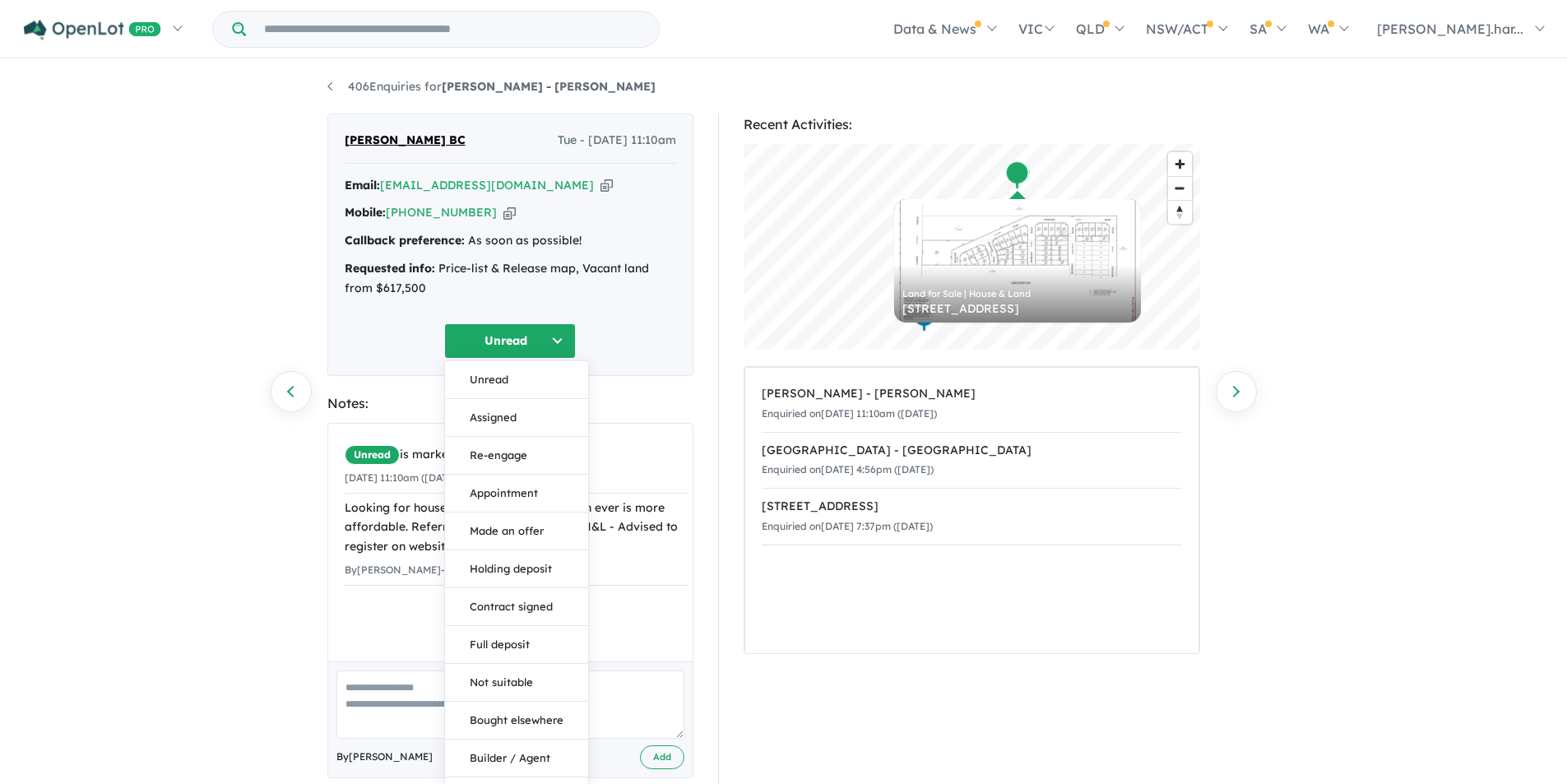
drag, startPoint x: 515, startPoint y: 430, endPoint x: 507, endPoint y: 413, distance: 18.8
click at [508, 413] on button "Assigned" at bounding box center [516, 418] width 143 height 38
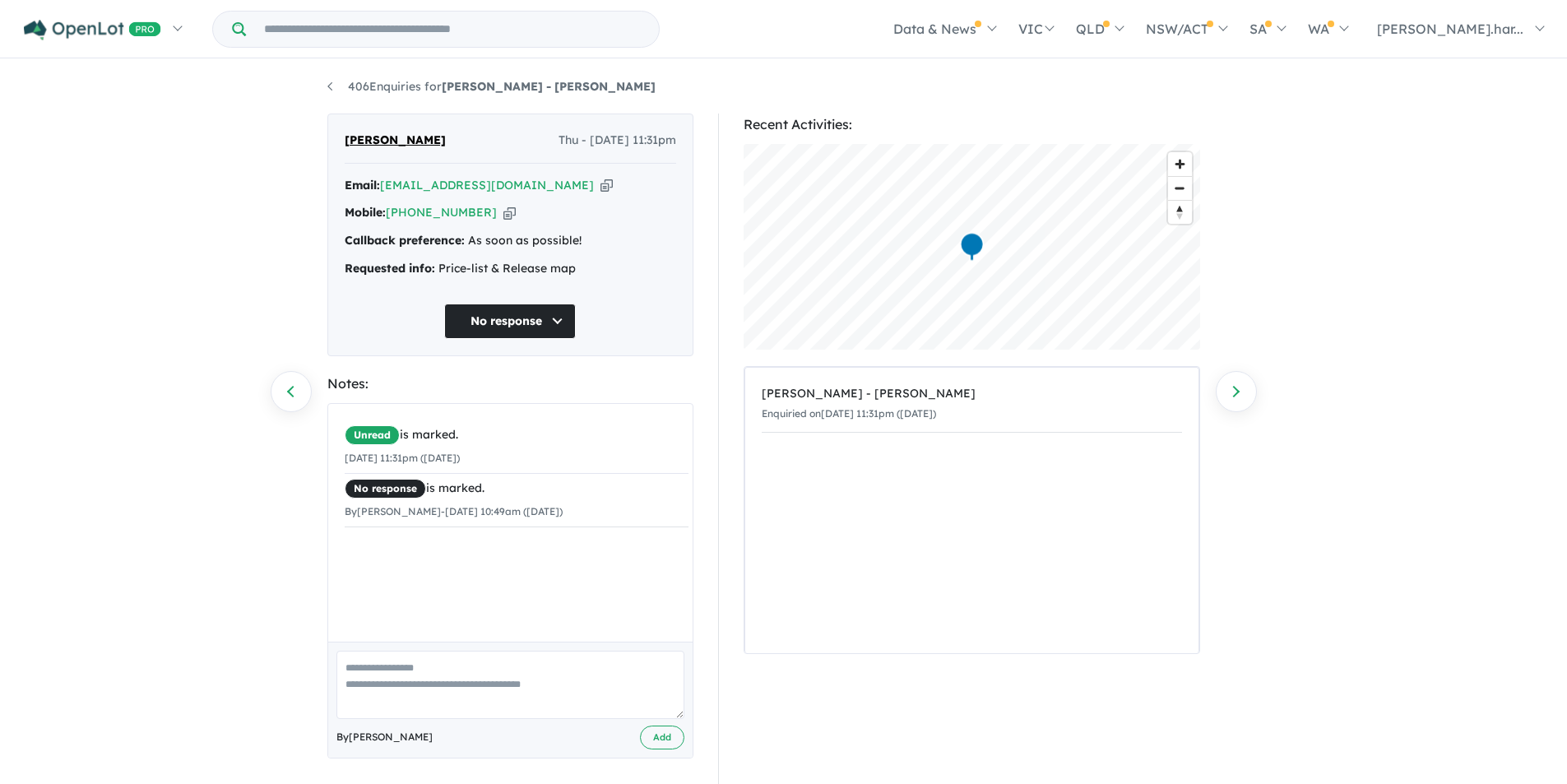
click at [460, 674] on textarea at bounding box center [511, 684] width 348 height 68
type textarea "**********"
click at [665, 733] on button "Add" at bounding box center [662, 737] width 45 height 24
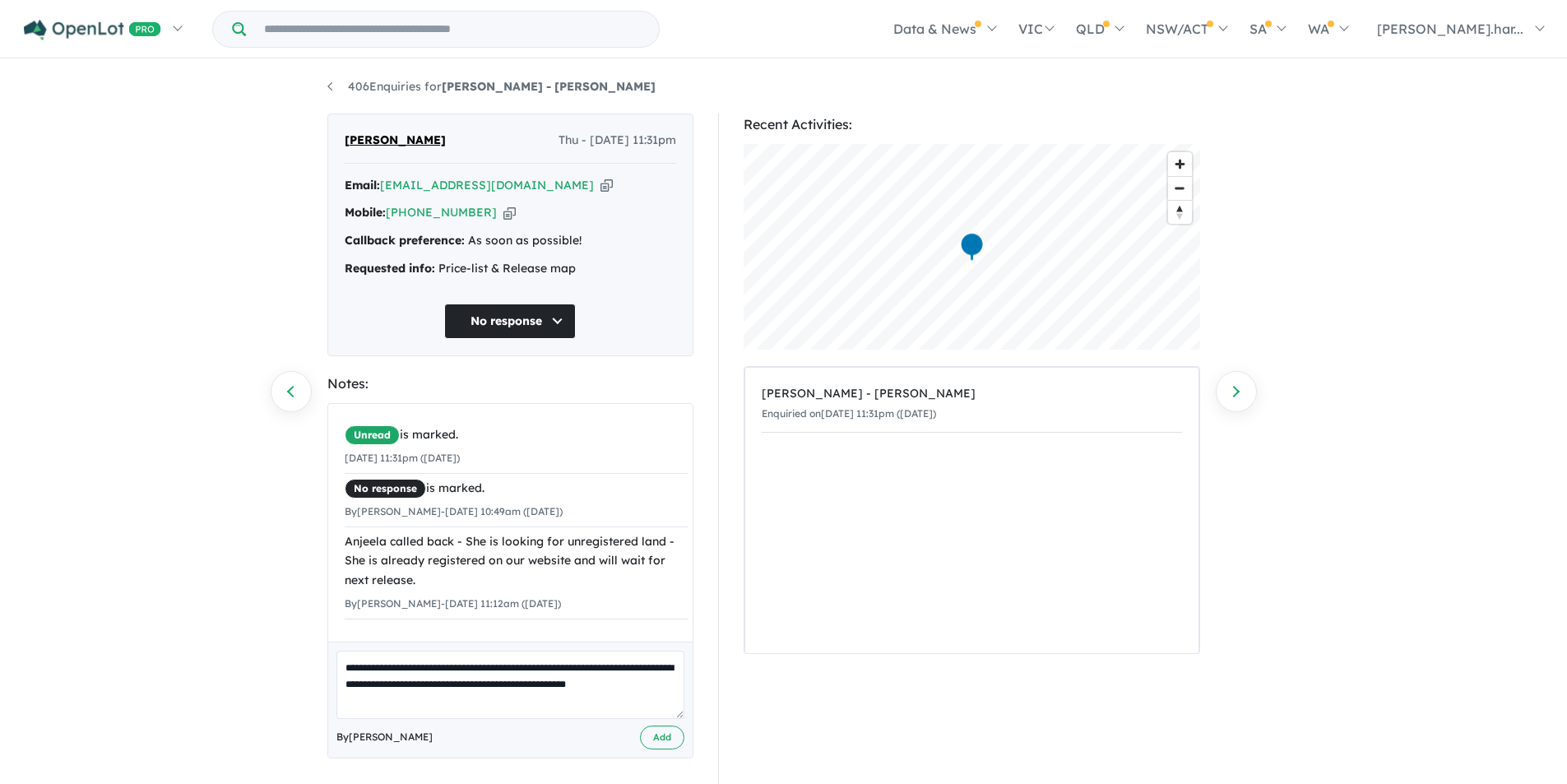
click at [525, 309] on button "No response" at bounding box center [509, 321] width 131 height 36
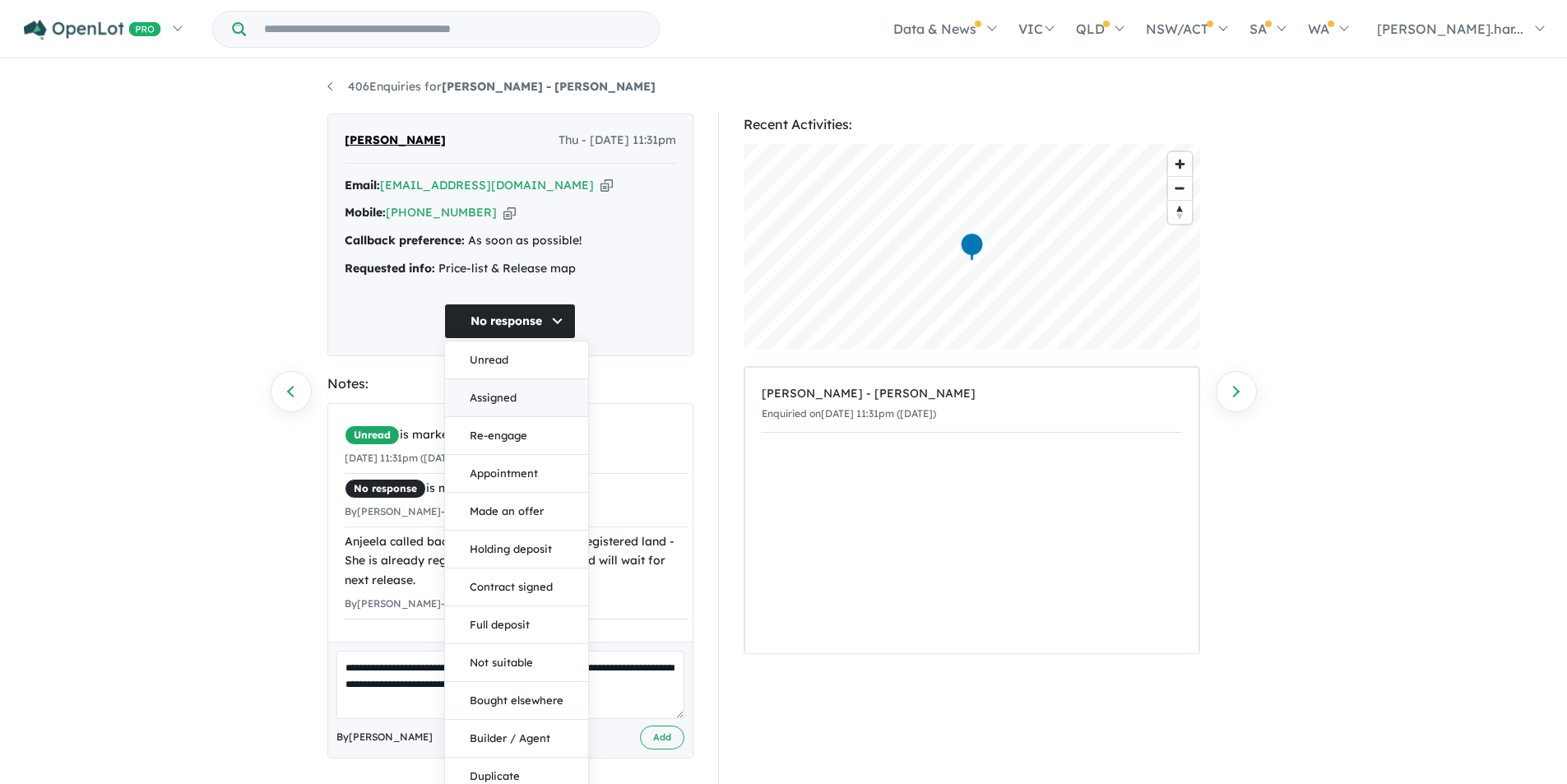
click at [543, 388] on button "Assigned" at bounding box center [516, 398] width 143 height 38
